Goal: Task Accomplishment & Management: Use online tool/utility

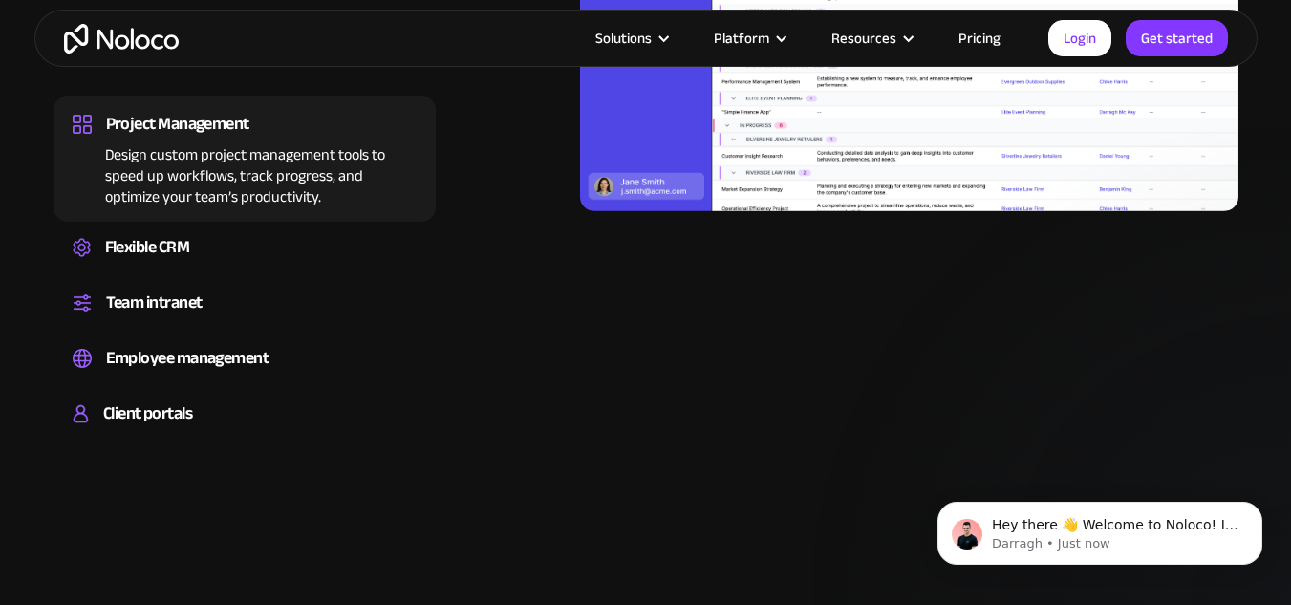
scroll to position [2006, 0]
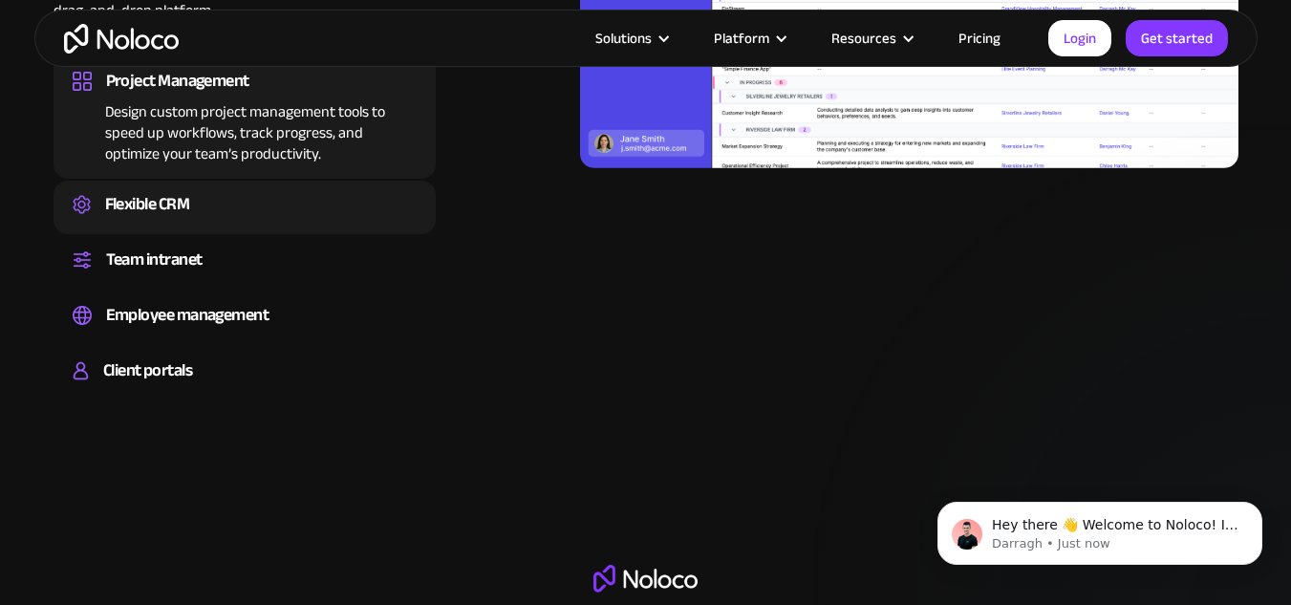
click at [206, 200] on div "Flexible CRM" at bounding box center [245, 204] width 344 height 29
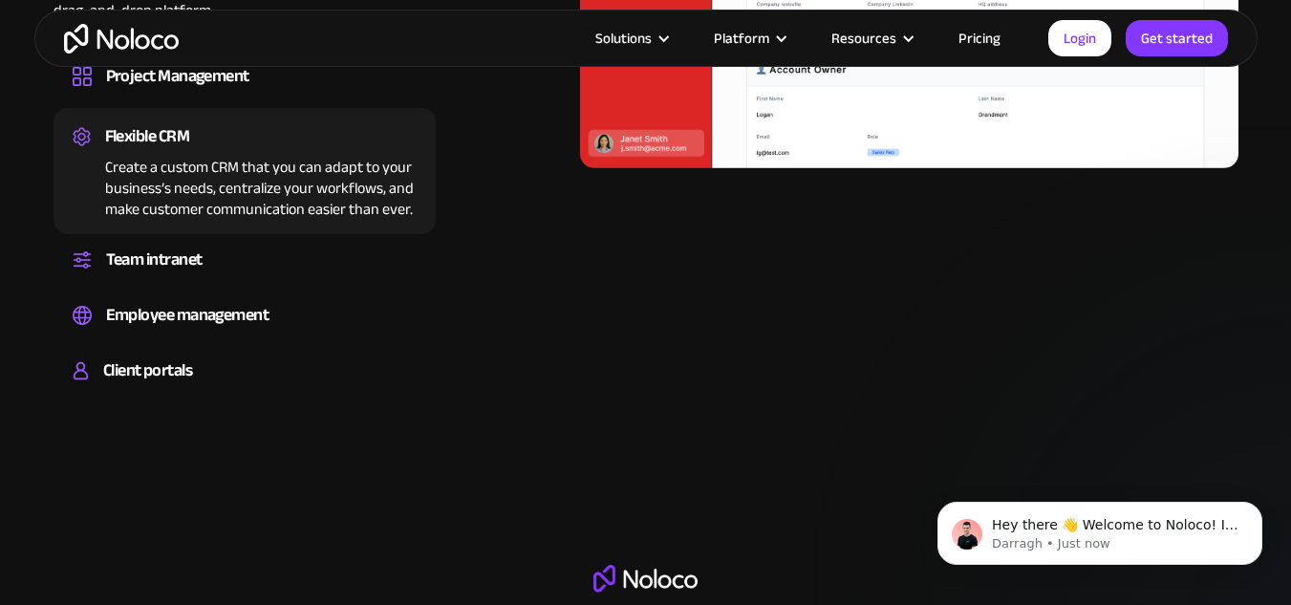
scroll to position [1719, 0]
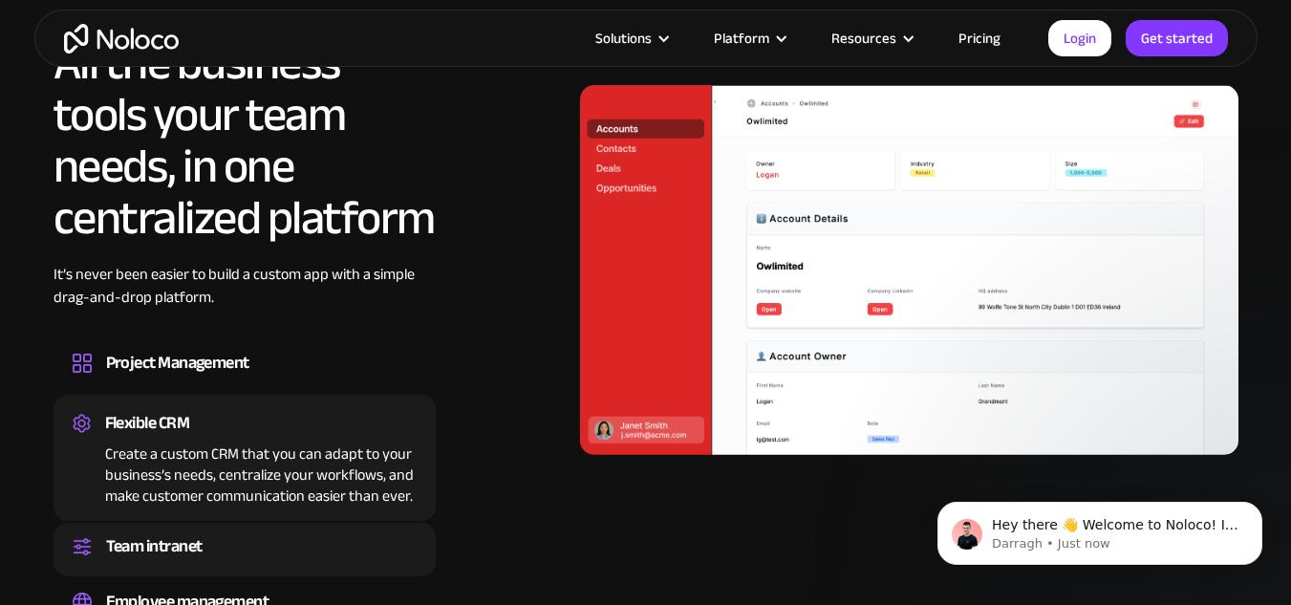
click at [262, 528] on div "Team intranet Set up a central space for your team to collaborate, share inform…" at bounding box center [244, 549] width 382 height 53
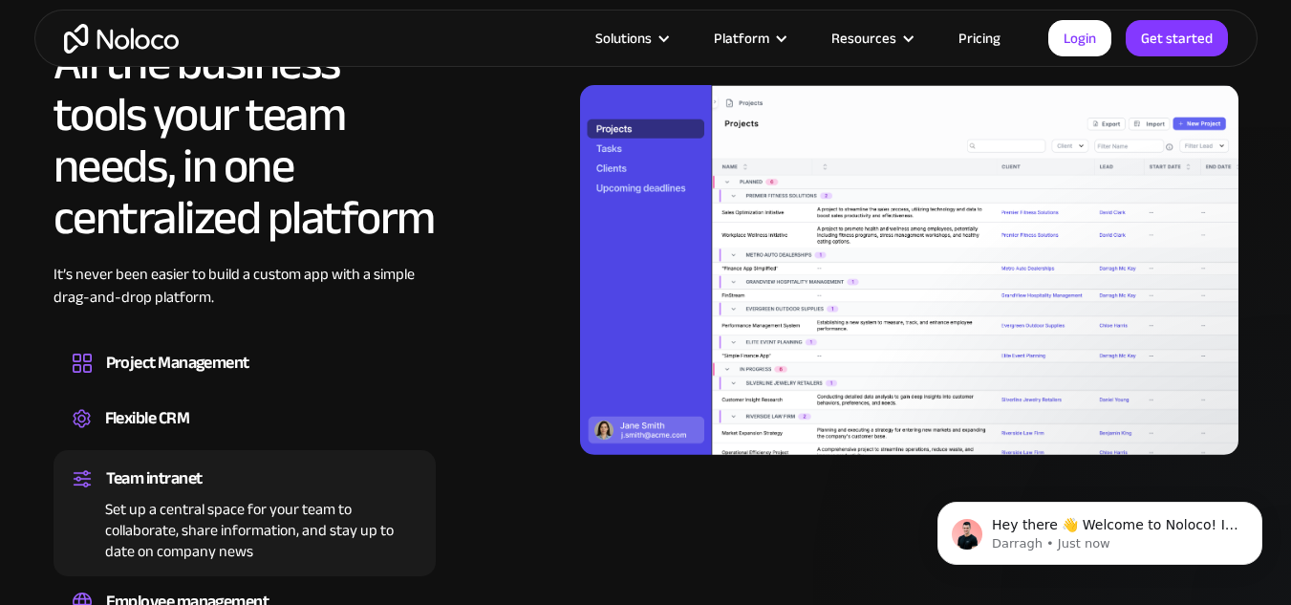
scroll to position [1911, 0]
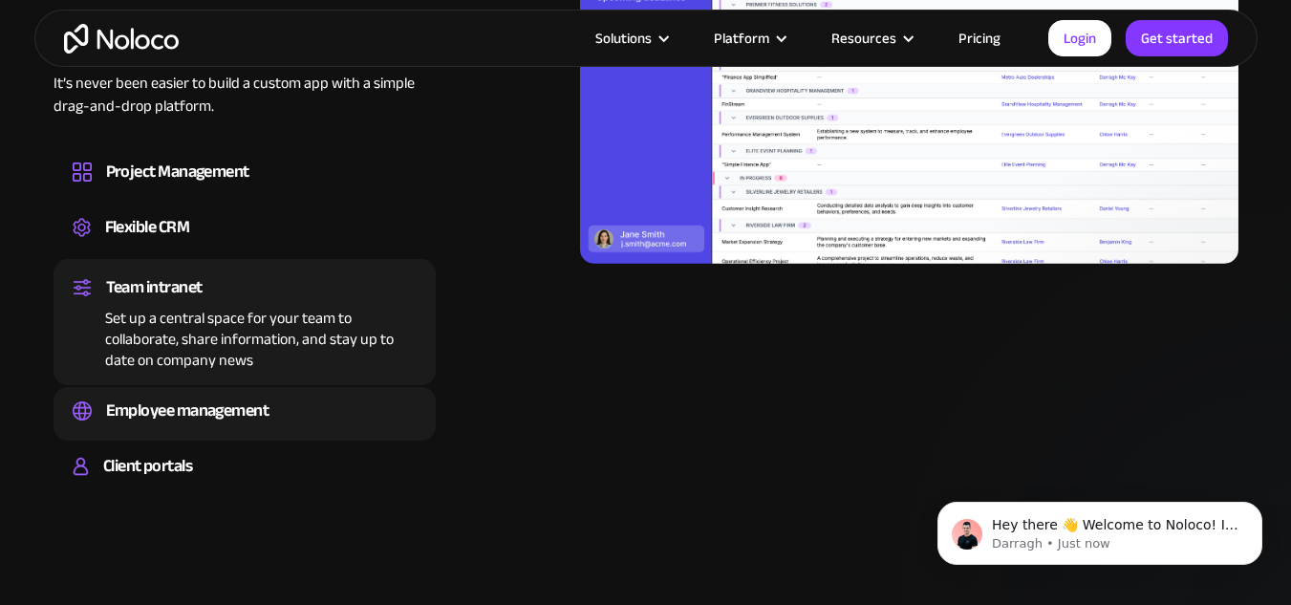
click at [280, 408] on div "Employee management" at bounding box center [245, 410] width 344 height 29
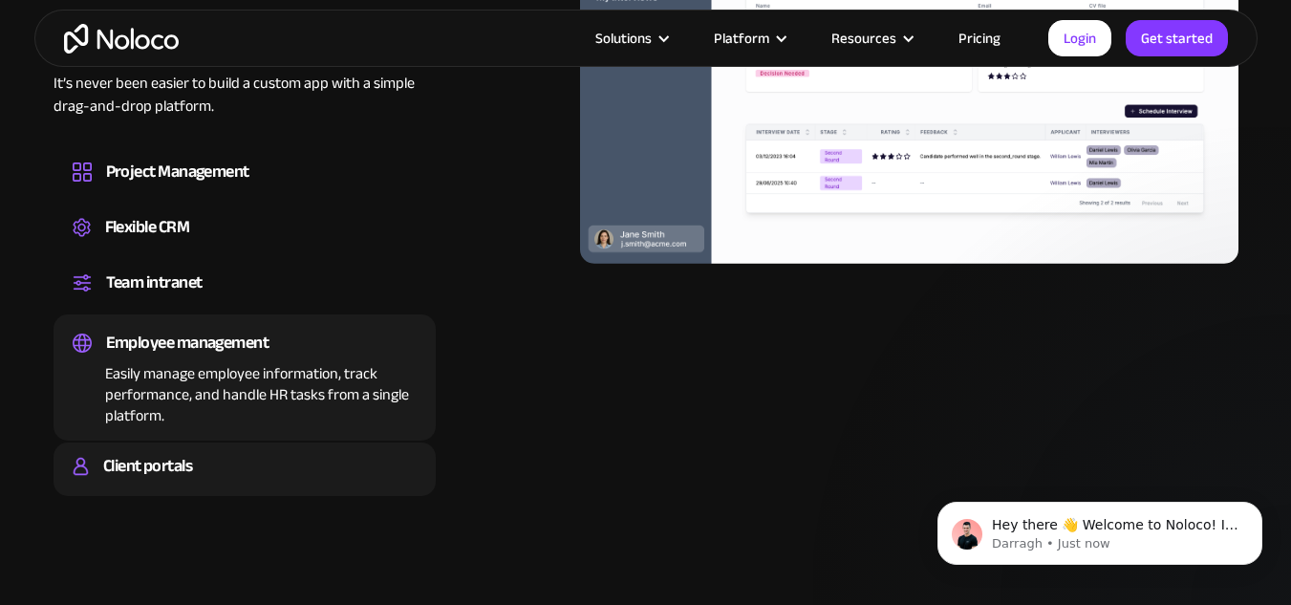
click at [253, 461] on div "Client portals" at bounding box center [245, 466] width 344 height 29
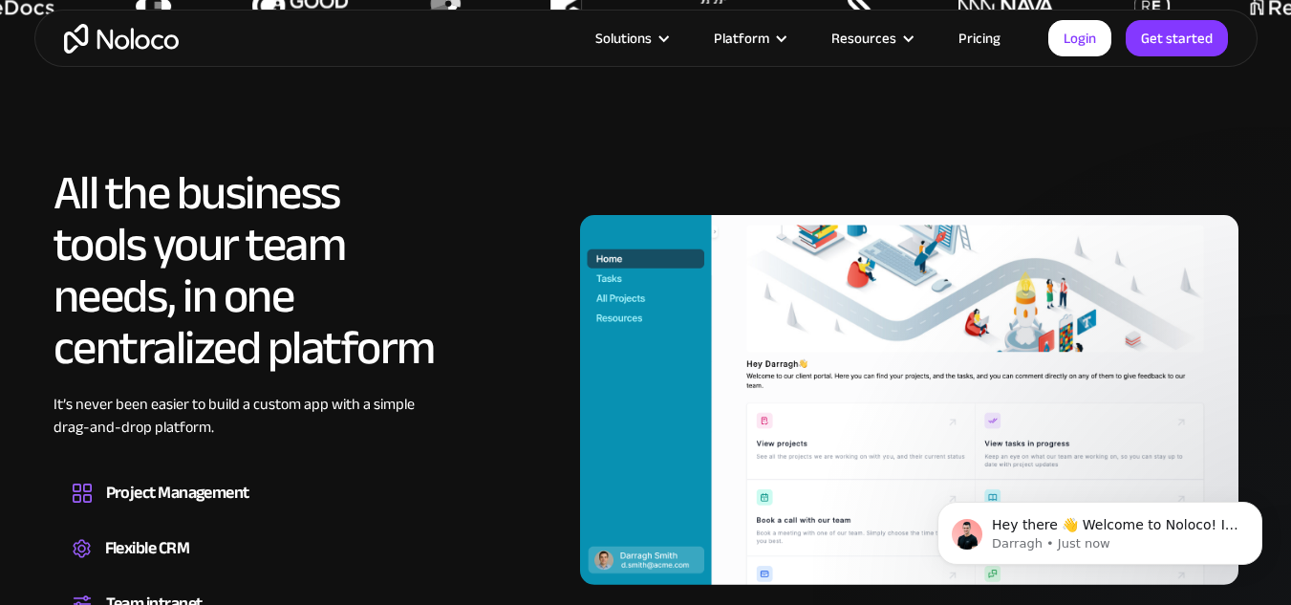
scroll to position [1528, 0]
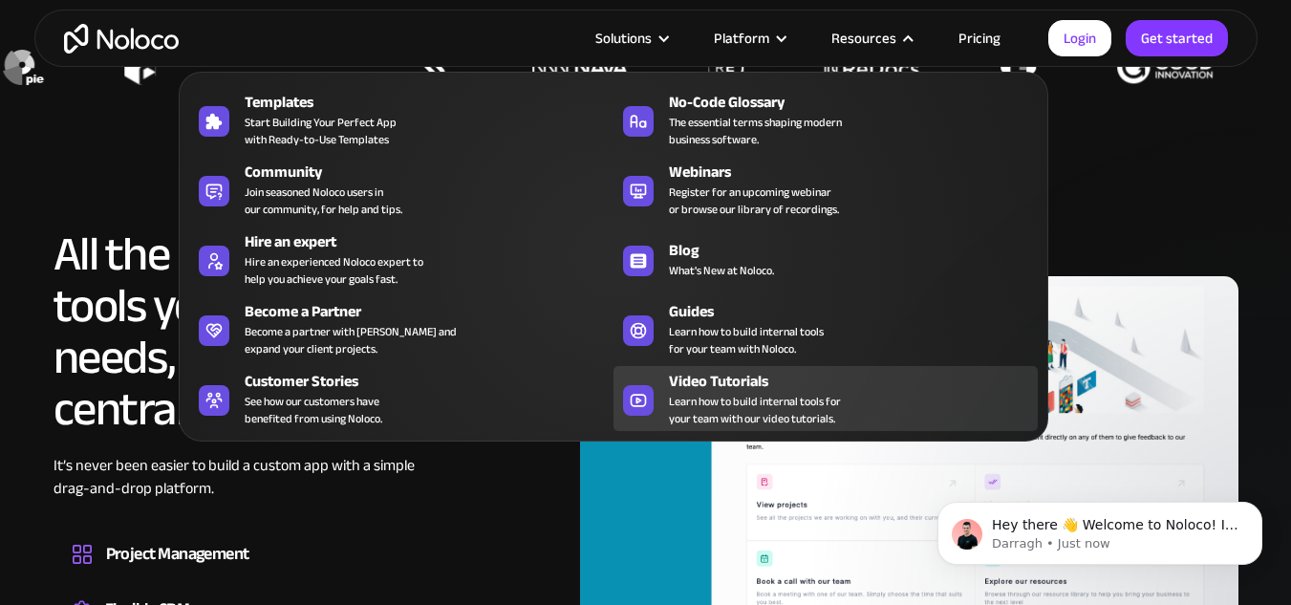
click at [767, 399] on span "Learn how to build internal tools for your team with our video tutorials." at bounding box center [755, 410] width 172 height 34
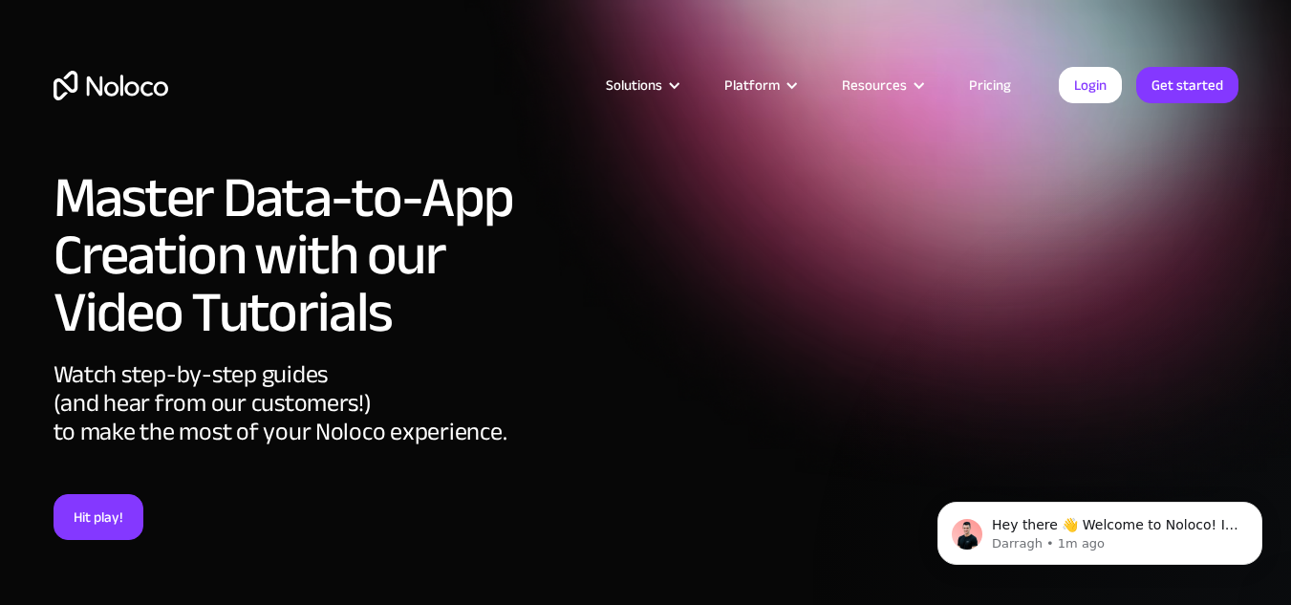
click at [399, 423] on div "Watch step-by-step guides (and hear from our customers!) to make the most of yo…" at bounding box center [294, 427] width 482 height 134
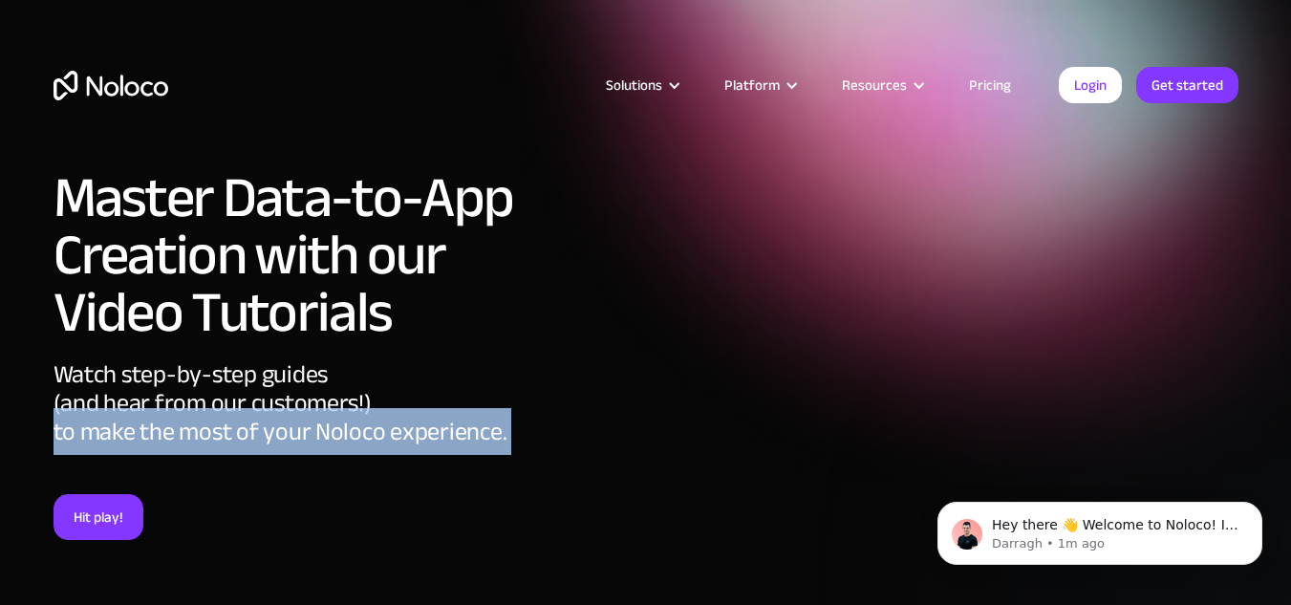
click at [399, 423] on div "Watch step-by-step guides (and hear from our customers!) to make the most of yo…" at bounding box center [294, 427] width 482 height 134
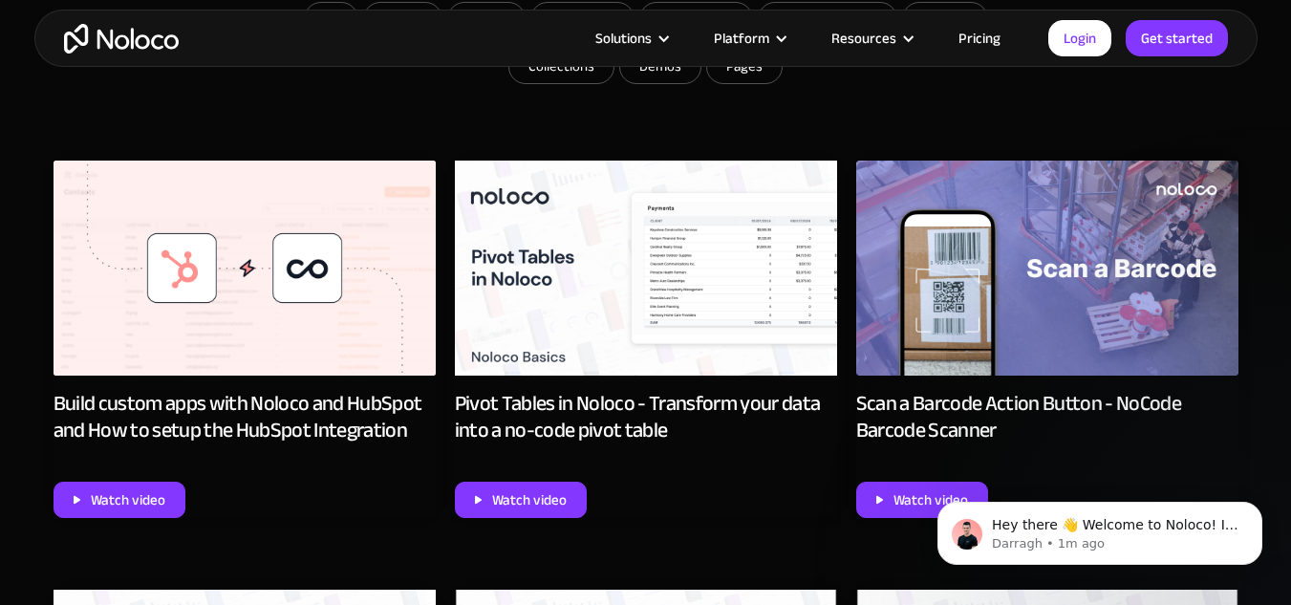
scroll to position [955, 0]
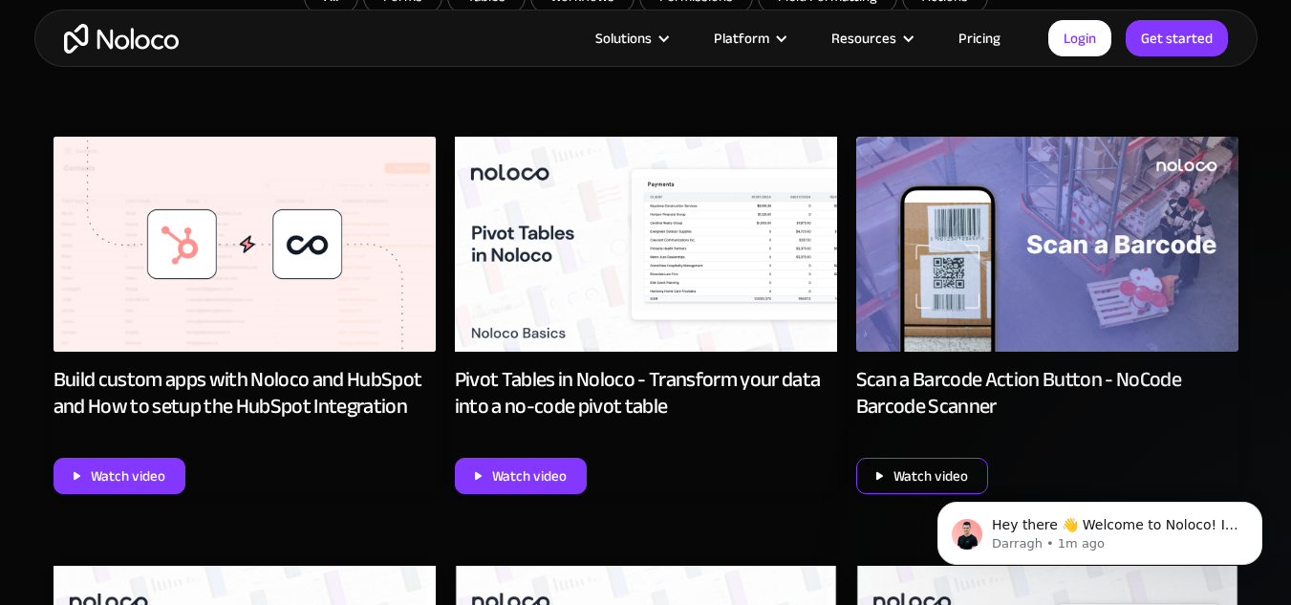
click at [908, 486] on div "Watch video" at bounding box center [930, 475] width 75 height 25
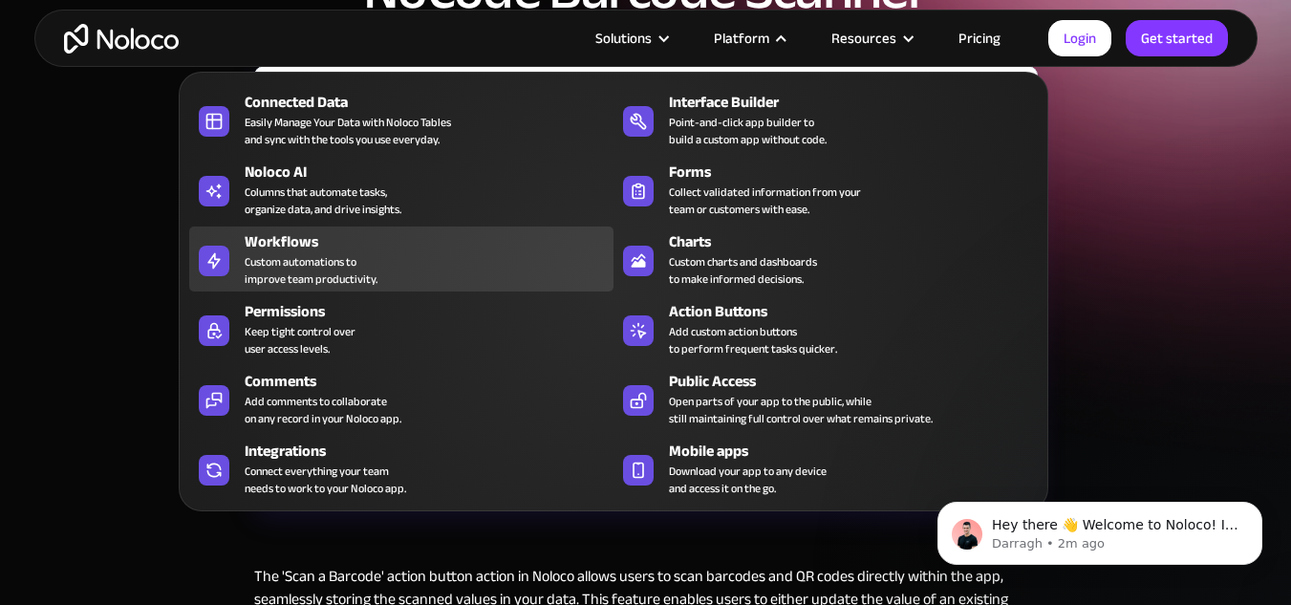
click at [302, 253] on div "Custom automations to improve team productivity." at bounding box center [311, 270] width 133 height 34
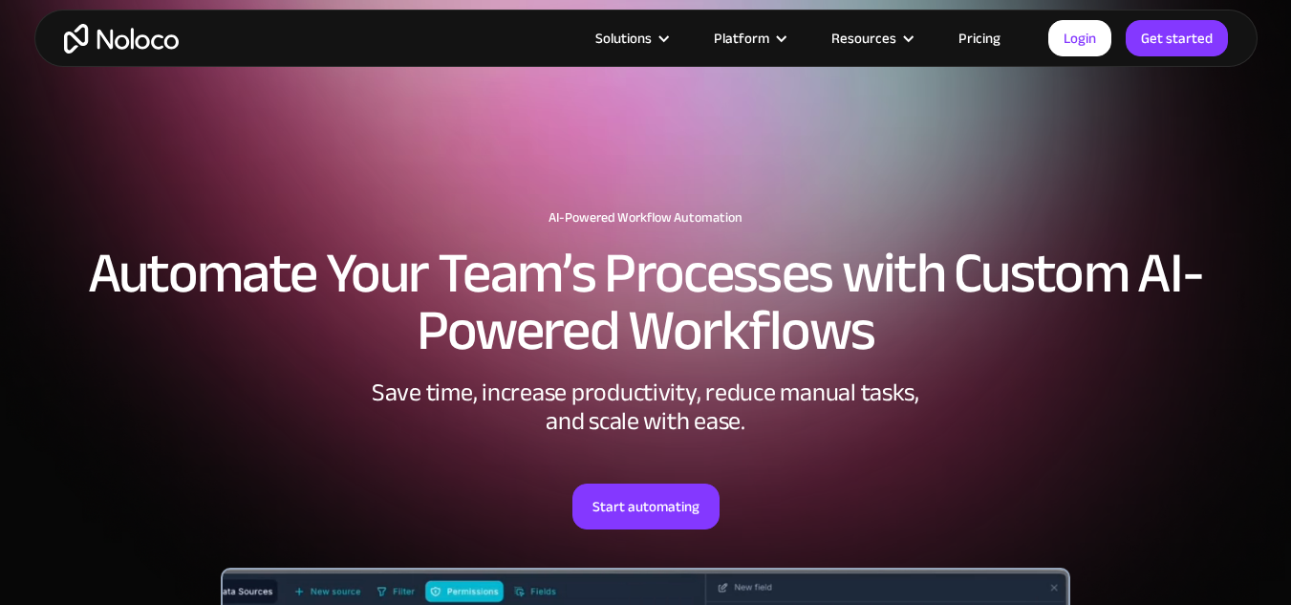
scroll to position [191, 0]
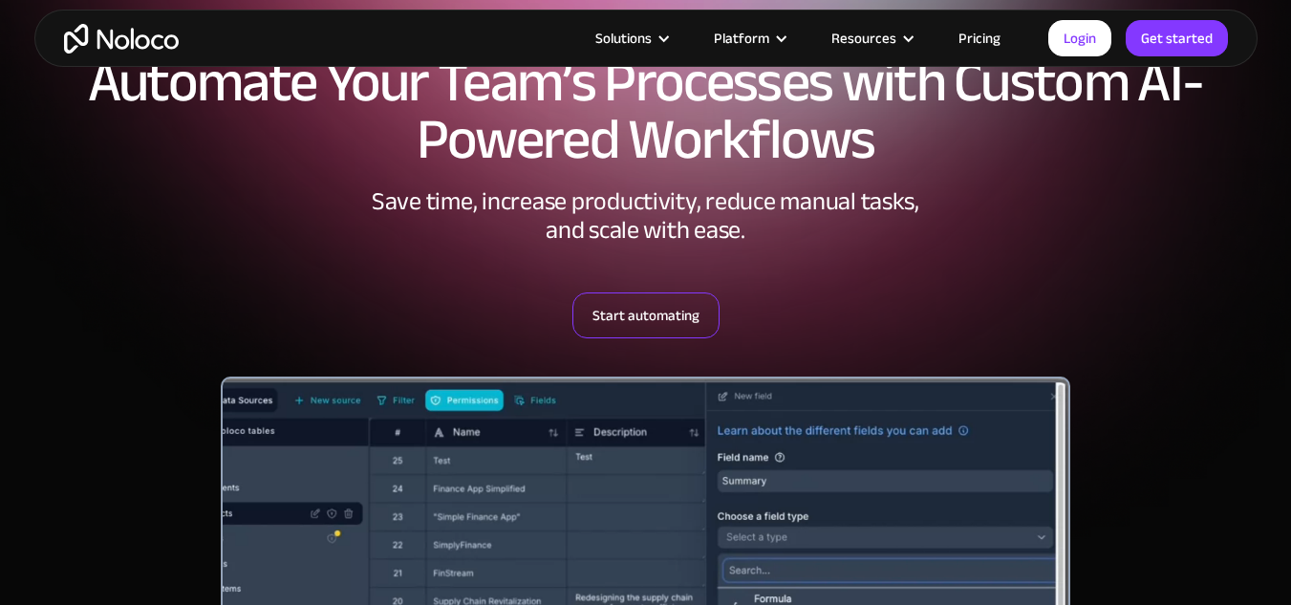
click at [620, 310] on link "Start automating" at bounding box center [645, 315] width 147 height 46
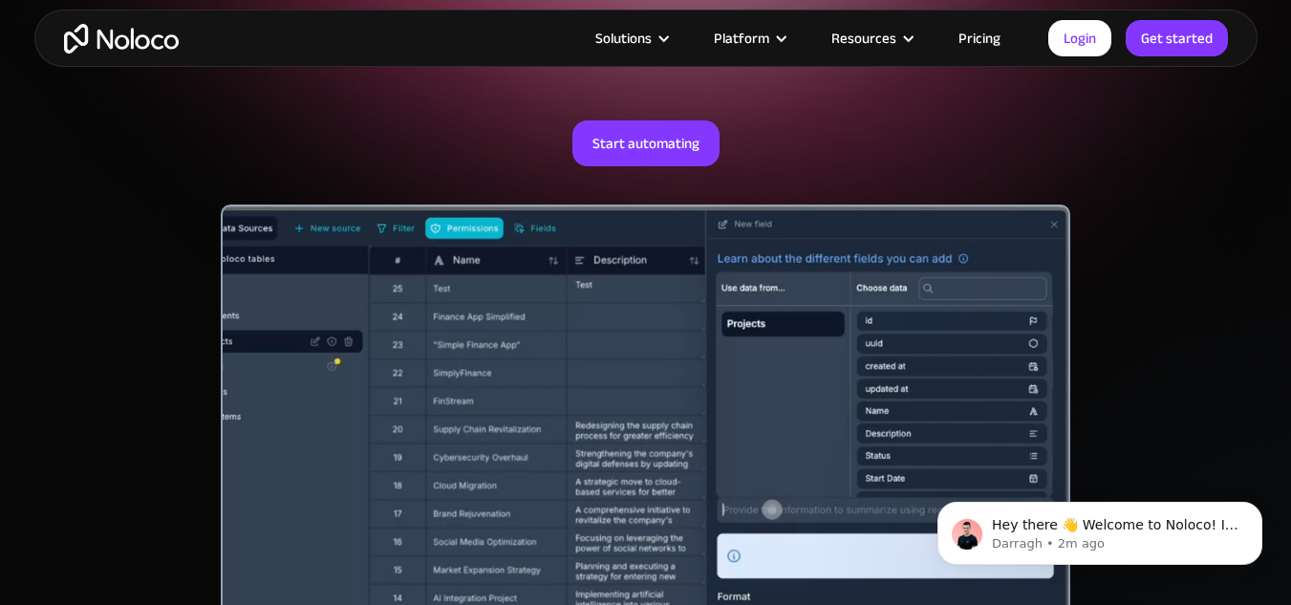
scroll to position [0, 0]
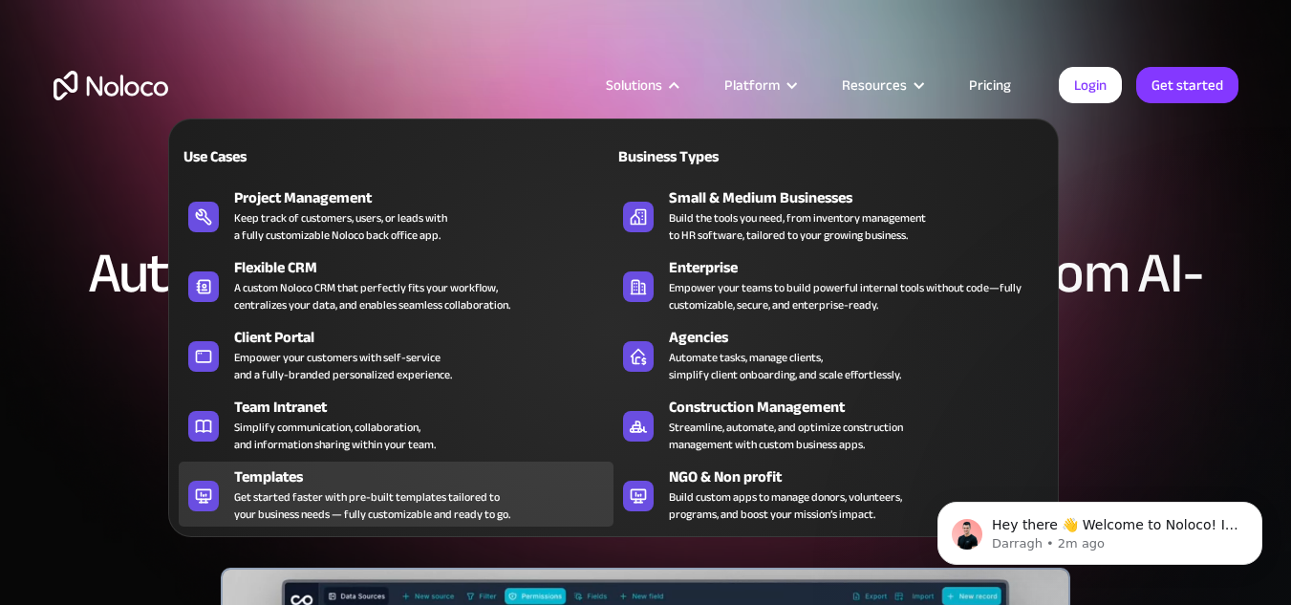
click at [314, 495] on div "Get started faster with pre-built templates tailored to your business needs — f…" at bounding box center [372, 505] width 276 height 34
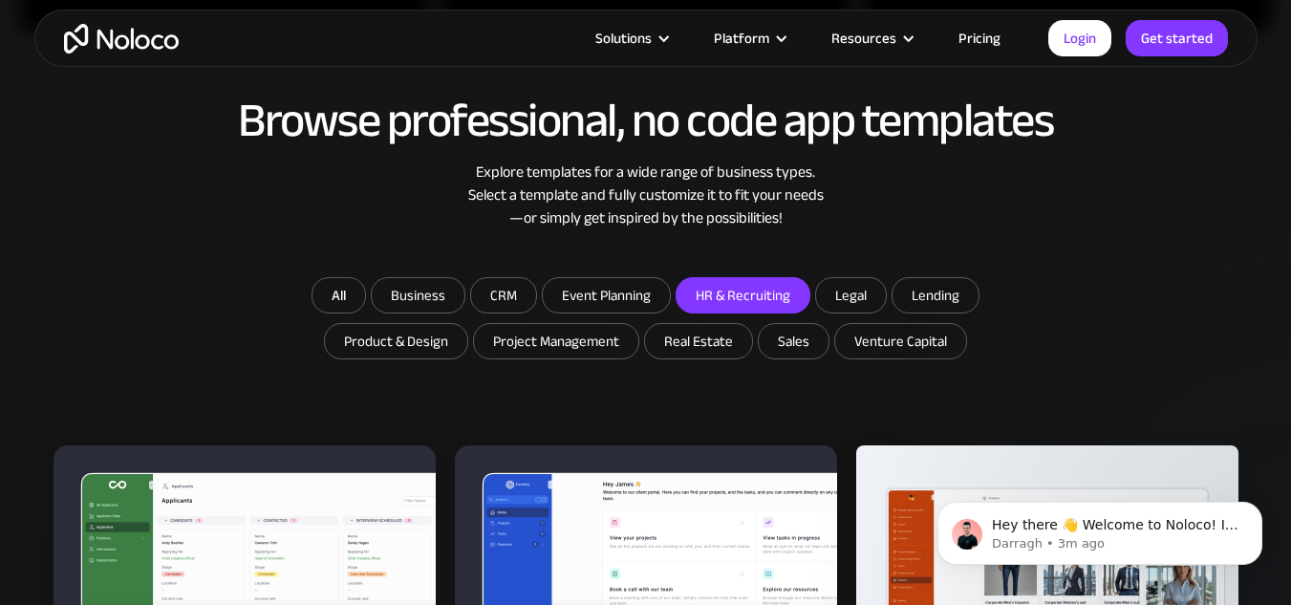
scroll to position [955, 0]
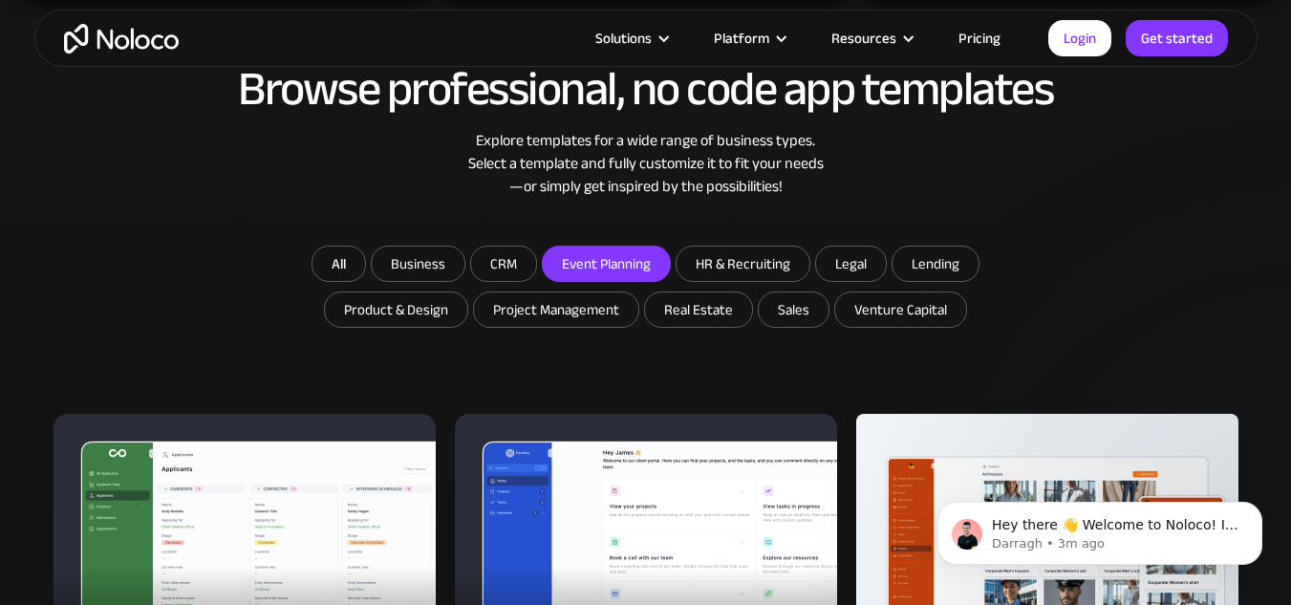
click at [591, 266] on input "Event Planning" at bounding box center [606, 263] width 127 height 34
checkbox input "true"
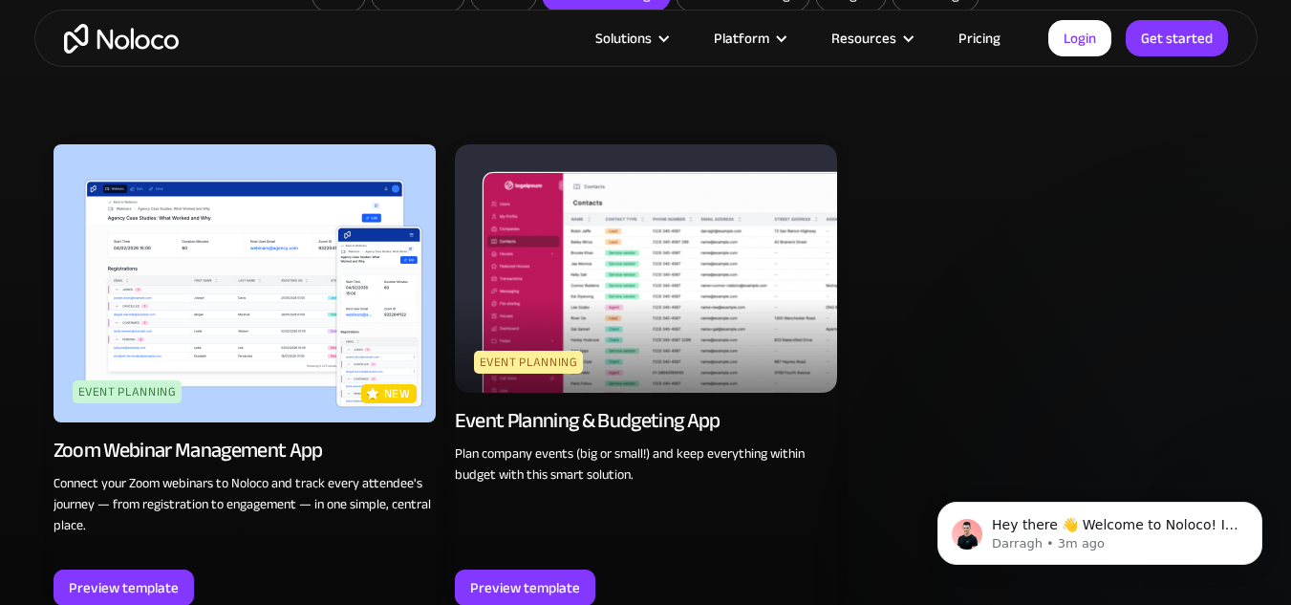
scroll to position [1242, 0]
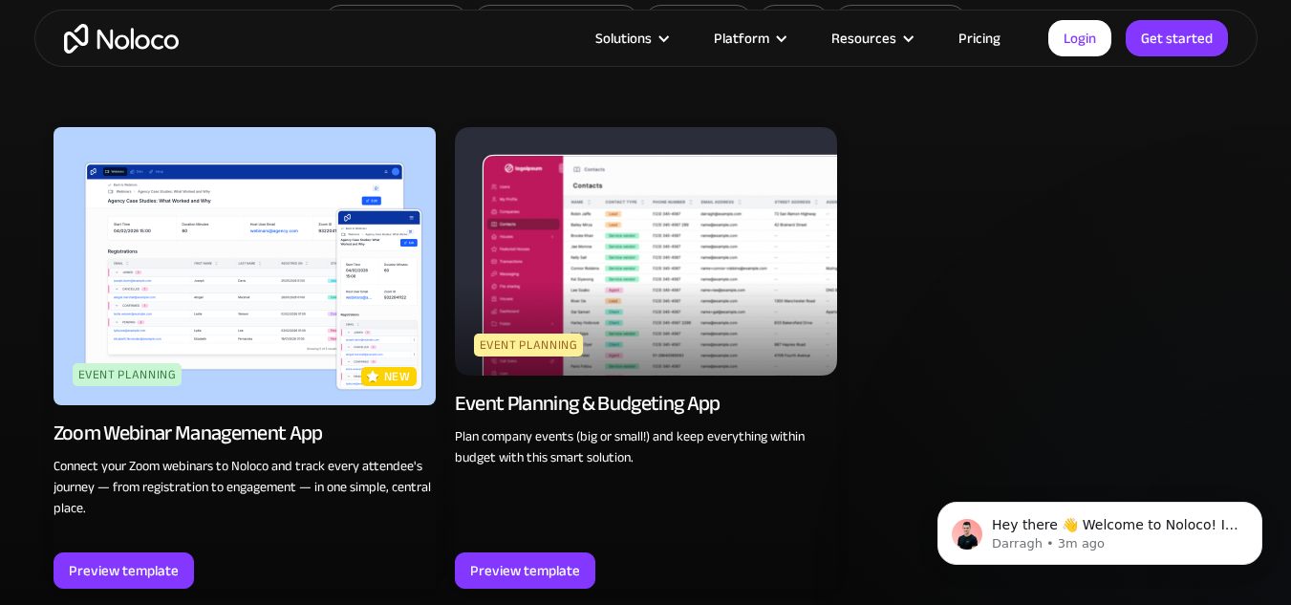
click at [609, 401] on div "Event Planning & Budgeting App" at bounding box center [588, 403] width 266 height 27
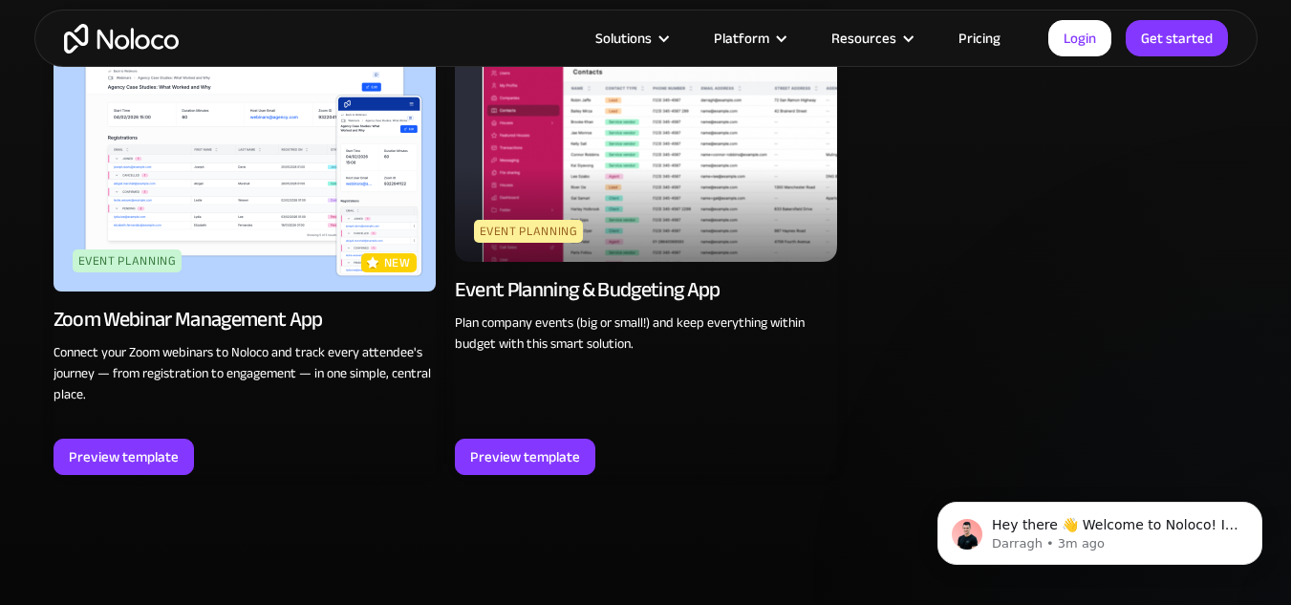
scroll to position [1599, 0]
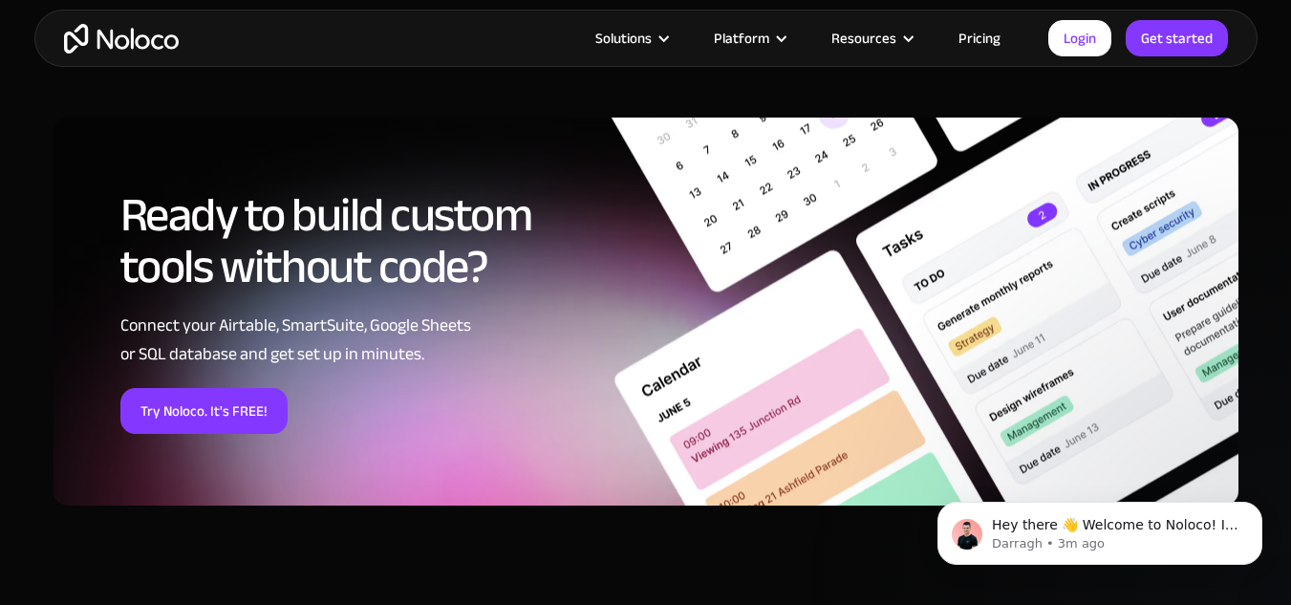
scroll to position [2197, 0]
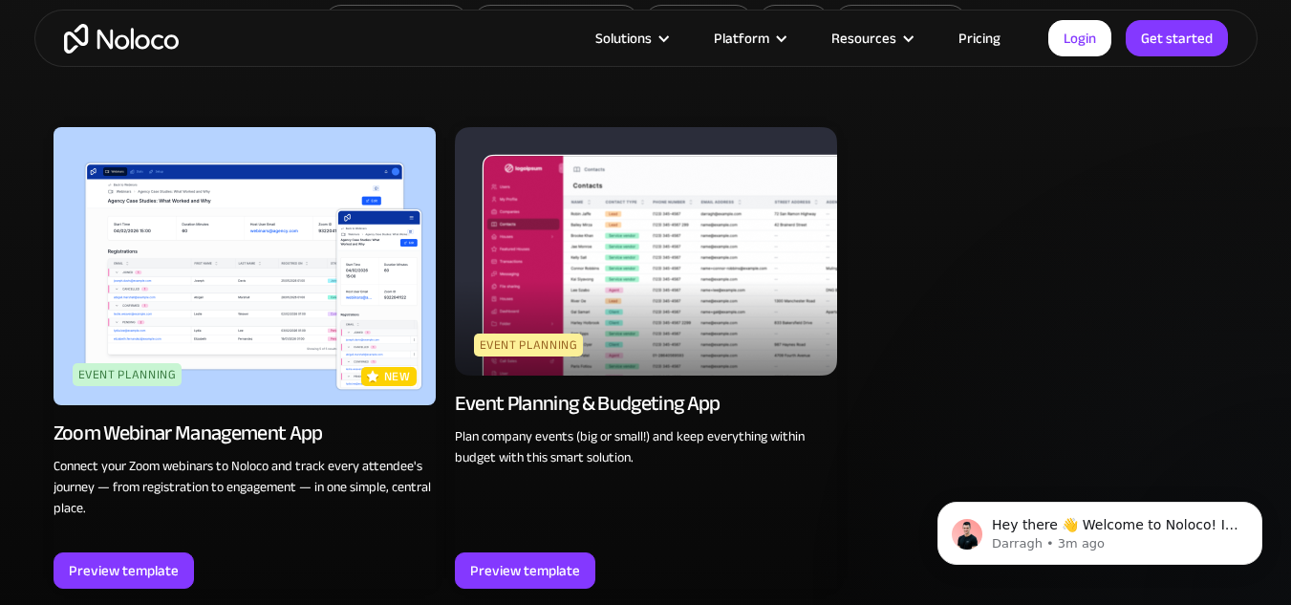
click at [650, 238] on img at bounding box center [646, 251] width 382 height 248
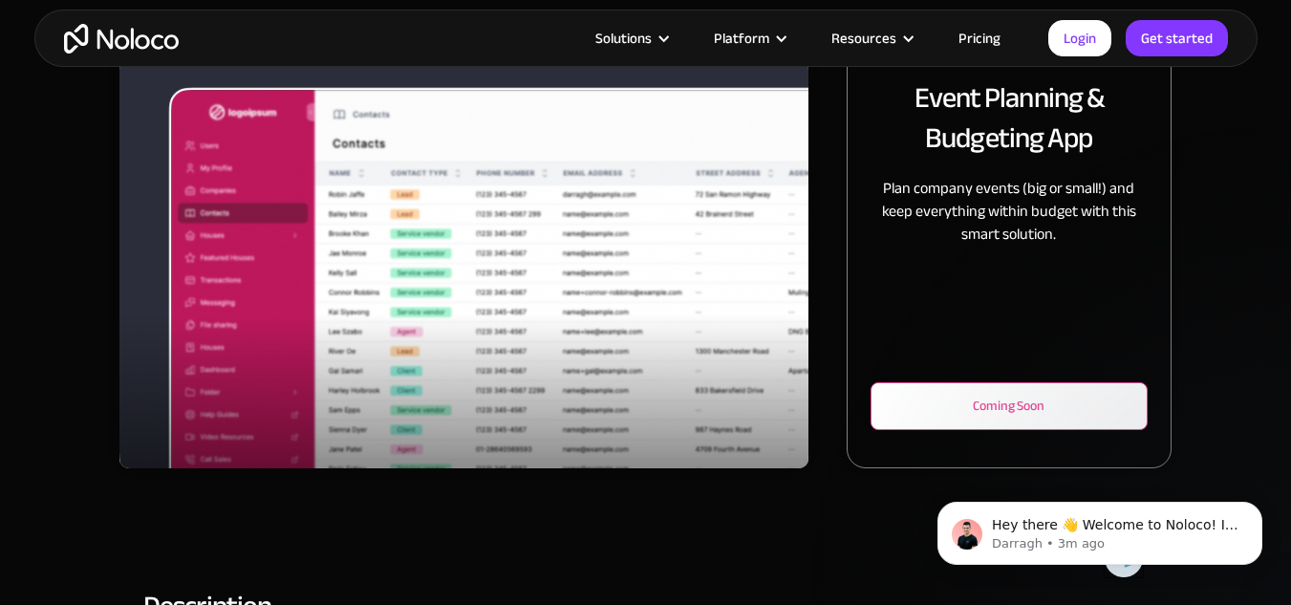
click at [1040, 404] on div "Coming Soon" at bounding box center [1009, 406] width 214 height 23
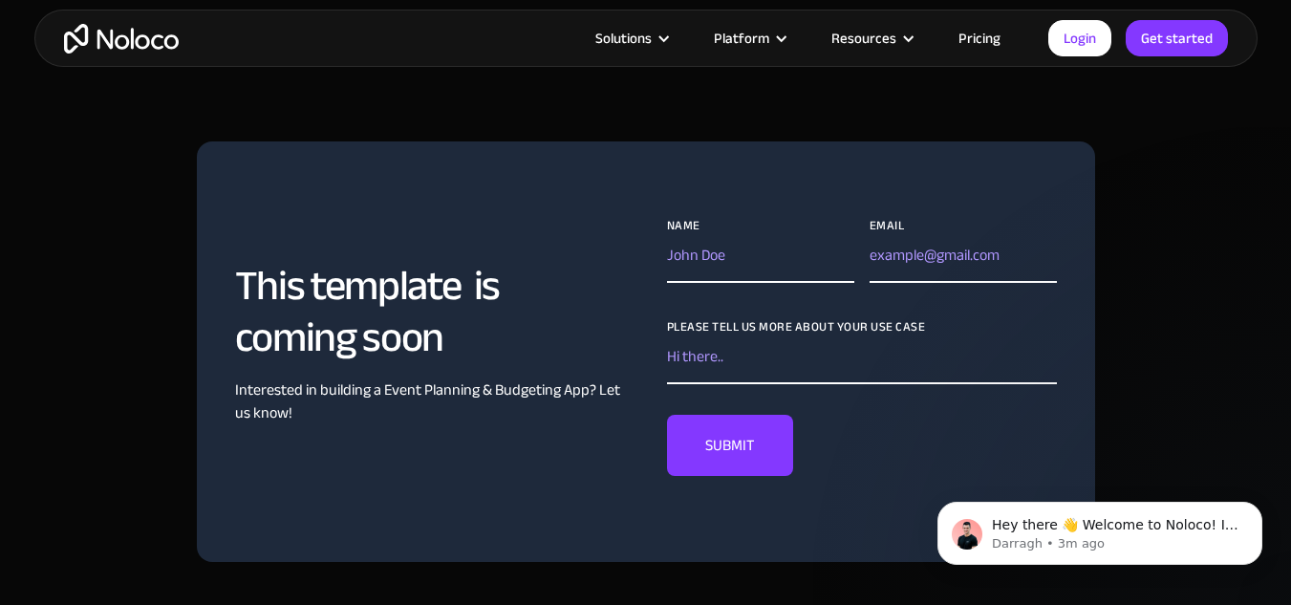
scroll to position [1051, 0]
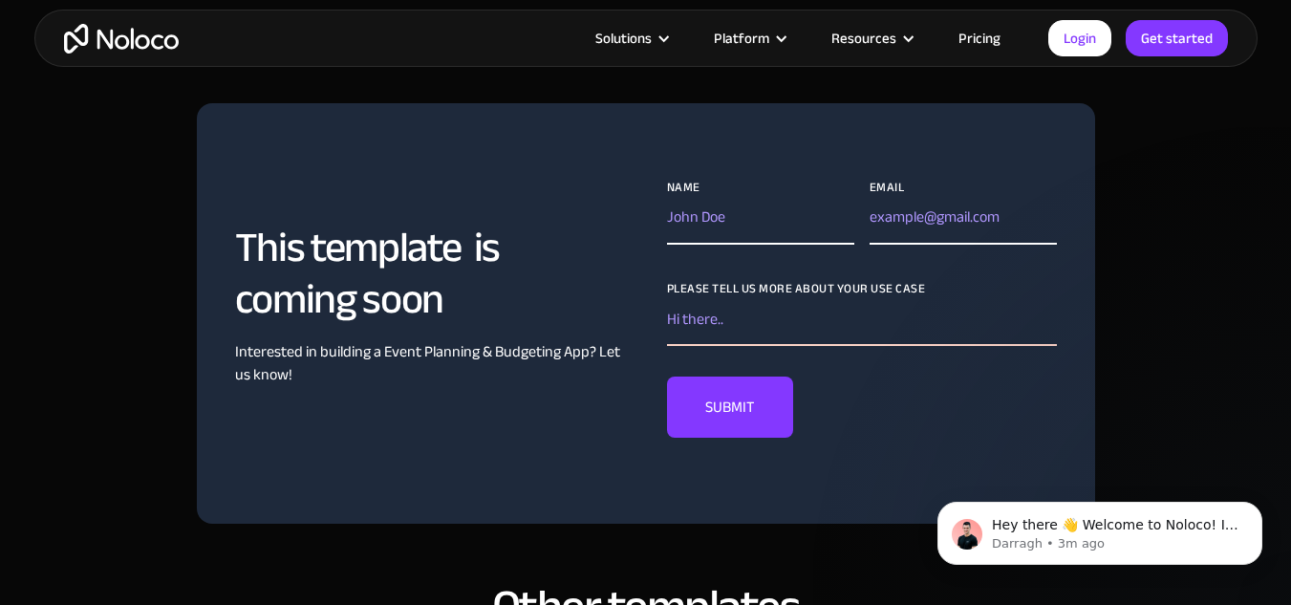
click at [779, 308] on input "Please tell us more about your use case" at bounding box center [862, 323] width 390 height 46
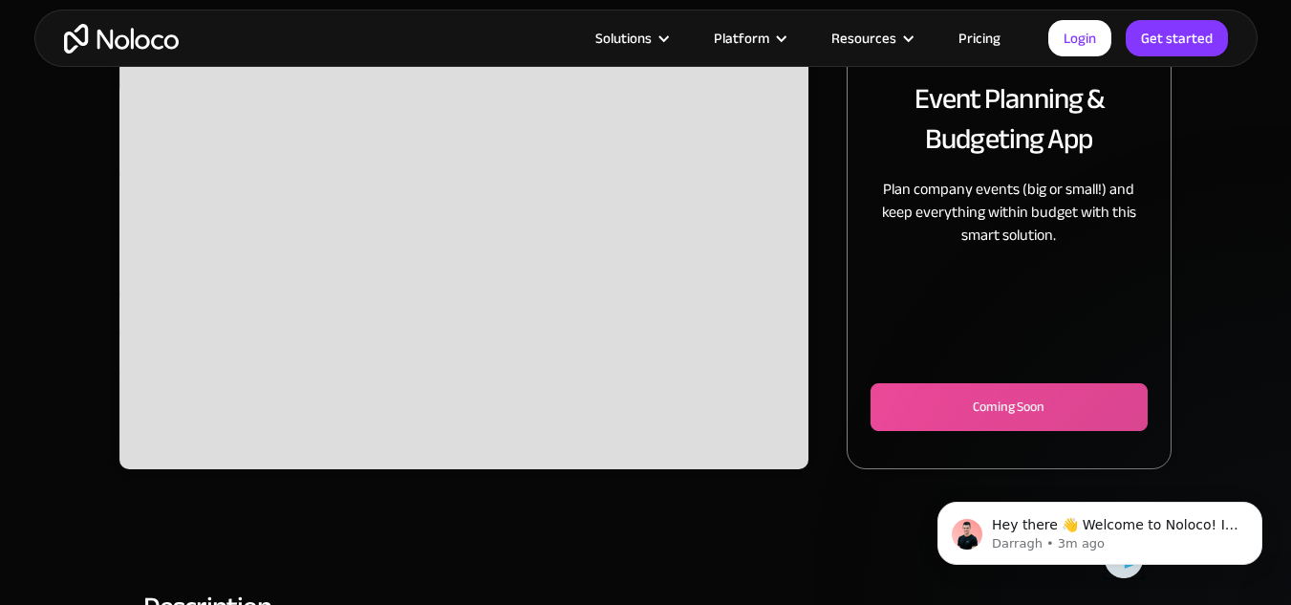
scroll to position [0, 0]
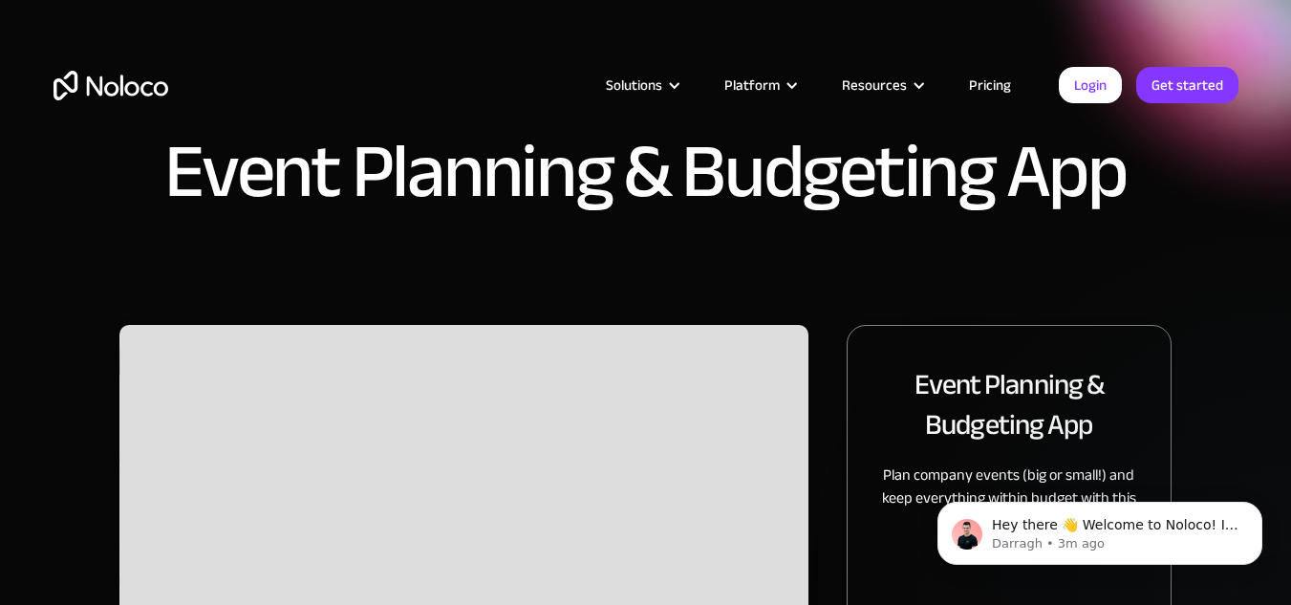
click at [530, 420] on div "Slide 2 of 2." at bounding box center [463, 540] width 689 height 430
click at [1090, 91] on link "Login" at bounding box center [1089, 85] width 63 height 36
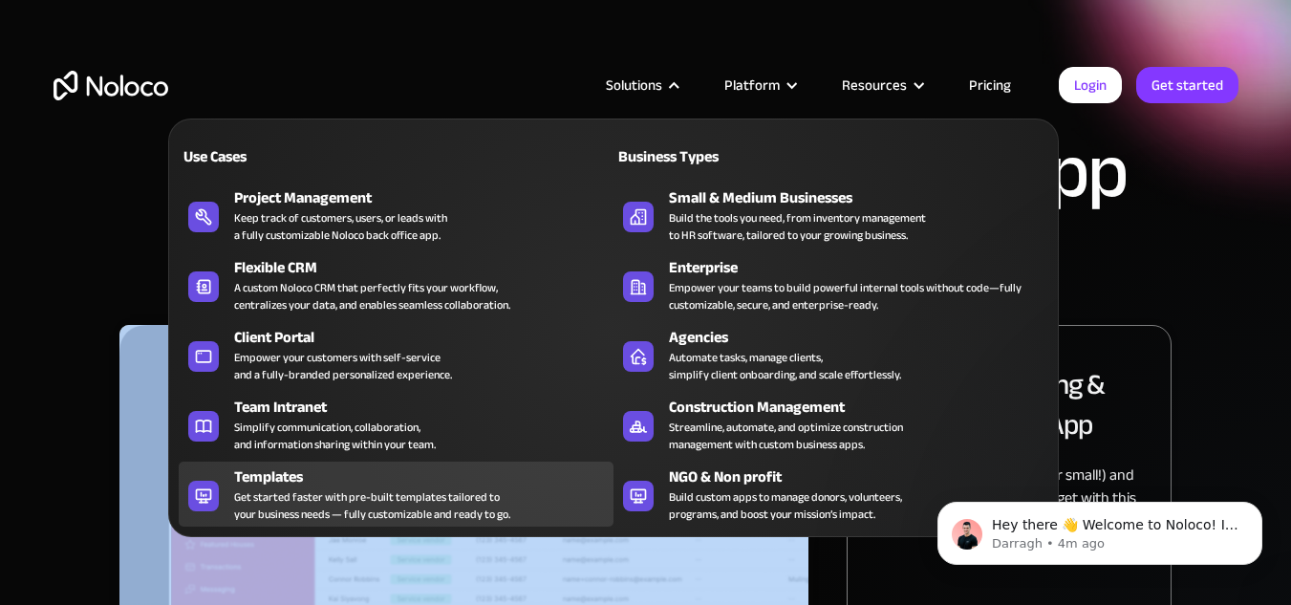
click at [316, 488] on div "Get started faster with pre-built templates tailored to your business needs — f…" at bounding box center [372, 505] width 276 height 34
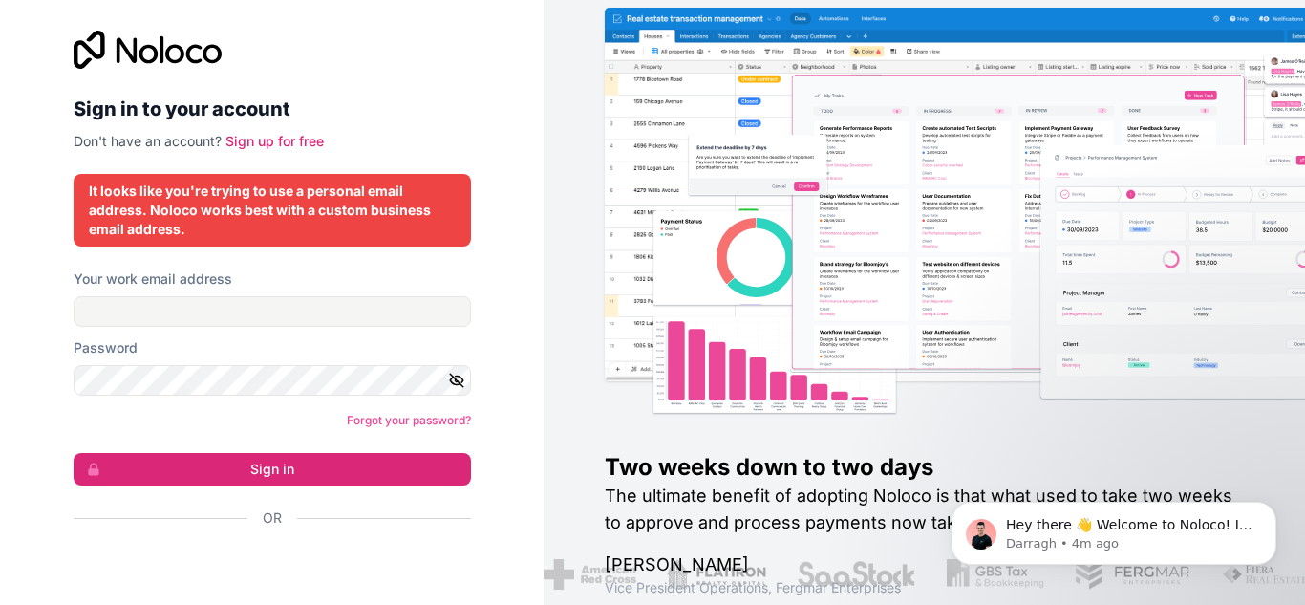
click at [358, 188] on div "It looks like you're trying to use a personal email address. Noloco works best …" at bounding box center [272, 210] width 367 height 57
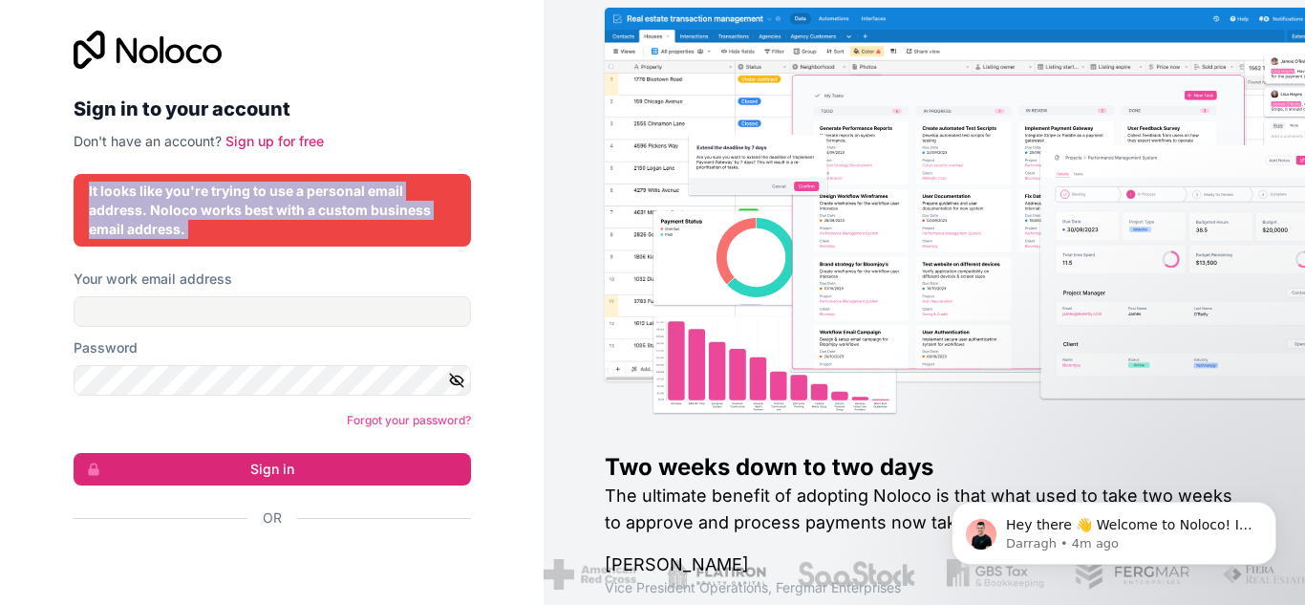
click at [358, 188] on div "It looks like you're trying to use a personal email address. Noloco works best …" at bounding box center [272, 210] width 367 height 57
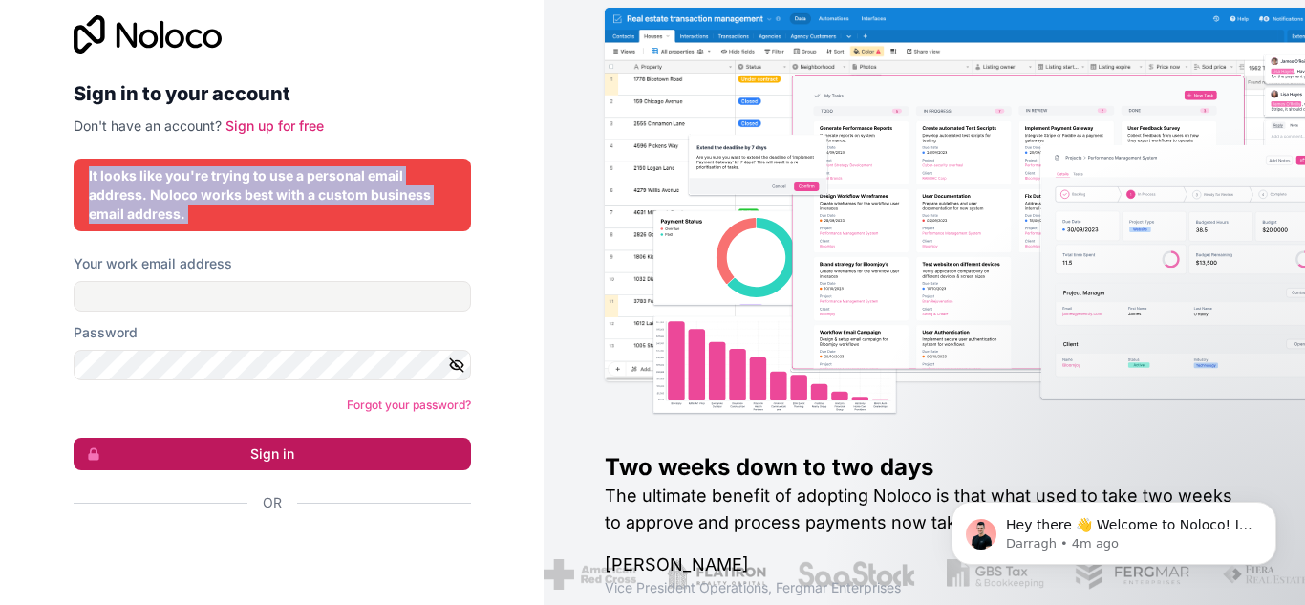
scroll to position [20, 0]
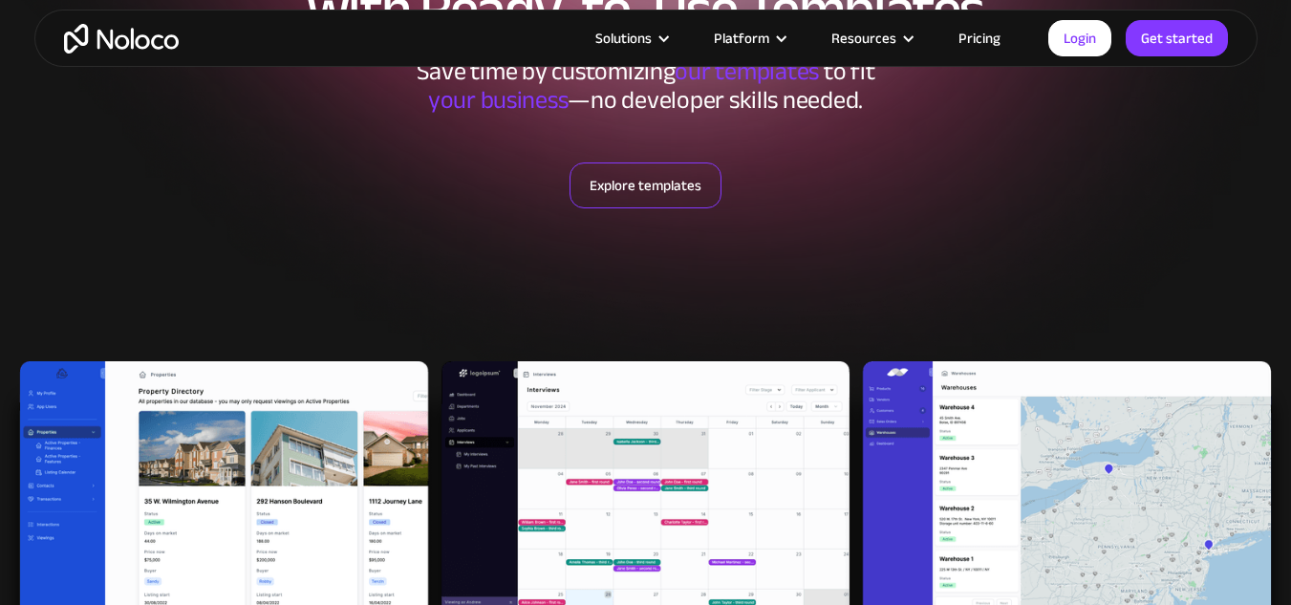
click at [636, 189] on link "Explore templates" at bounding box center [645, 185] width 152 height 46
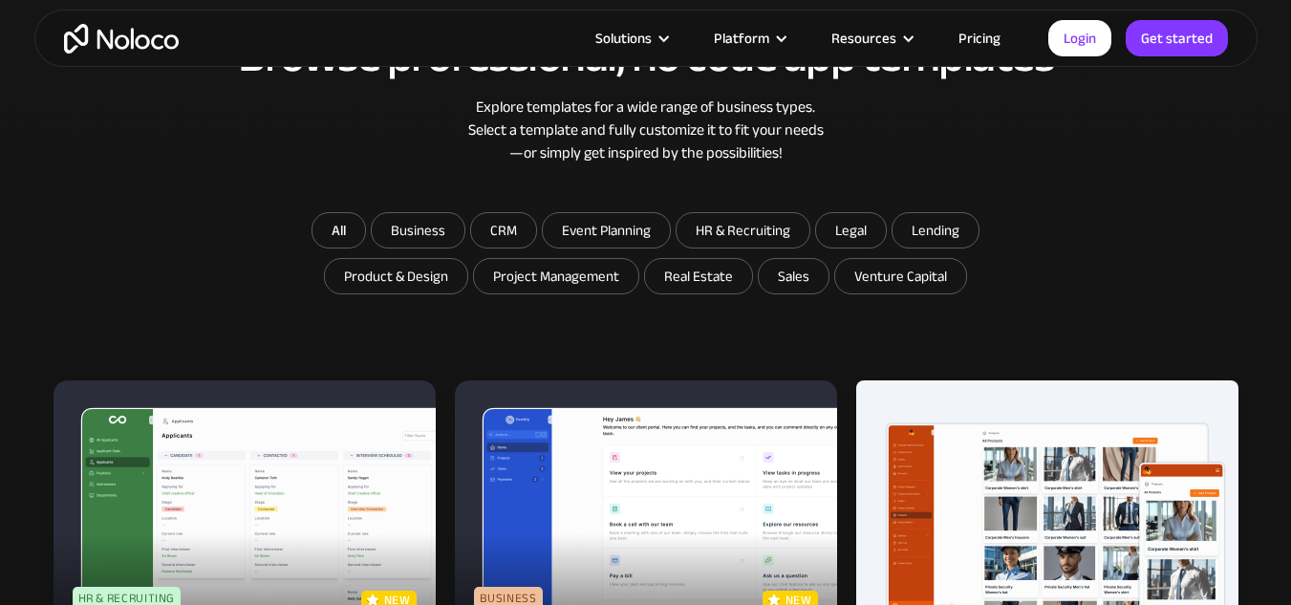
scroll to position [999, 0]
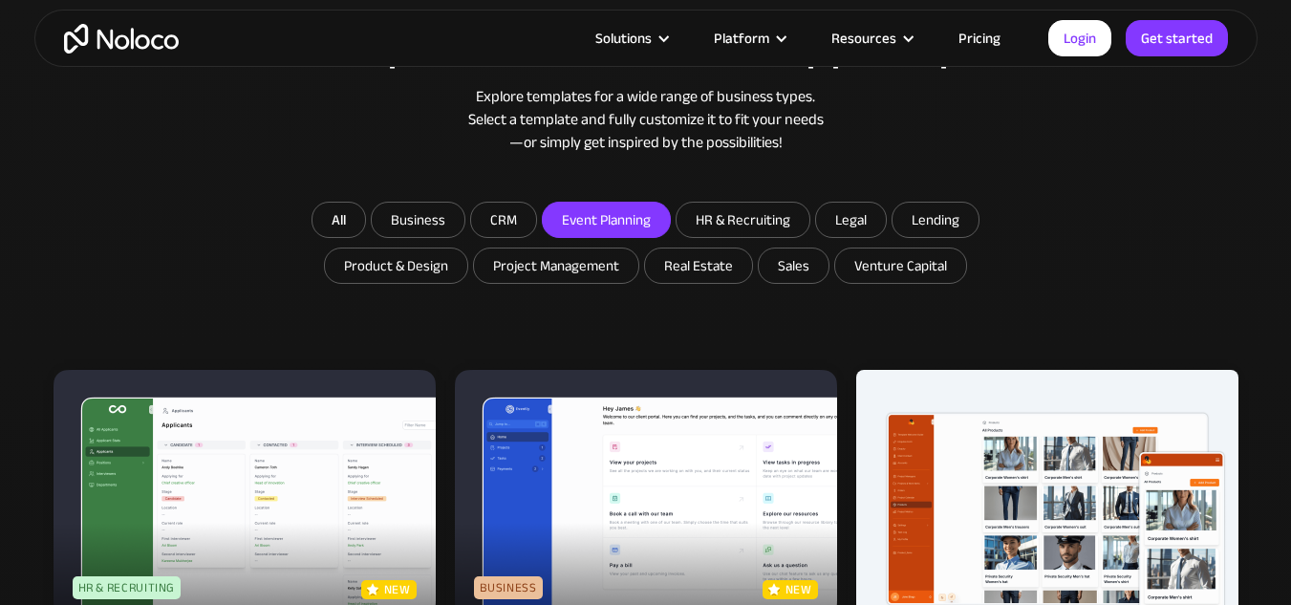
click at [615, 207] on input "Event Planning" at bounding box center [606, 220] width 127 height 34
checkbox input "true"
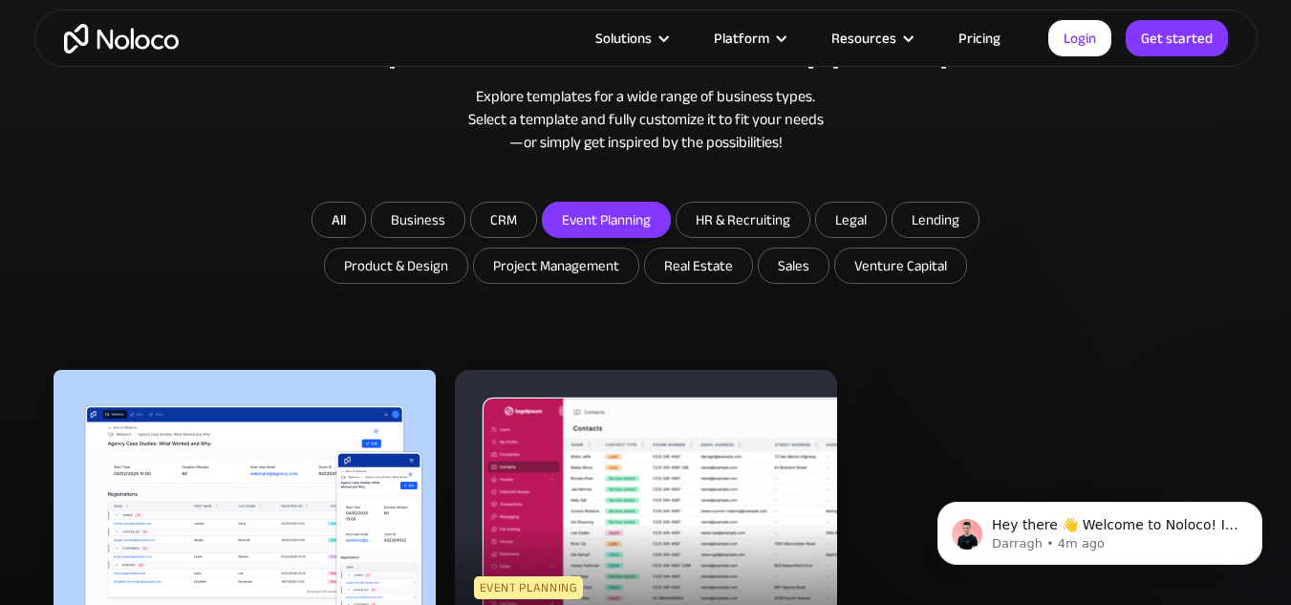
scroll to position [0, 0]
click at [285, 480] on img at bounding box center [244, 509] width 382 height 278
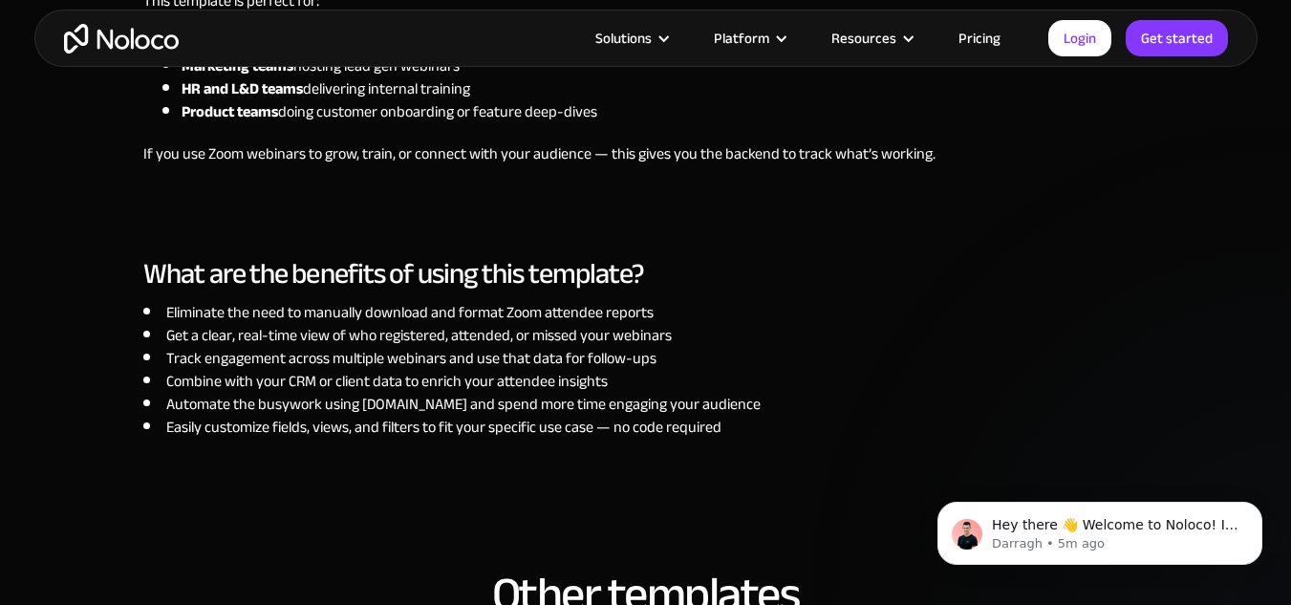
scroll to position [2197, 0]
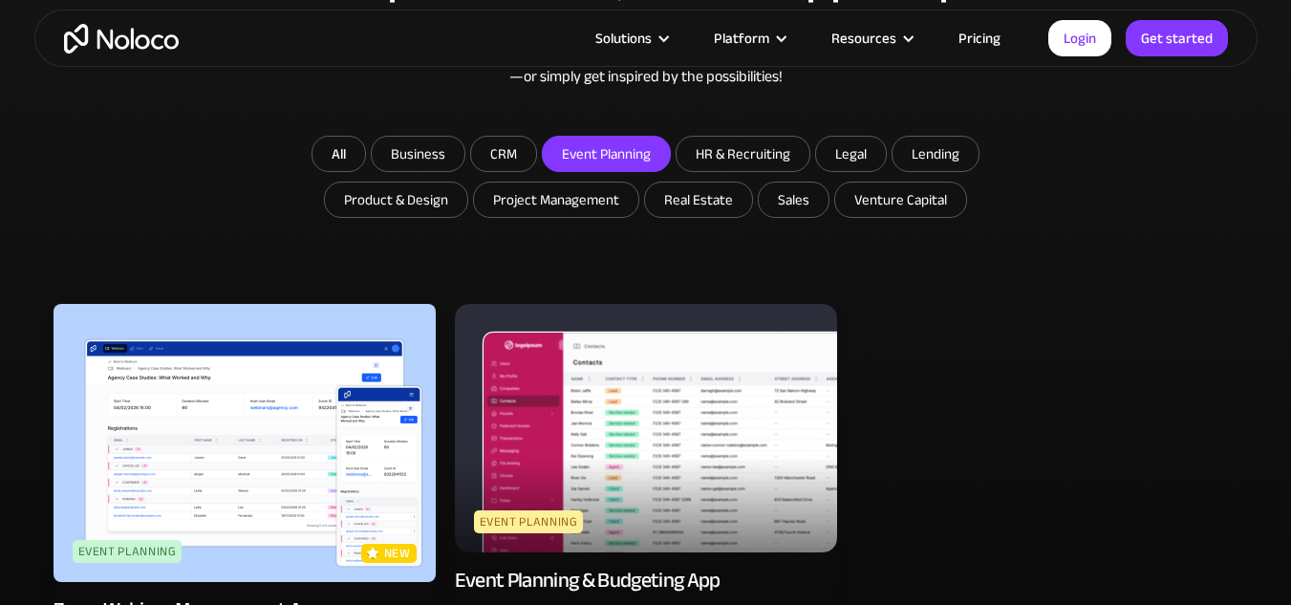
scroll to position [1190, 0]
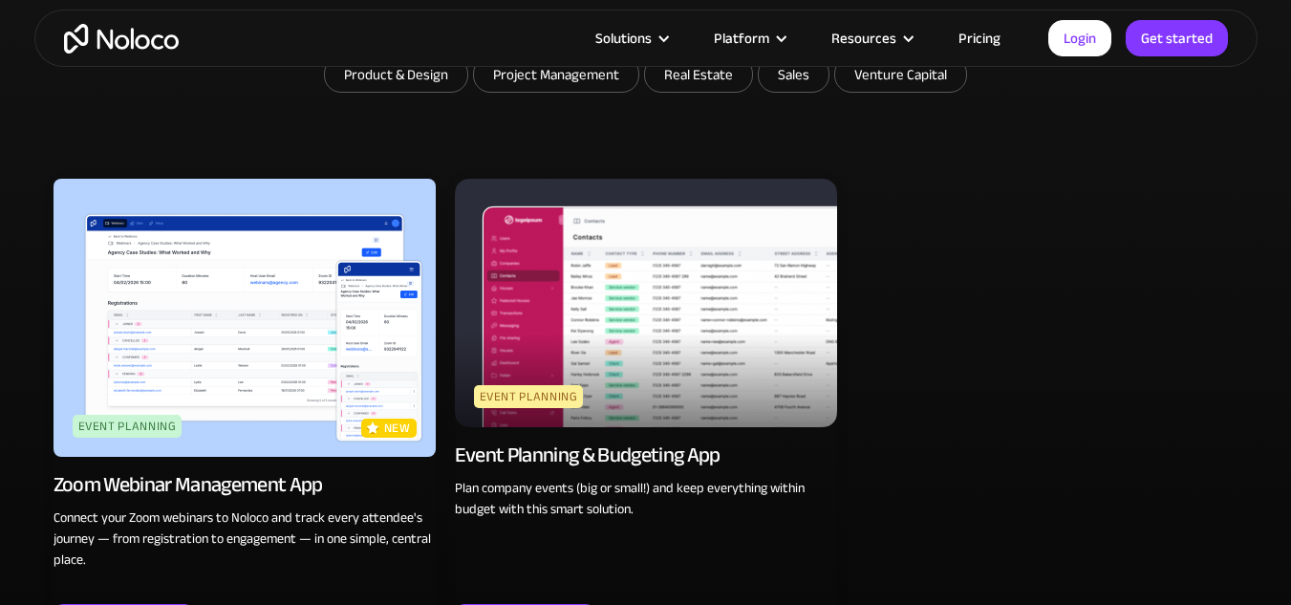
click at [690, 333] on img at bounding box center [646, 303] width 382 height 248
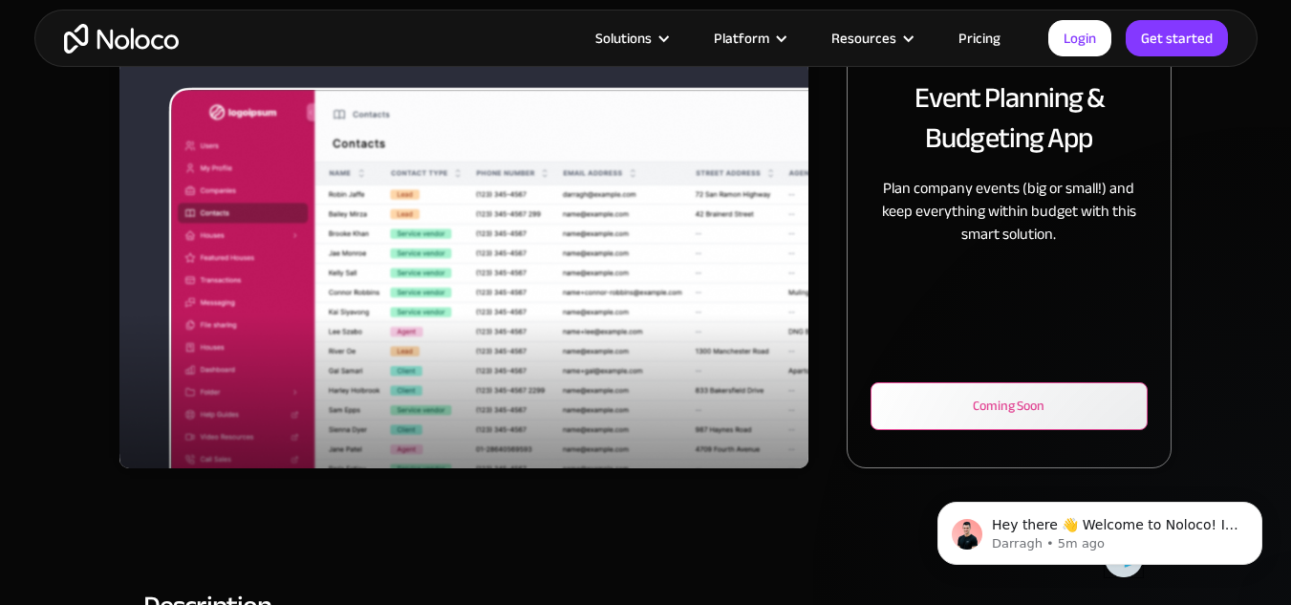
click at [1046, 408] on div "Coming Soon" at bounding box center [1009, 406] width 214 height 23
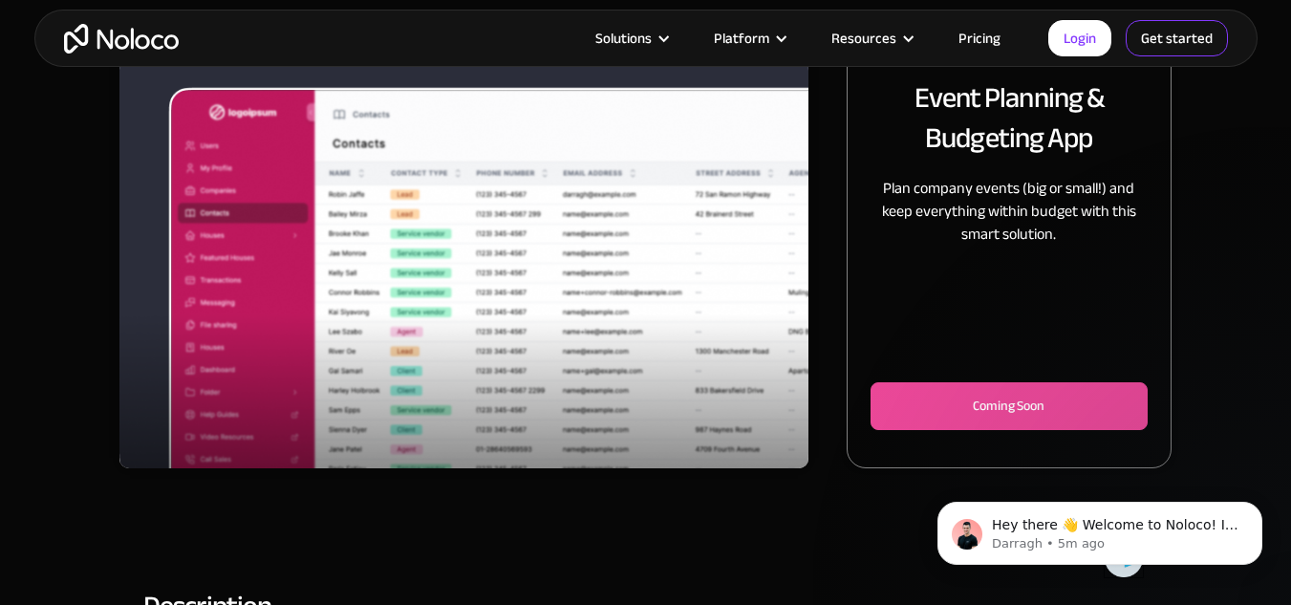
click at [1153, 38] on link "Get started" at bounding box center [1176, 38] width 102 height 36
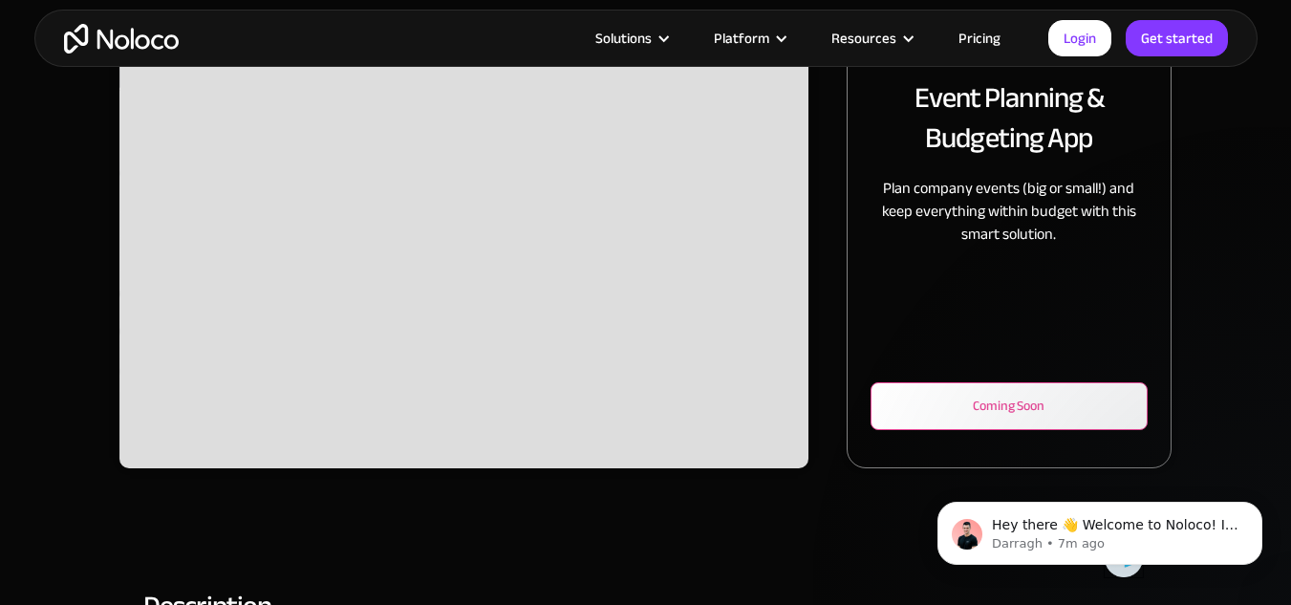
click at [1025, 410] on div "Coming Soon" at bounding box center [1009, 406] width 214 height 23
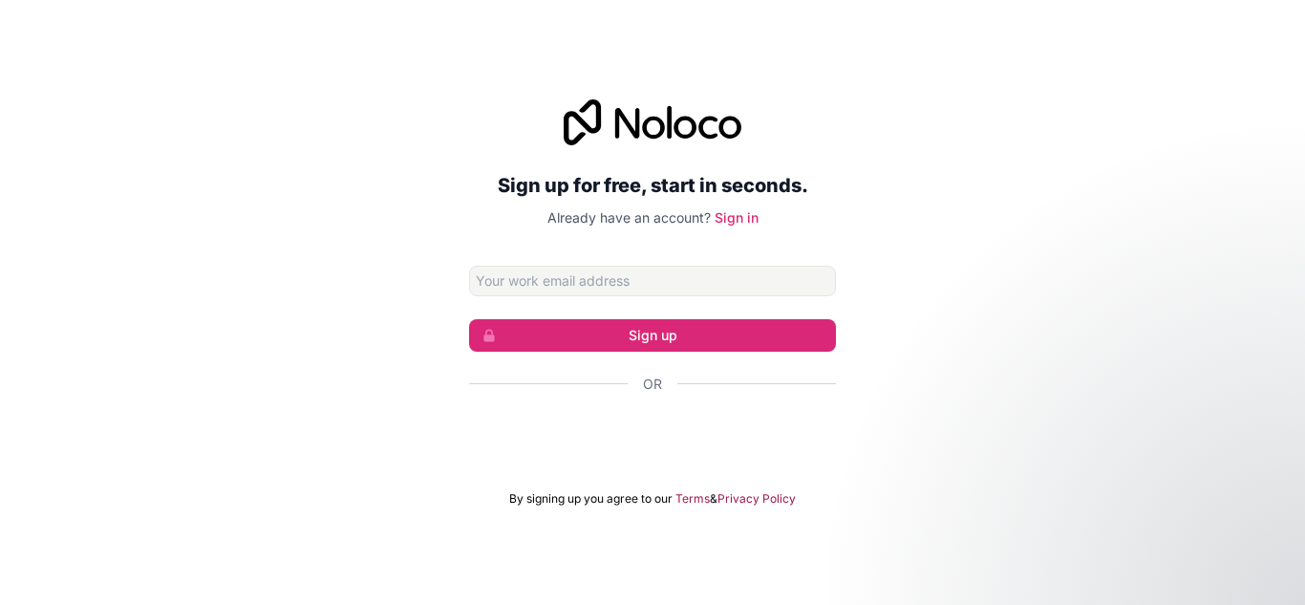
click at [661, 274] on input "Email address" at bounding box center [652, 281] width 367 height 31
click at [661, 276] on input "Email address" at bounding box center [652, 281] width 367 height 31
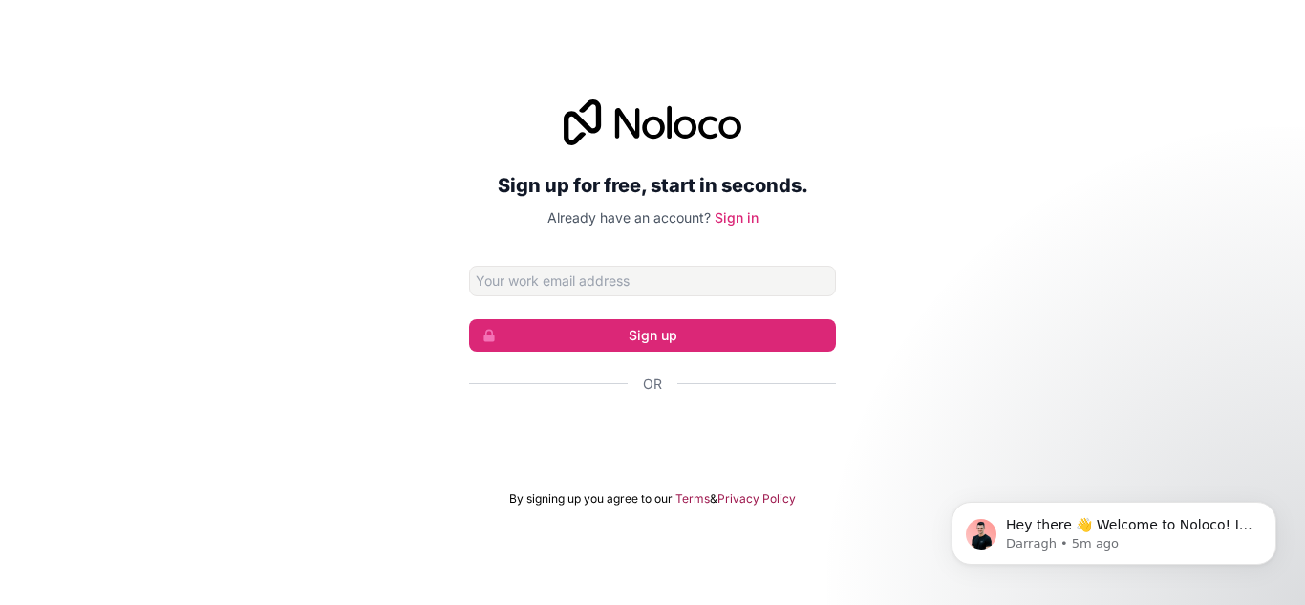
click at [661, 276] on input "Email address" at bounding box center [652, 281] width 367 height 31
click at [469, 319] on button "Sign up" at bounding box center [652, 335] width 367 height 32
click at [575, 288] on input "mauricio.duranqlatam.com" at bounding box center [652, 281] width 367 height 31
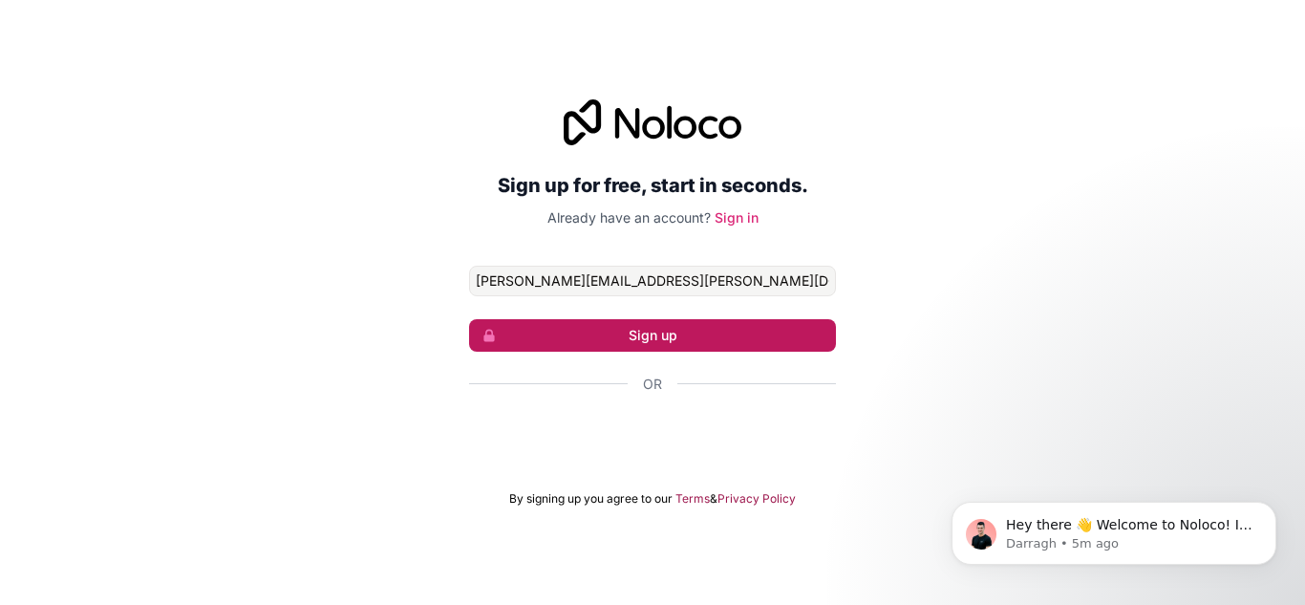
type input "mauricio.duran@latam.com"
click at [703, 346] on button "Sign up" at bounding box center [652, 335] width 367 height 32
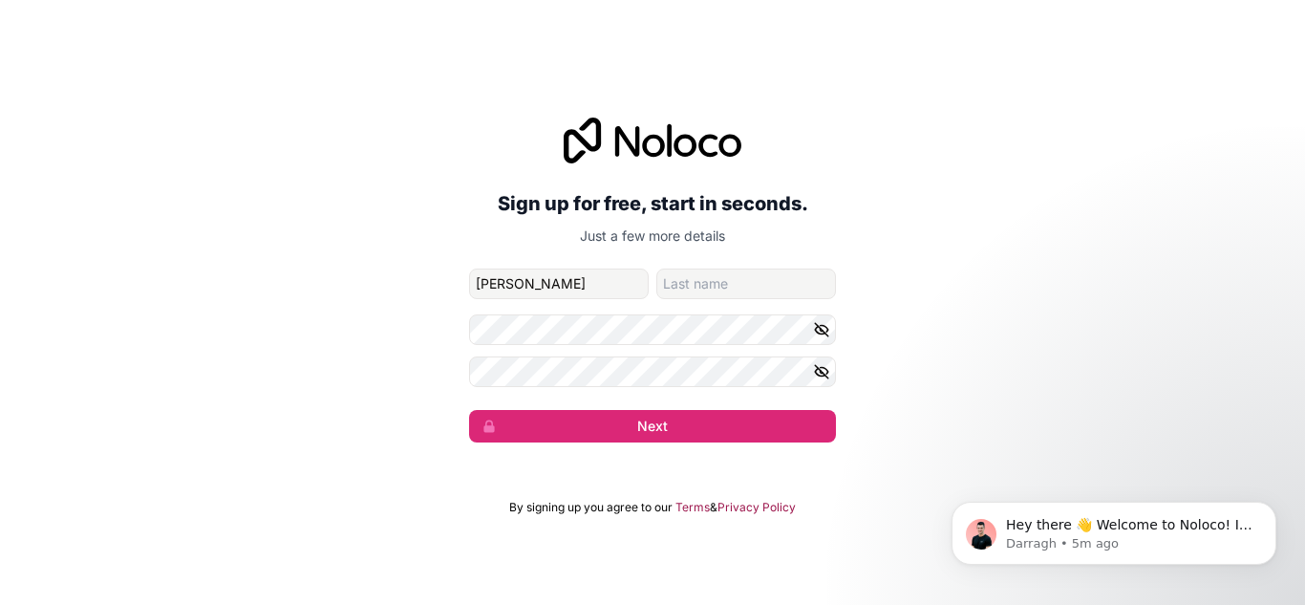
type input "Mauricio"
type input "Duran"
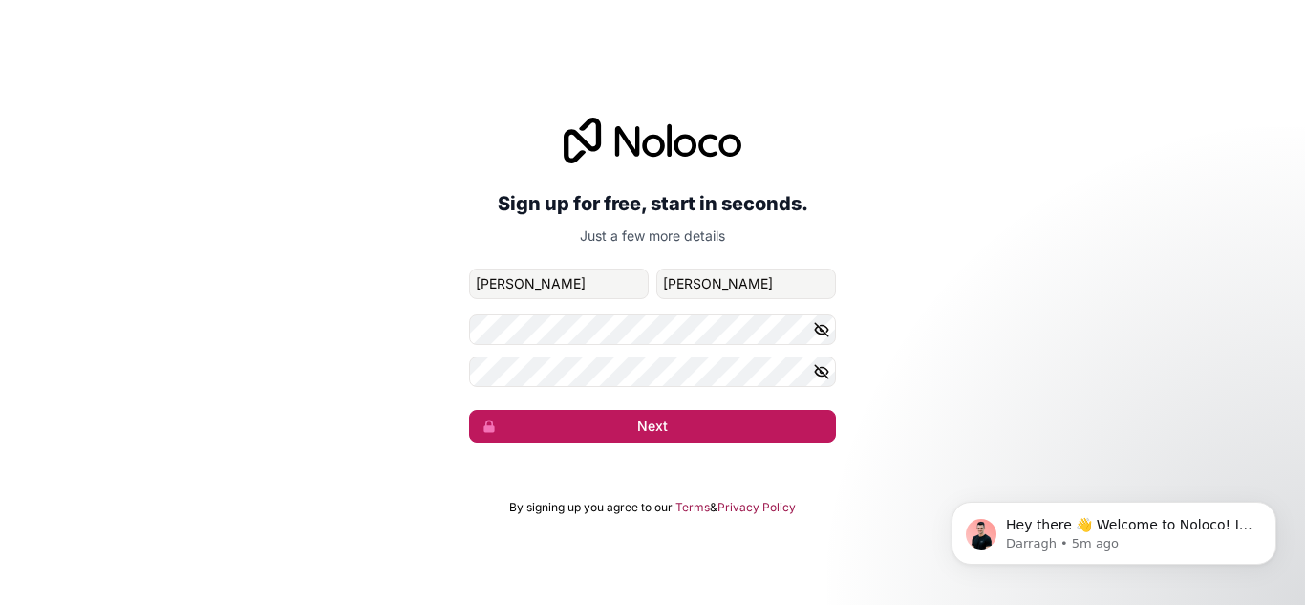
click at [674, 422] on button "Next" at bounding box center [652, 426] width 367 height 32
click at [688, 418] on button "Next" at bounding box center [652, 426] width 367 height 32
click at [1271, 506] on icon "Dismiss notification" at bounding box center [1271, 507] width 11 height 11
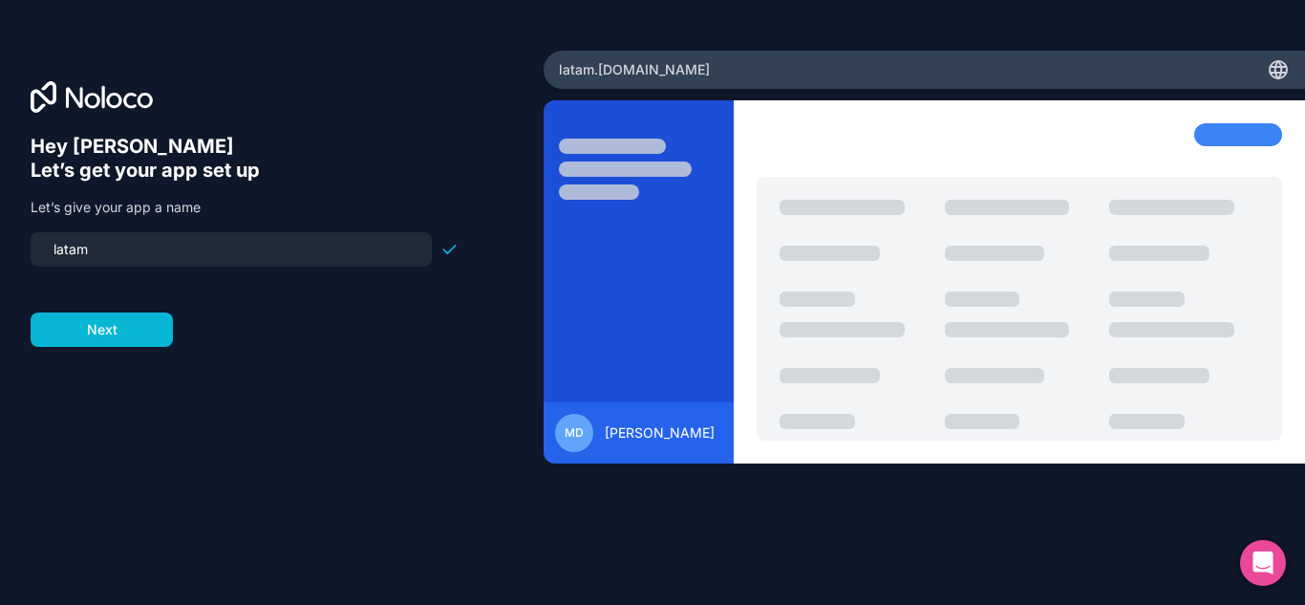
click at [198, 246] on input "latam" at bounding box center [231, 249] width 378 height 27
type input "events-apps"
click at [101, 329] on button "Next" at bounding box center [102, 329] width 142 height 34
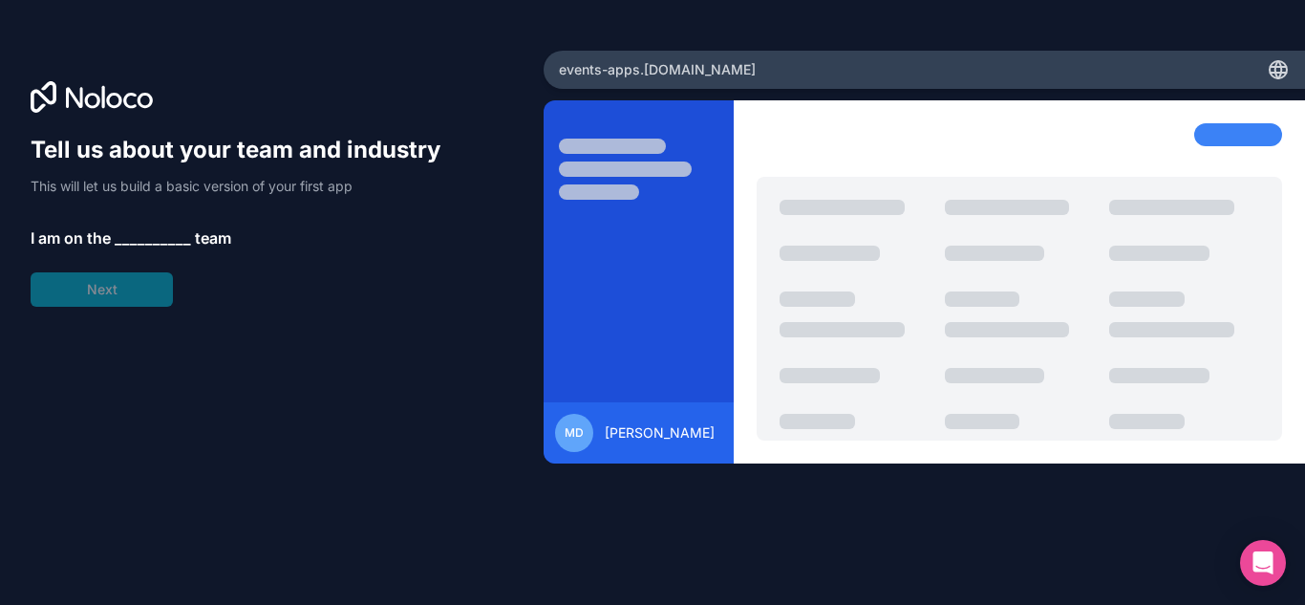
click at [146, 228] on span "__________" at bounding box center [153, 237] width 76 height 23
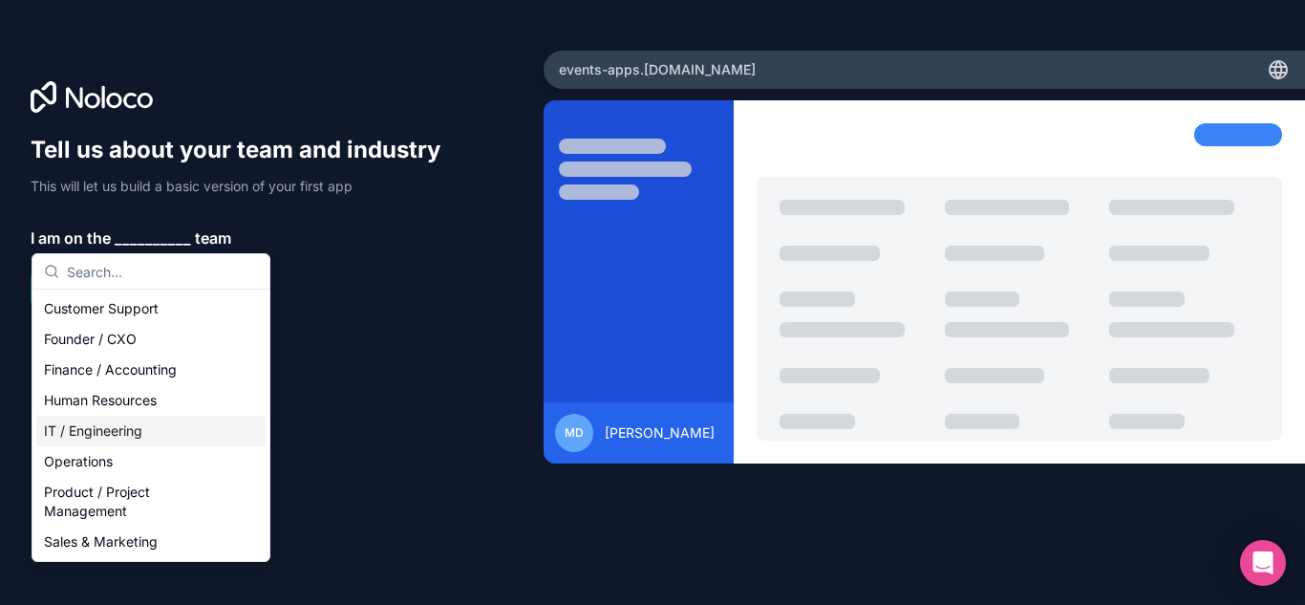
click at [165, 426] on div "IT / Engineering" at bounding box center [150, 431] width 229 height 31
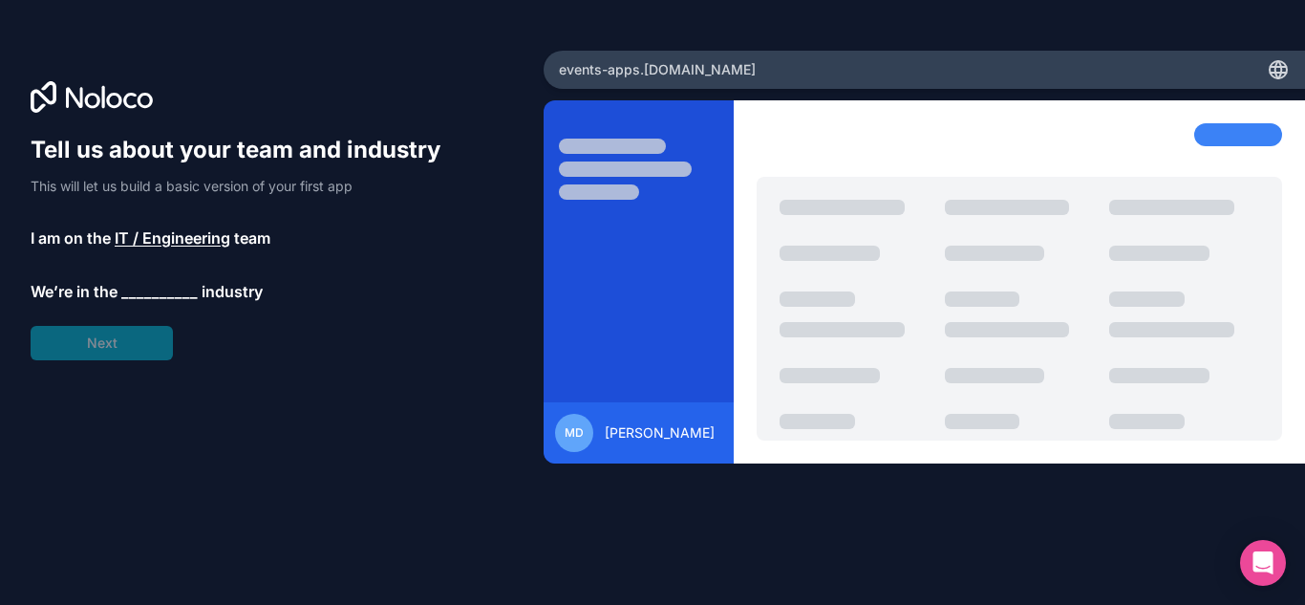
click at [143, 285] on span "__________" at bounding box center [159, 291] width 76 height 23
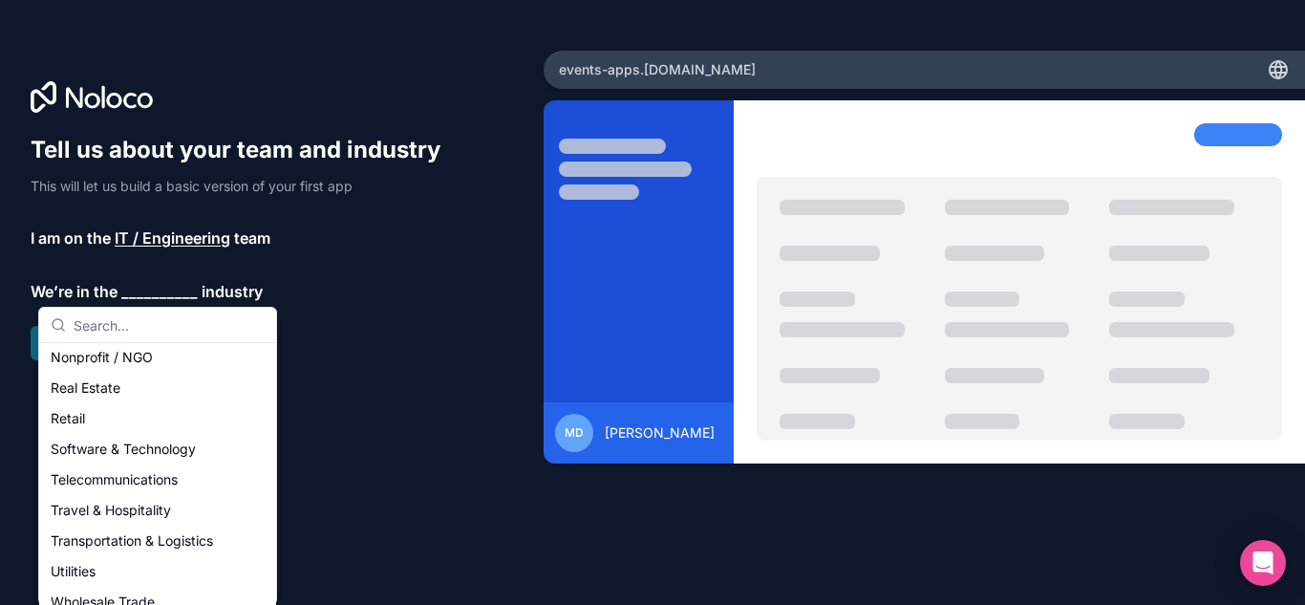
scroll to position [382, 0]
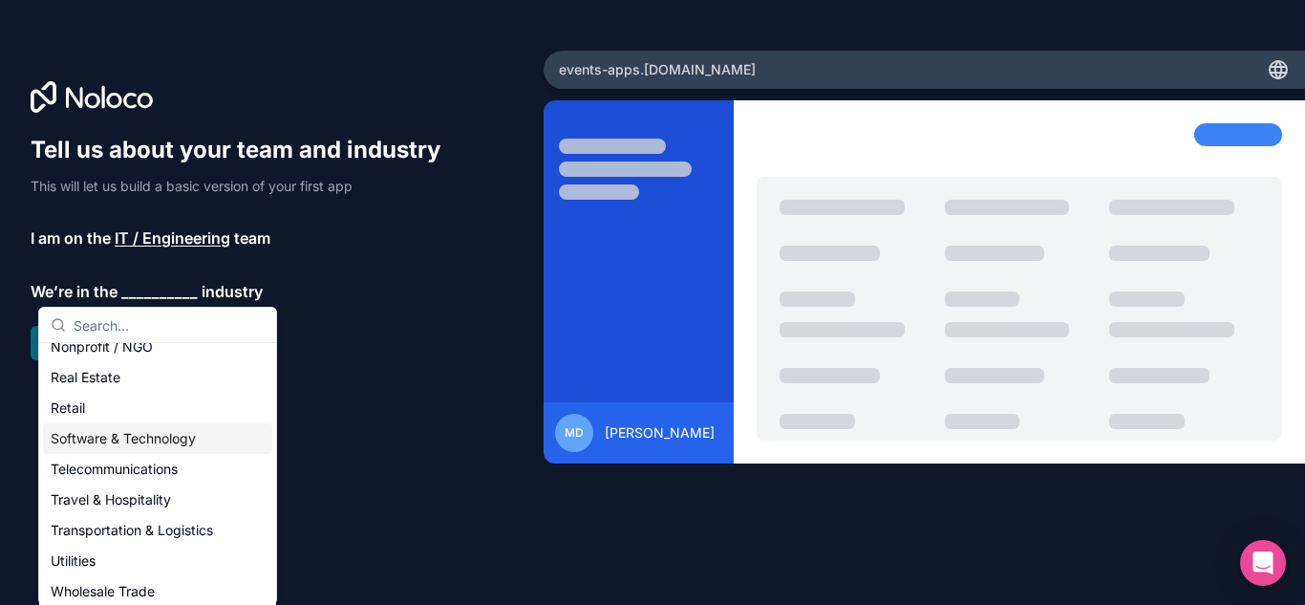
click at [206, 435] on div "Software & Technology" at bounding box center [157, 438] width 229 height 31
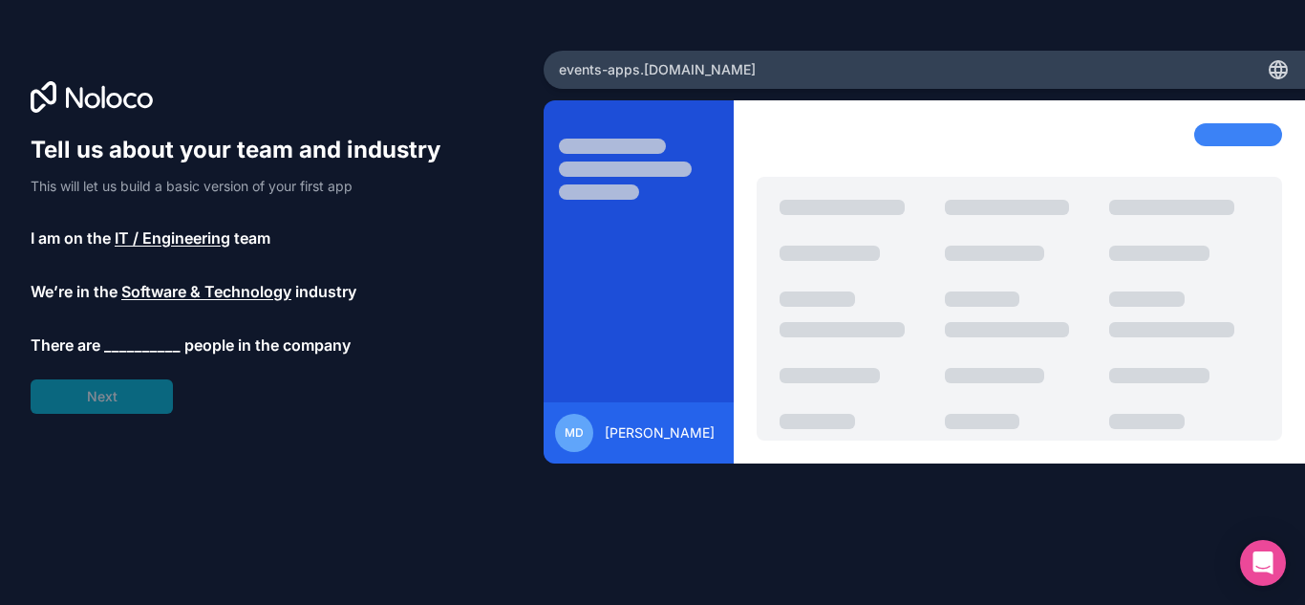
click at [138, 334] on span "__________" at bounding box center [142, 344] width 76 height 23
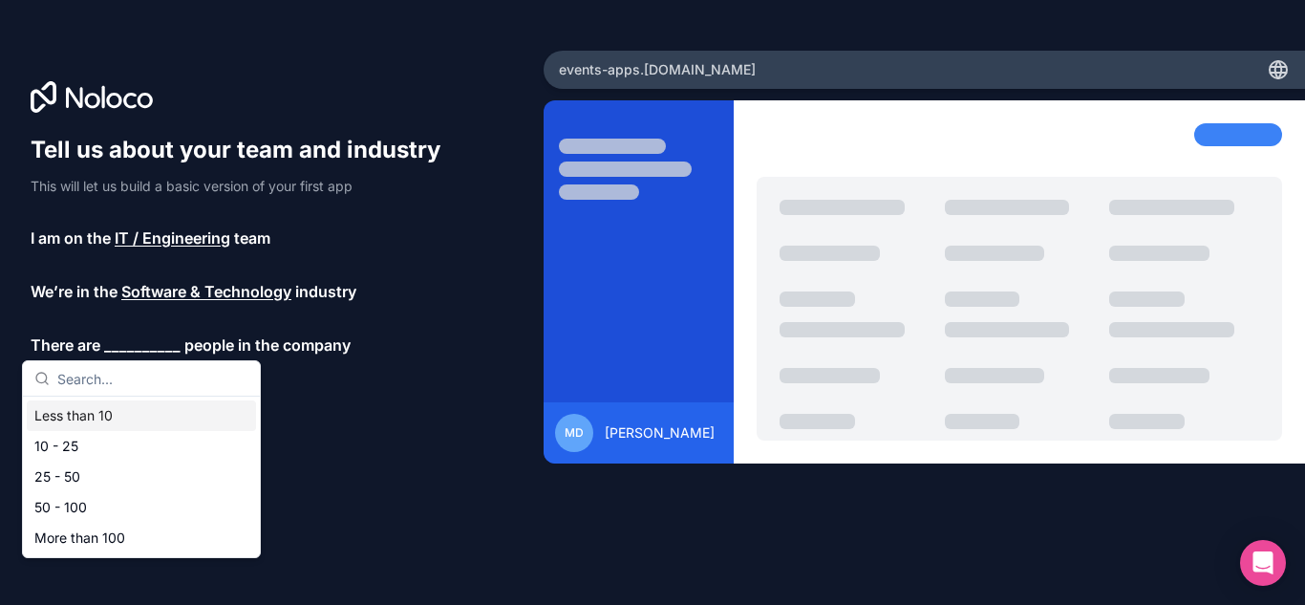
click at [116, 411] on div "Less than 10" at bounding box center [141, 415] width 229 height 31
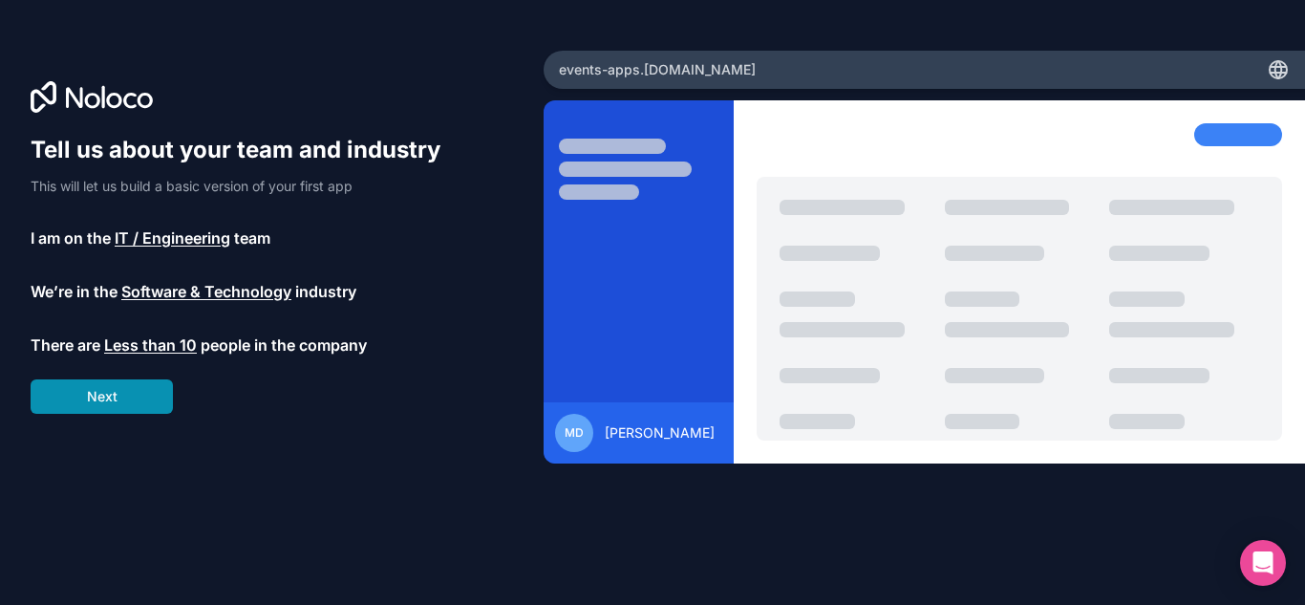
click at [127, 381] on button "Next" at bounding box center [102, 396] width 142 height 34
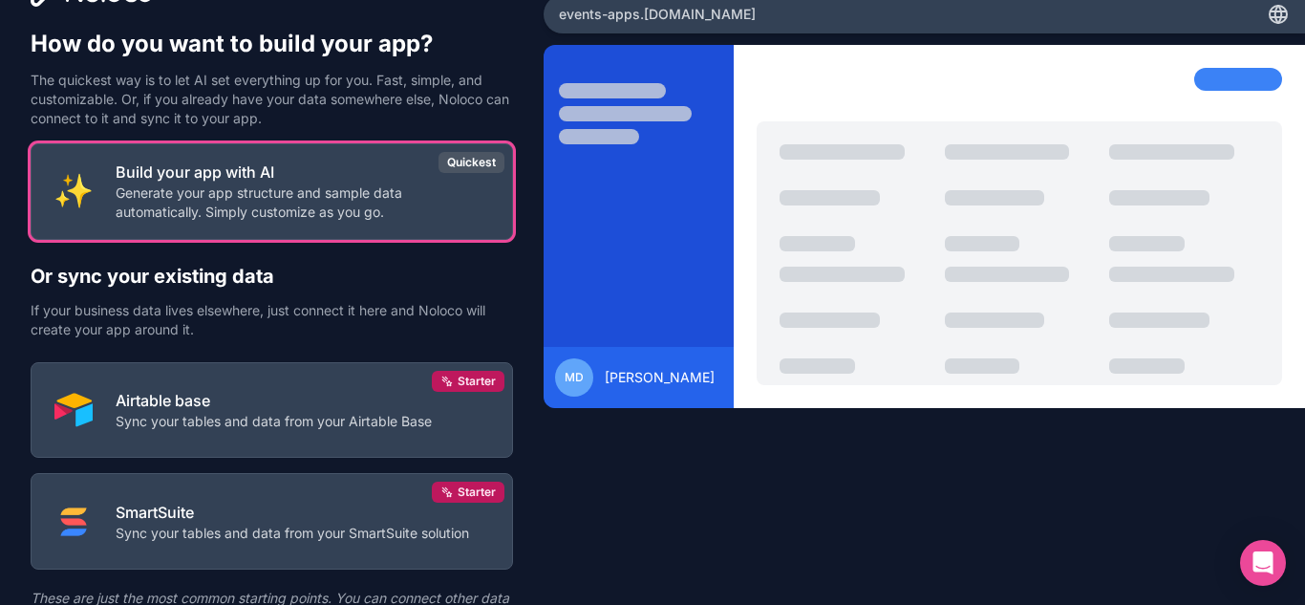
scroll to position [150, 0]
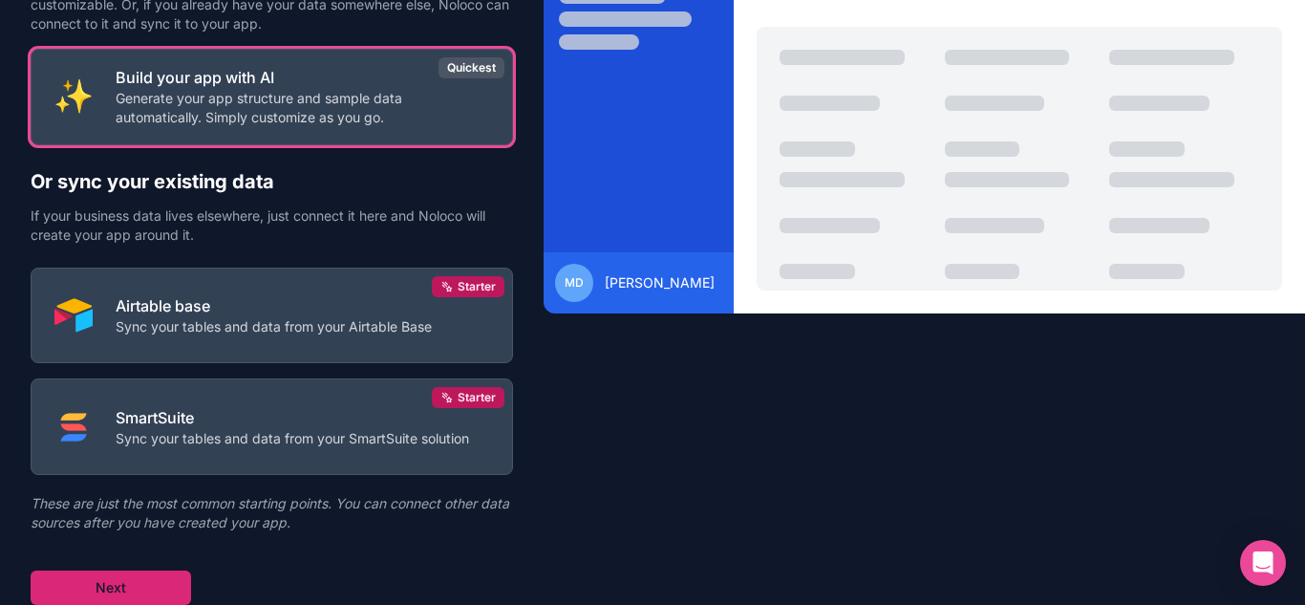
click at [180, 590] on button "Next" at bounding box center [111, 587] width 160 height 34
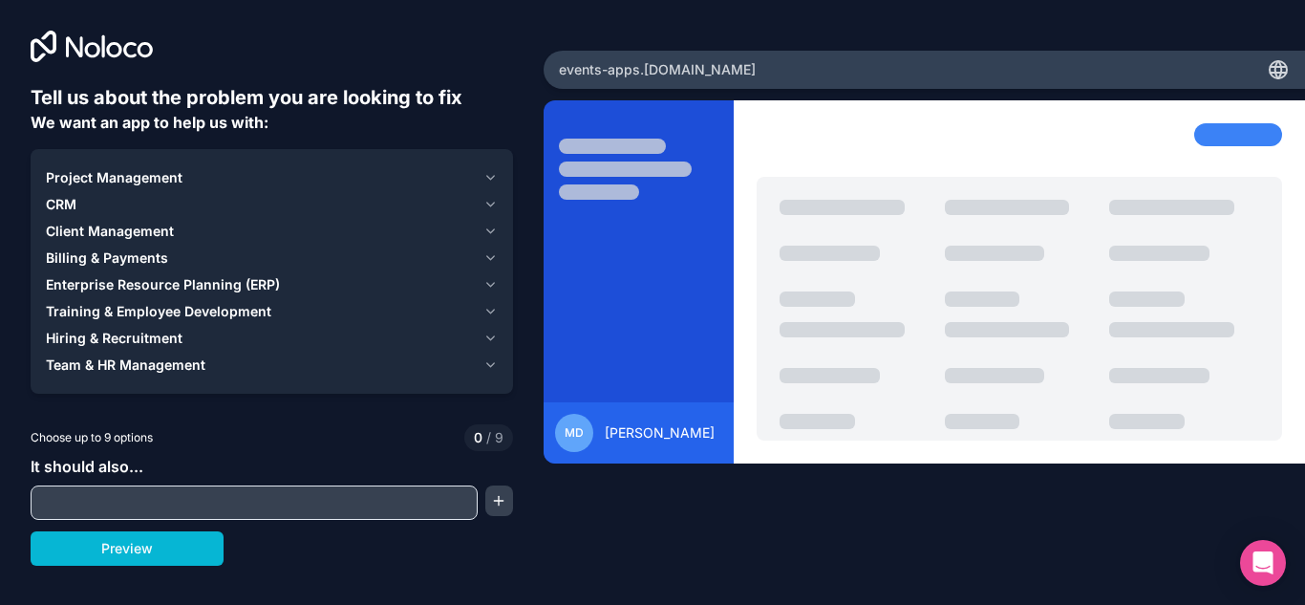
click at [493, 230] on icon "button" at bounding box center [491, 231] width 8 height 4
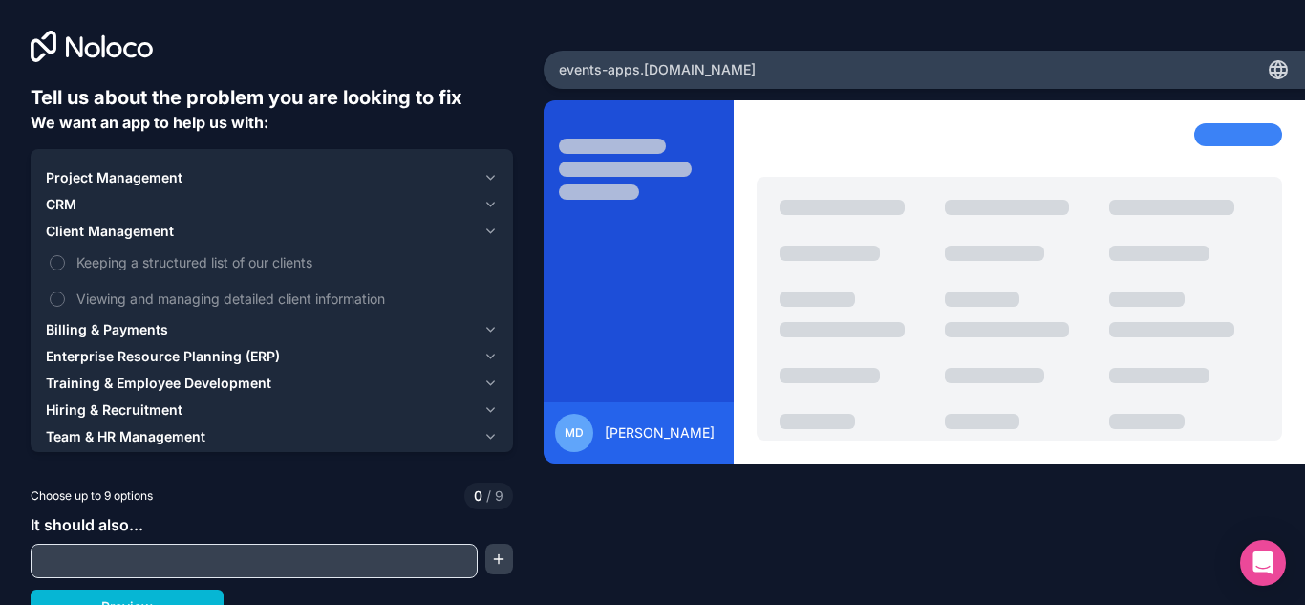
click at [803, 59] on div "events-apps .noloco.co" at bounding box center [924, 70] width 761 height 38
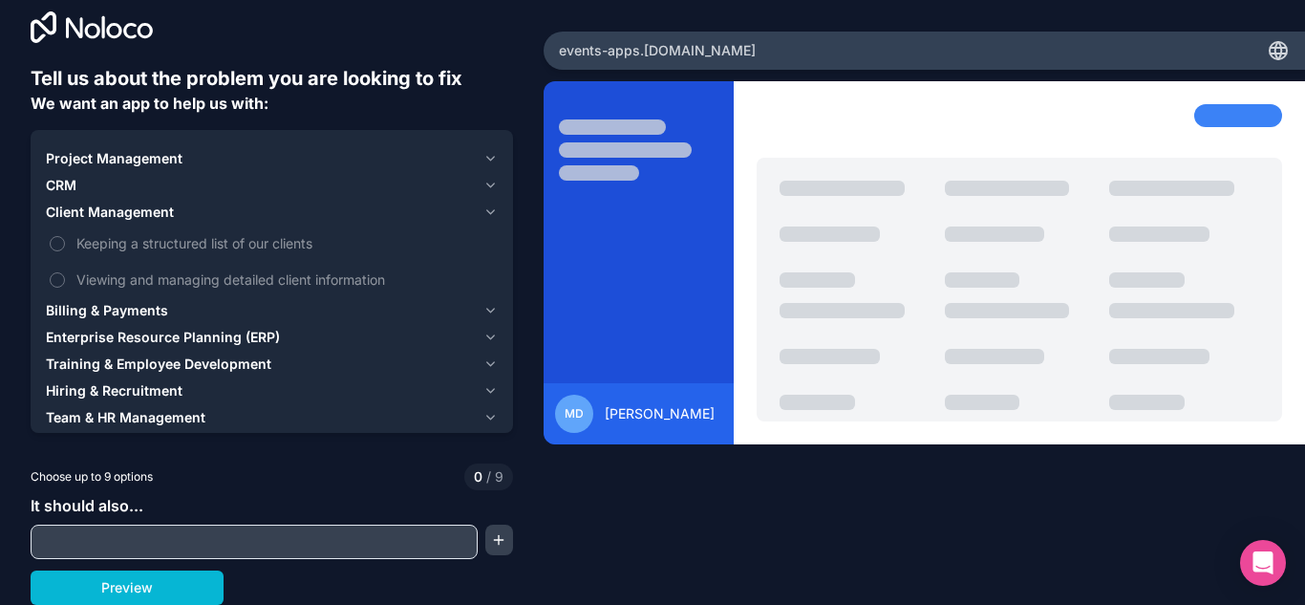
click at [1079, 515] on div "MD Mauricio Duran" at bounding box center [924, 308] width 761 height 455
click at [260, 416] on div "Team & HR Management" at bounding box center [261, 417] width 430 height 19
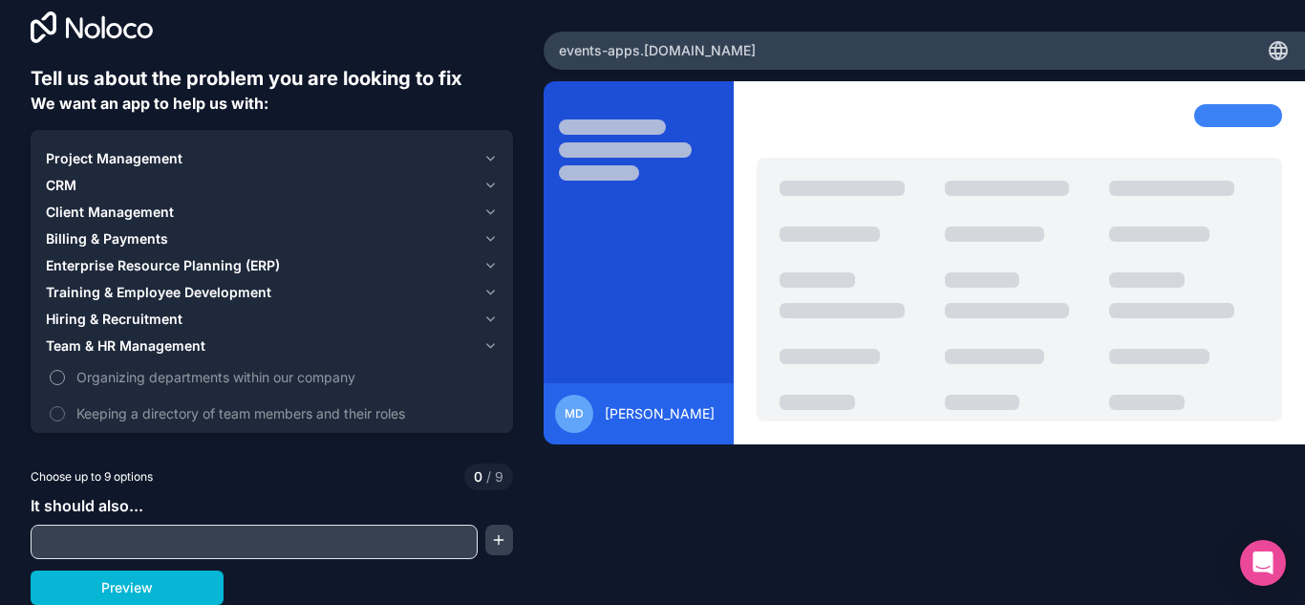
click at [320, 380] on span "Organizing departments within our company" at bounding box center [284, 377] width 417 height 20
click at [65, 380] on button "Organizing departments within our company" at bounding box center [57, 377] width 15 height 15
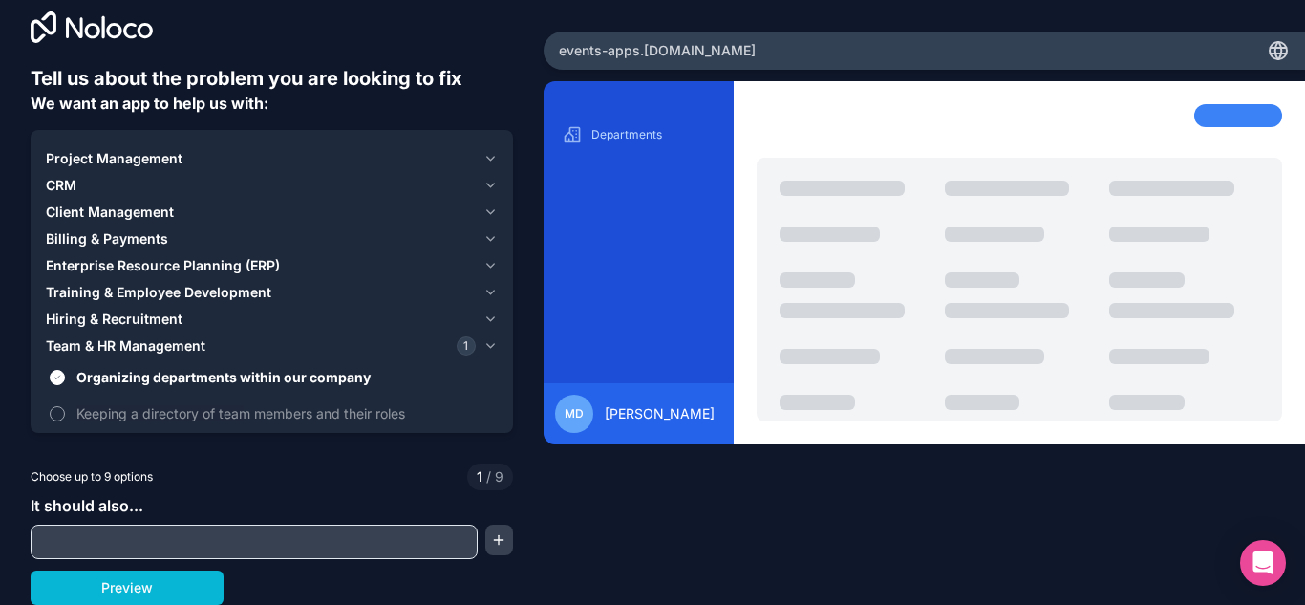
click at [299, 416] on span "Keeping a directory of team members and their roles" at bounding box center [284, 413] width 417 height 20
click at [65, 416] on button "Keeping a directory of team members and their roles" at bounding box center [57, 413] width 15 height 15
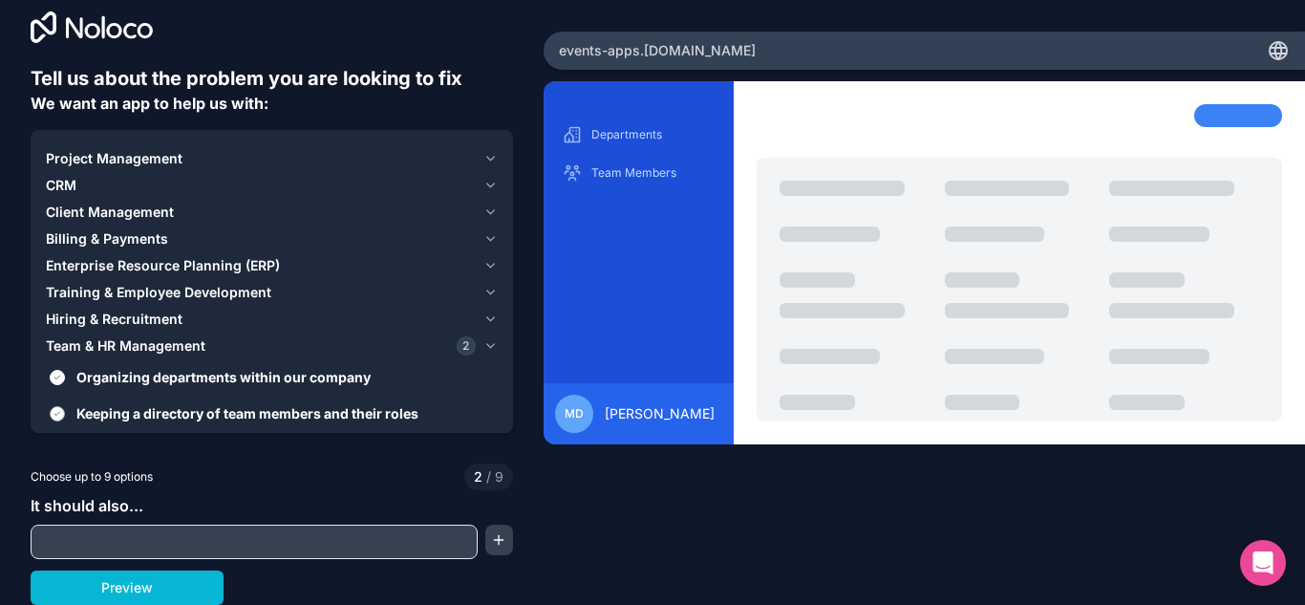
click at [299, 416] on span "Keeping a directory of team members and their roles" at bounding box center [284, 413] width 417 height 20
click at [65, 416] on button "Keeping a directory of team members and their roles" at bounding box center [57, 413] width 15 height 15
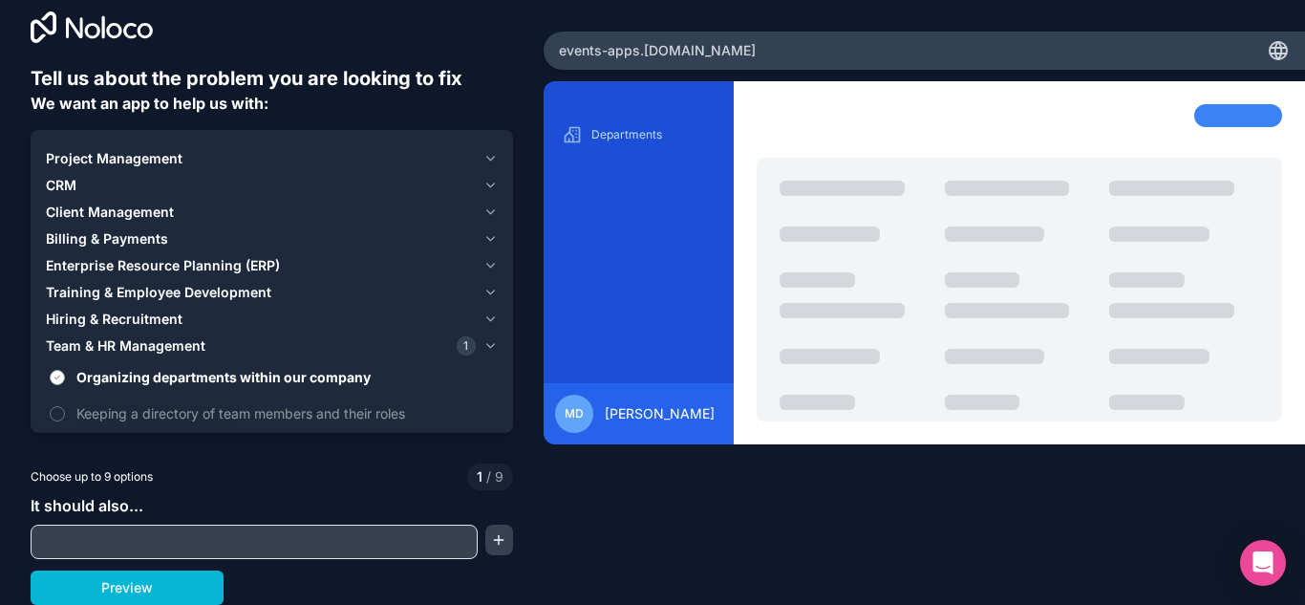
click at [317, 371] on span "Organizing departments within our company" at bounding box center [284, 377] width 417 height 20
click at [65, 371] on button "Organizing departments within our company" at bounding box center [57, 377] width 15 height 15
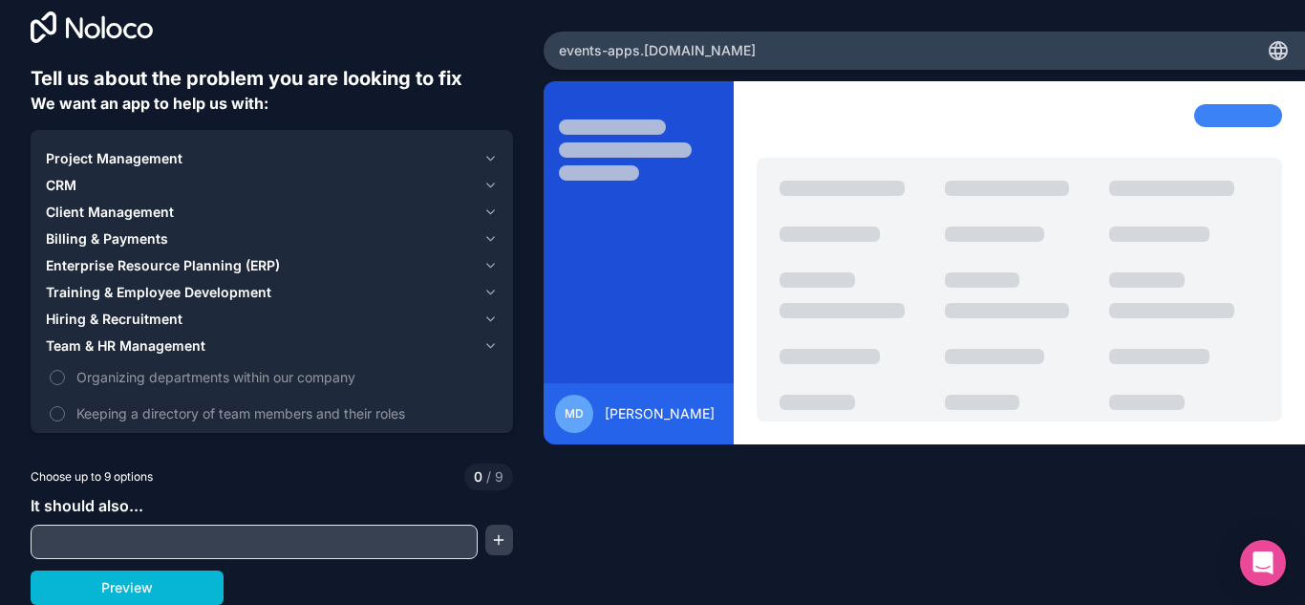
click at [182, 543] on input "text" at bounding box center [254, 541] width 438 height 27
click at [132, 589] on button "Preview" at bounding box center [127, 587] width 193 height 34
click at [1267, 49] on icon at bounding box center [1278, 50] width 23 height 23
drag, startPoint x: 840, startPoint y: 63, endPoint x: 865, endPoint y: 40, distance: 33.8
click at [842, 62] on div "events-apps .noloco.co" at bounding box center [924, 51] width 761 height 38
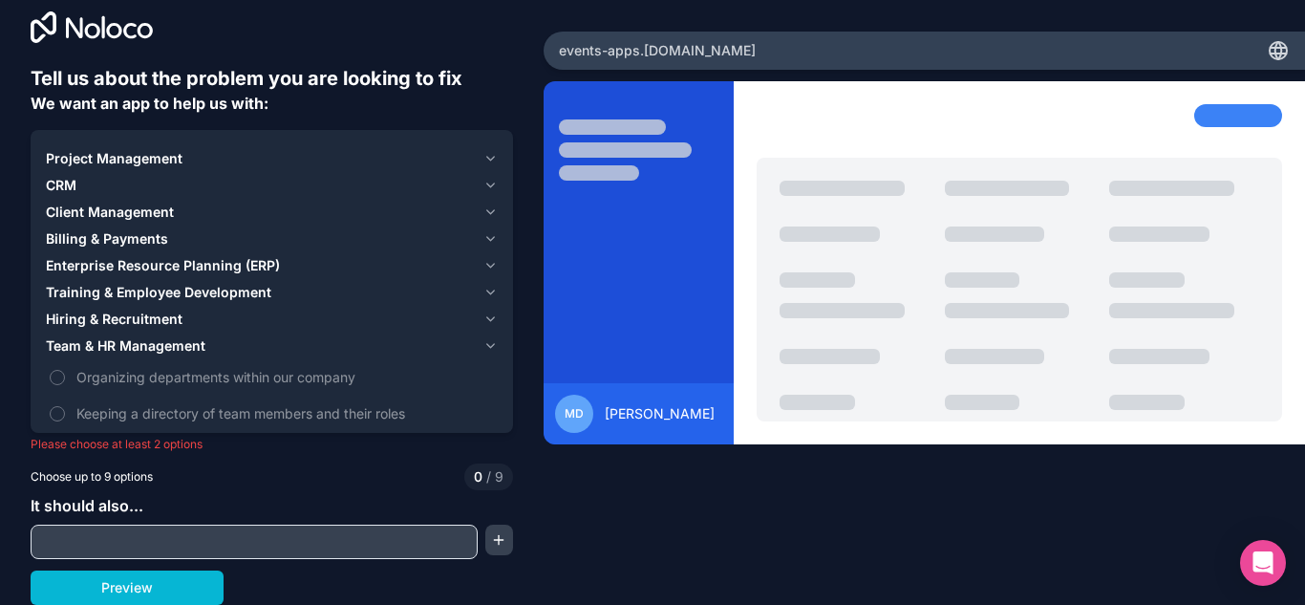
click at [865, 39] on div "events-apps .noloco.co" at bounding box center [924, 51] width 761 height 38
click at [56, 377] on button "Organizing departments within our company" at bounding box center [57, 377] width 15 height 15
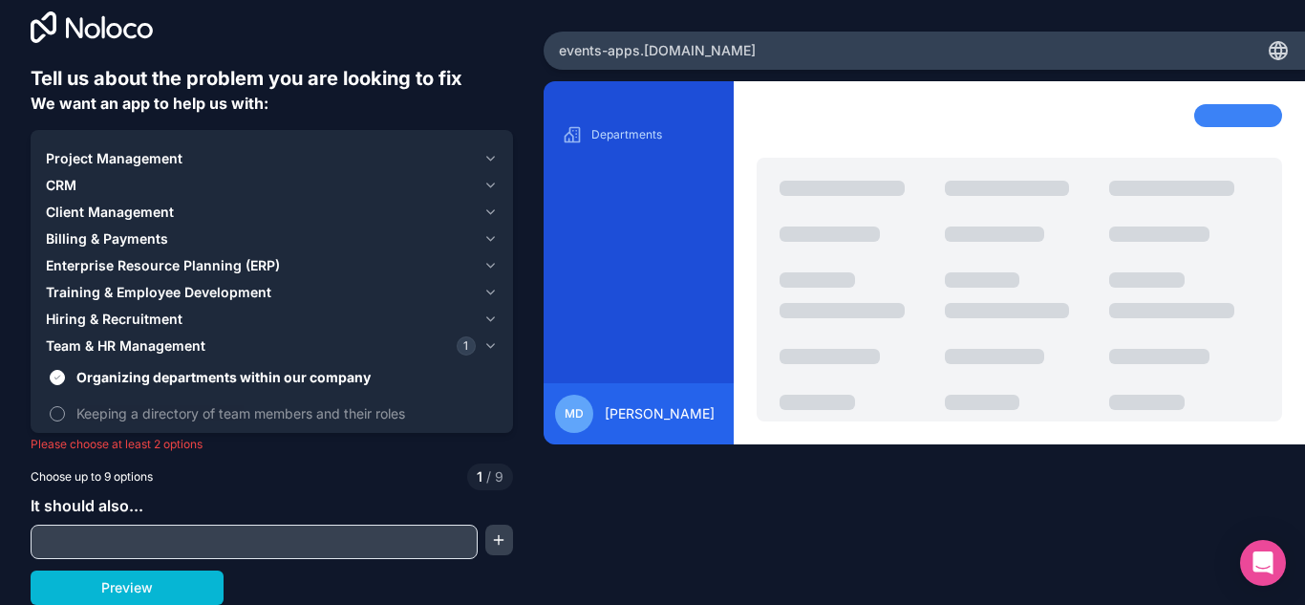
click at [56, 413] on button "Keeping a directory of team members and their roles" at bounding box center [57, 413] width 15 height 15
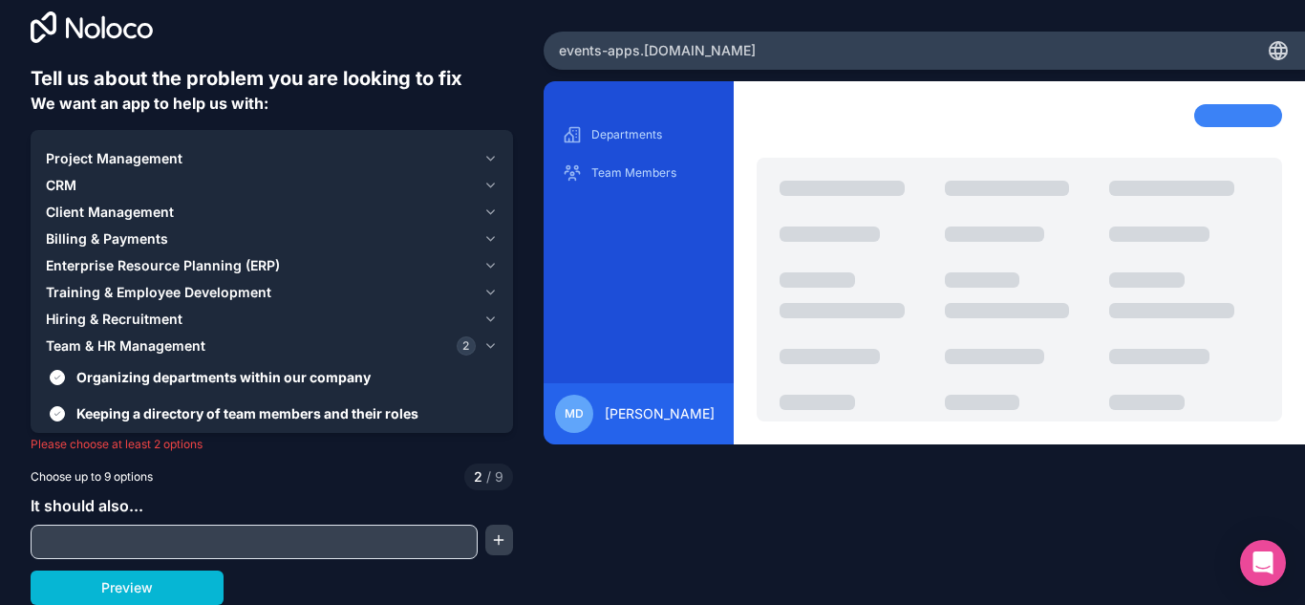
click at [98, 192] on div "CRM" at bounding box center [261, 185] width 430 height 19
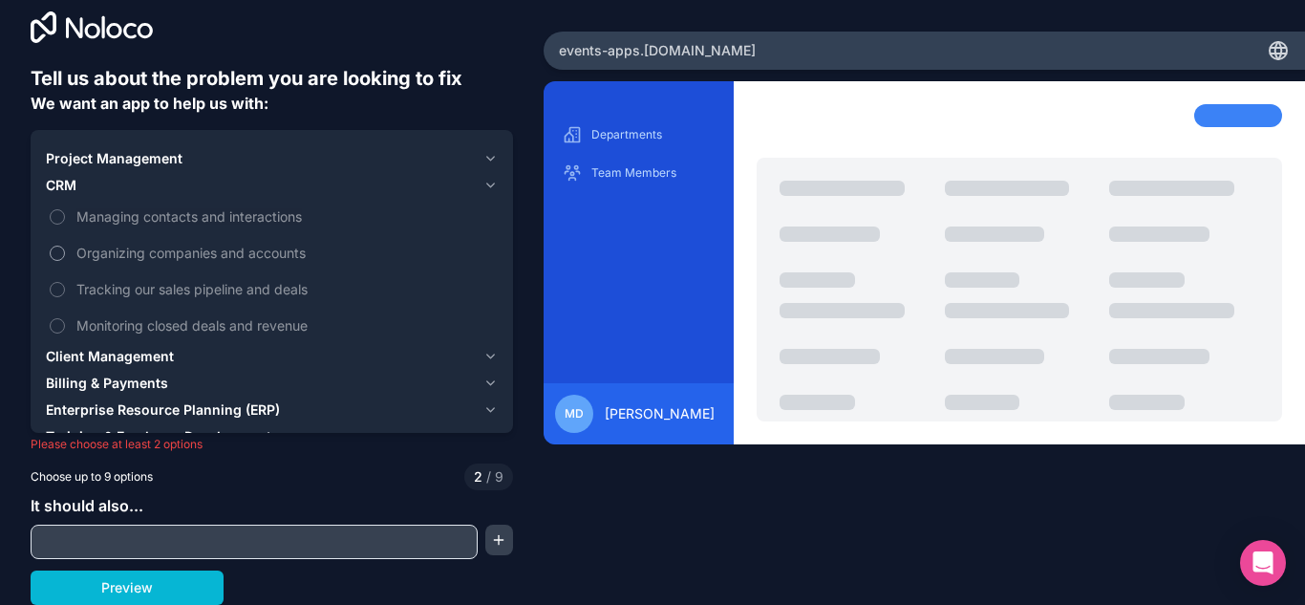
click at [169, 249] on span "Organizing companies and accounts" at bounding box center [284, 253] width 417 height 20
click at [65, 249] on button "Organizing companies and accounts" at bounding box center [57, 253] width 15 height 15
click at [250, 288] on span "Tracking our sales pipeline and deals" at bounding box center [284, 289] width 417 height 20
click at [65, 288] on button "Tracking our sales pipeline and deals" at bounding box center [57, 289] width 15 height 15
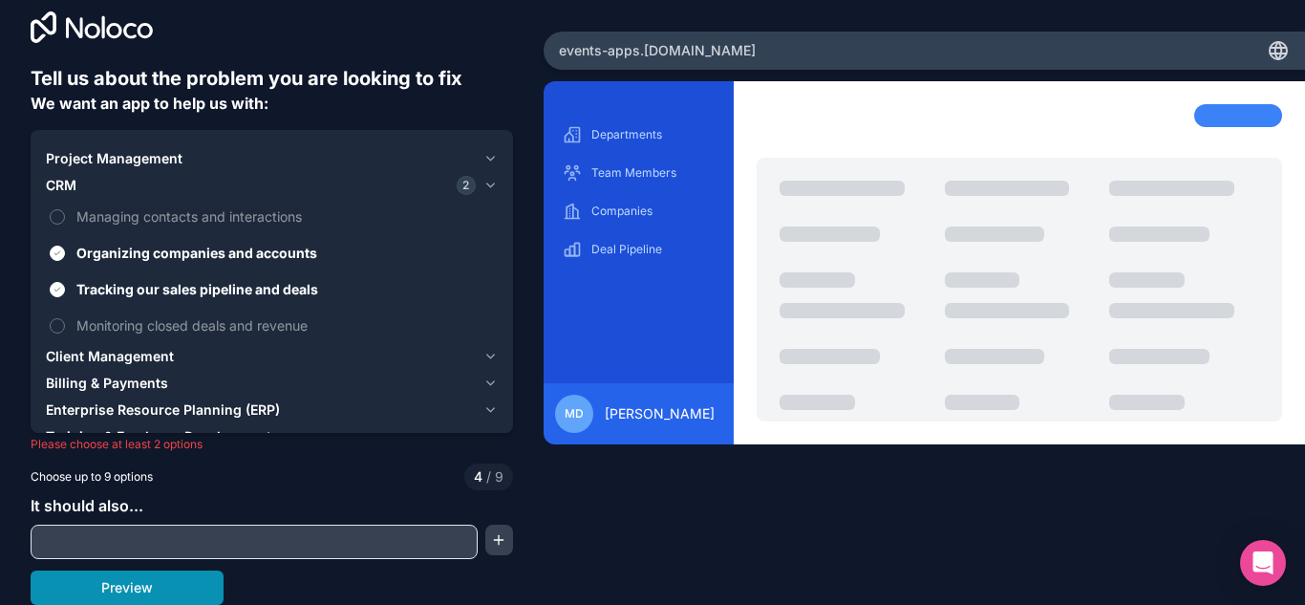
click at [119, 594] on button "Preview" at bounding box center [127, 587] width 193 height 34
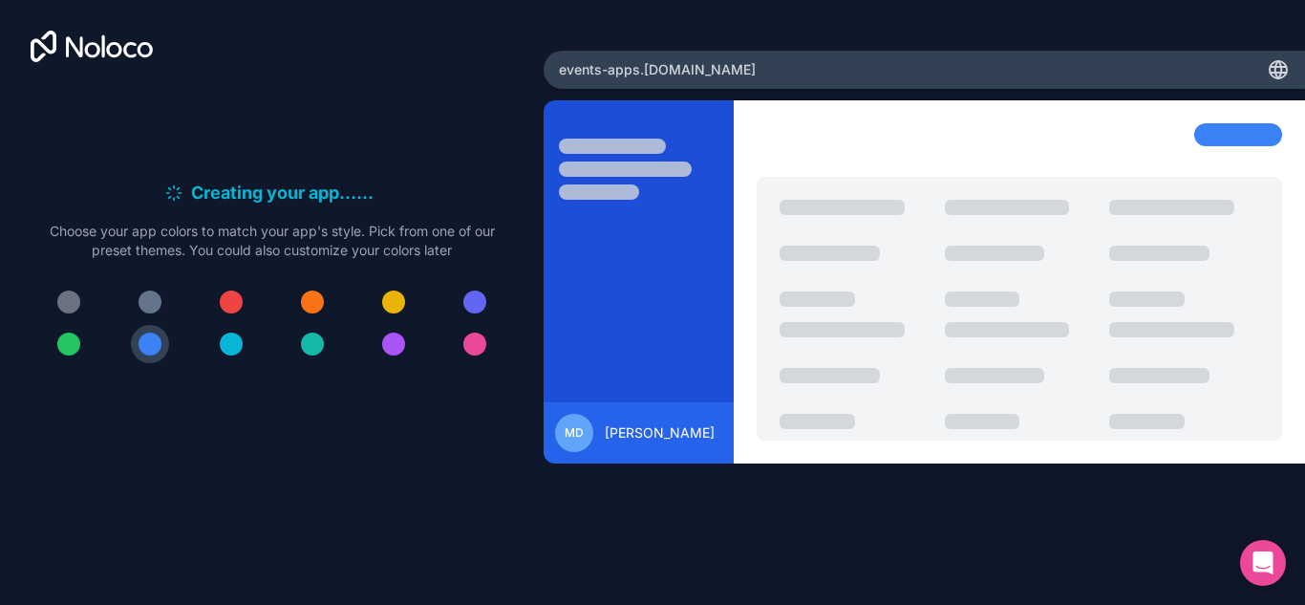
scroll to position [0, 0]
click at [239, 345] on div at bounding box center [231, 343] width 23 height 23
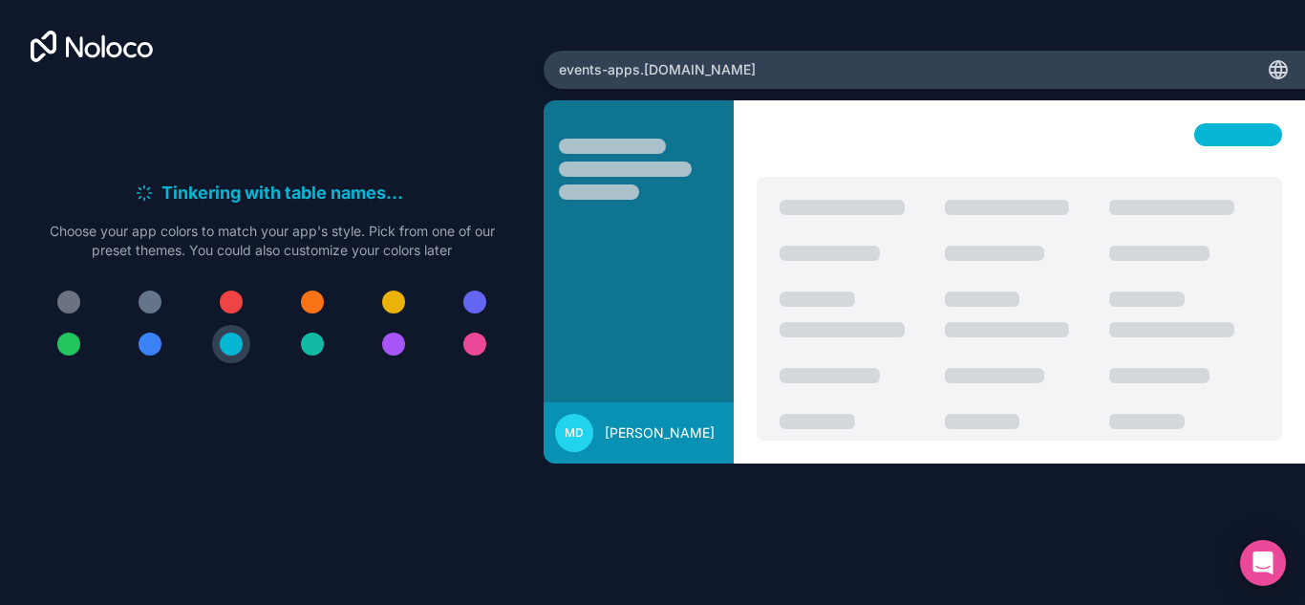
click at [394, 350] on div at bounding box center [393, 343] width 23 height 23
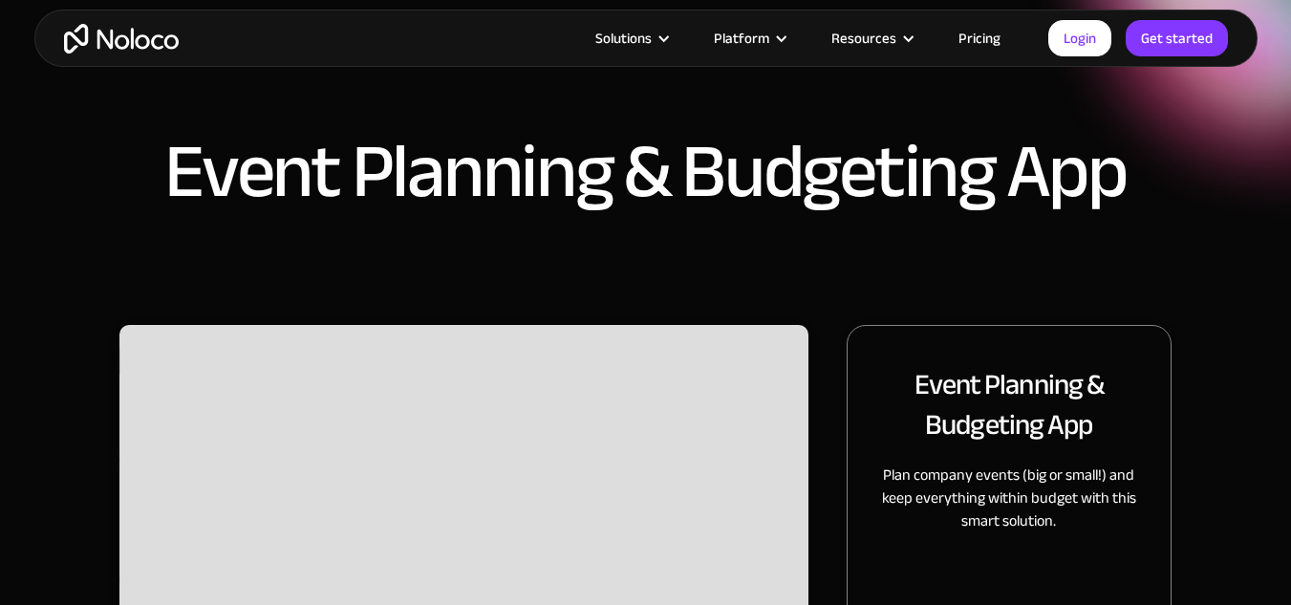
scroll to position [382, 0]
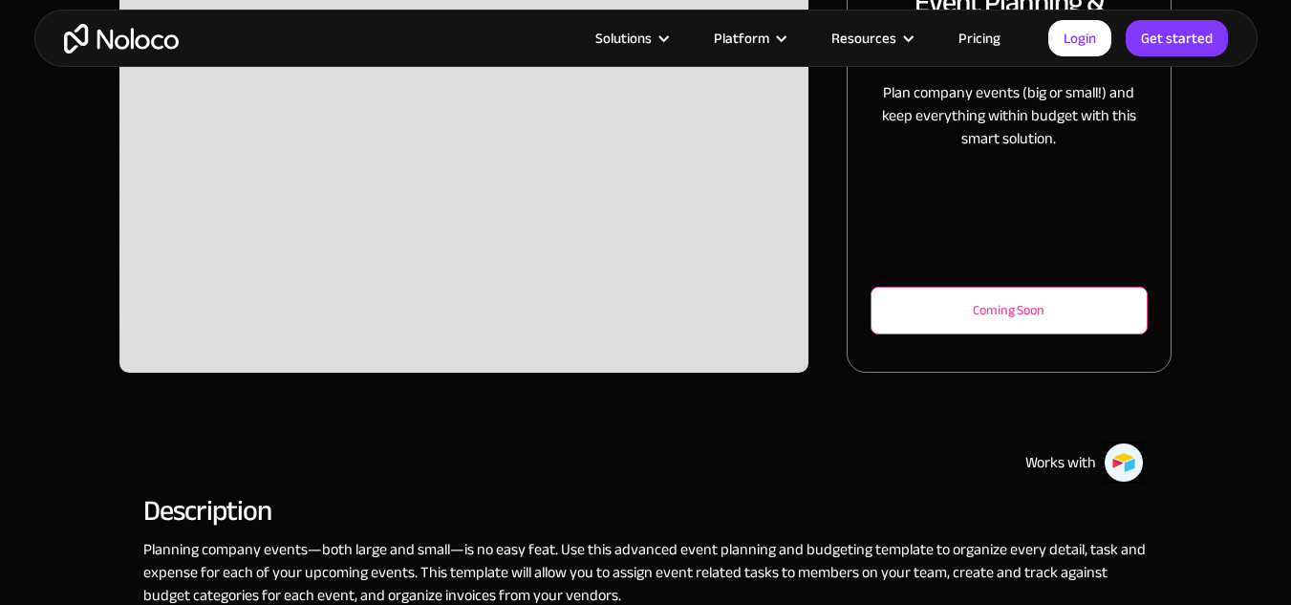
click at [1025, 309] on div "Coming Soon" at bounding box center [1009, 310] width 214 height 23
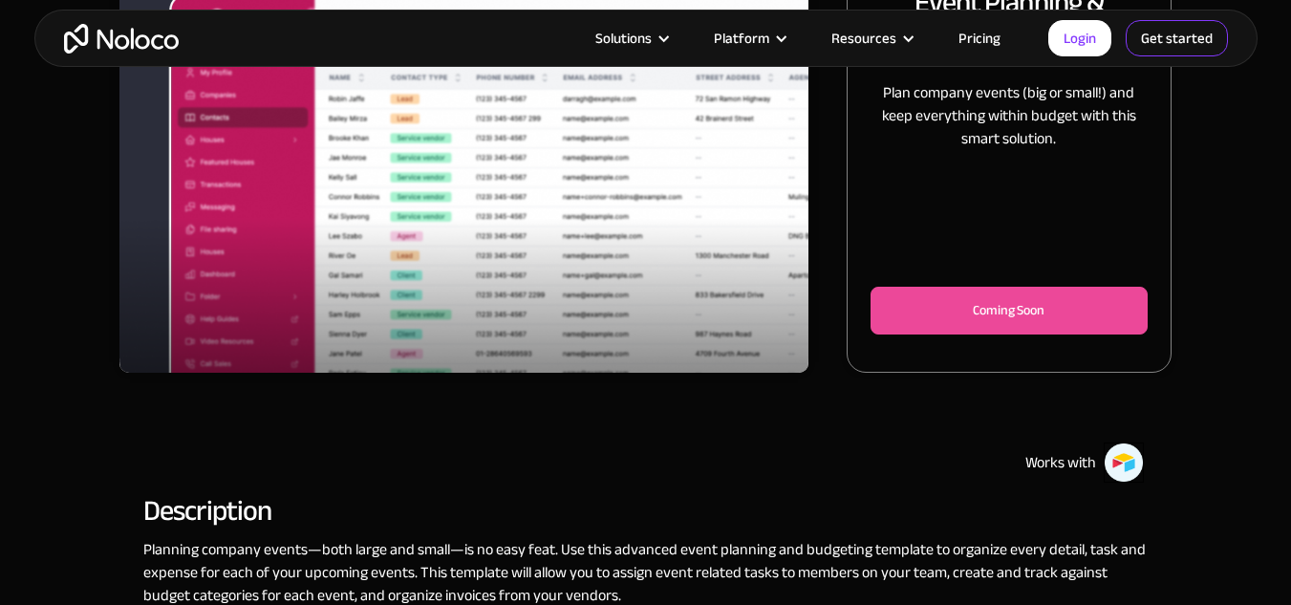
click at [1154, 38] on link "Get started" at bounding box center [1176, 38] width 102 height 36
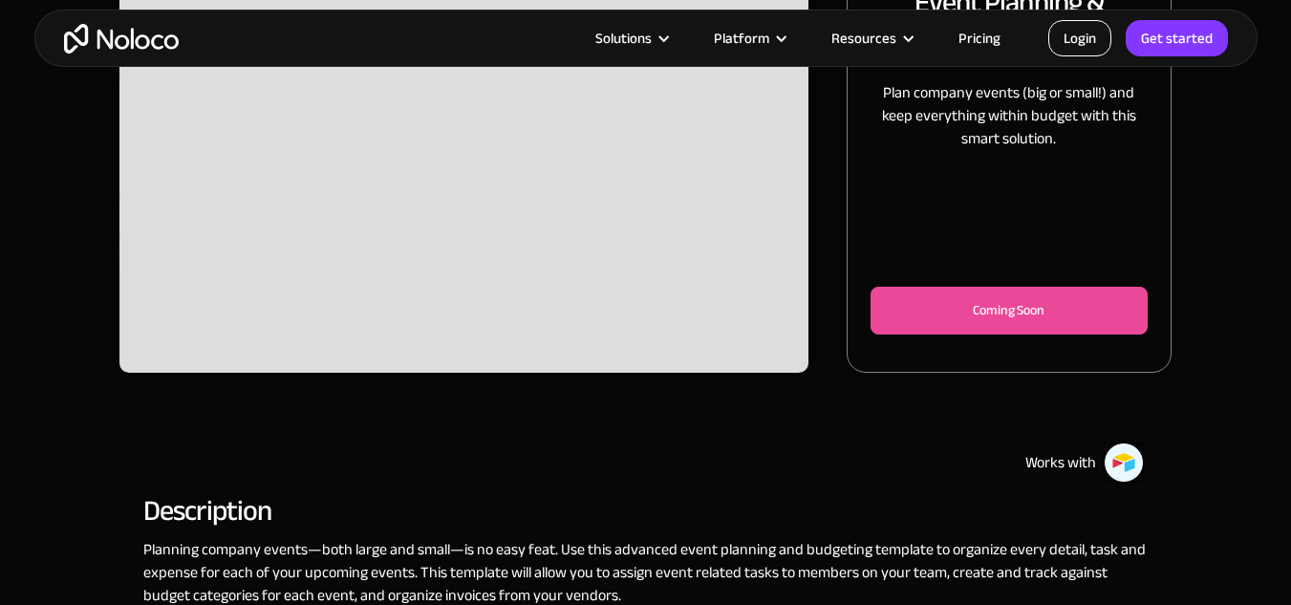
click at [1085, 32] on link "Login" at bounding box center [1079, 38] width 63 height 36
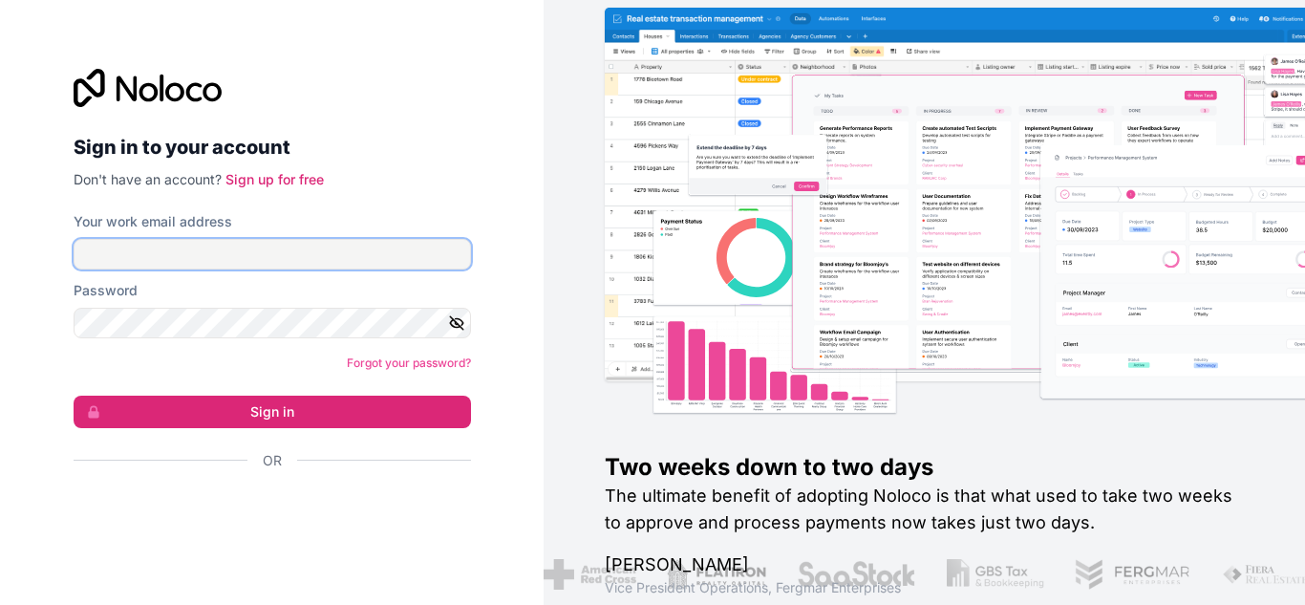
click at [285, 258] on input "Your work email address" at bounding box center [272, 254] width 397 height 31
type input "[PERSON_NAME][EMAIL_ADDRESS][PERSON_NAME][DOMAIN_NAME]"
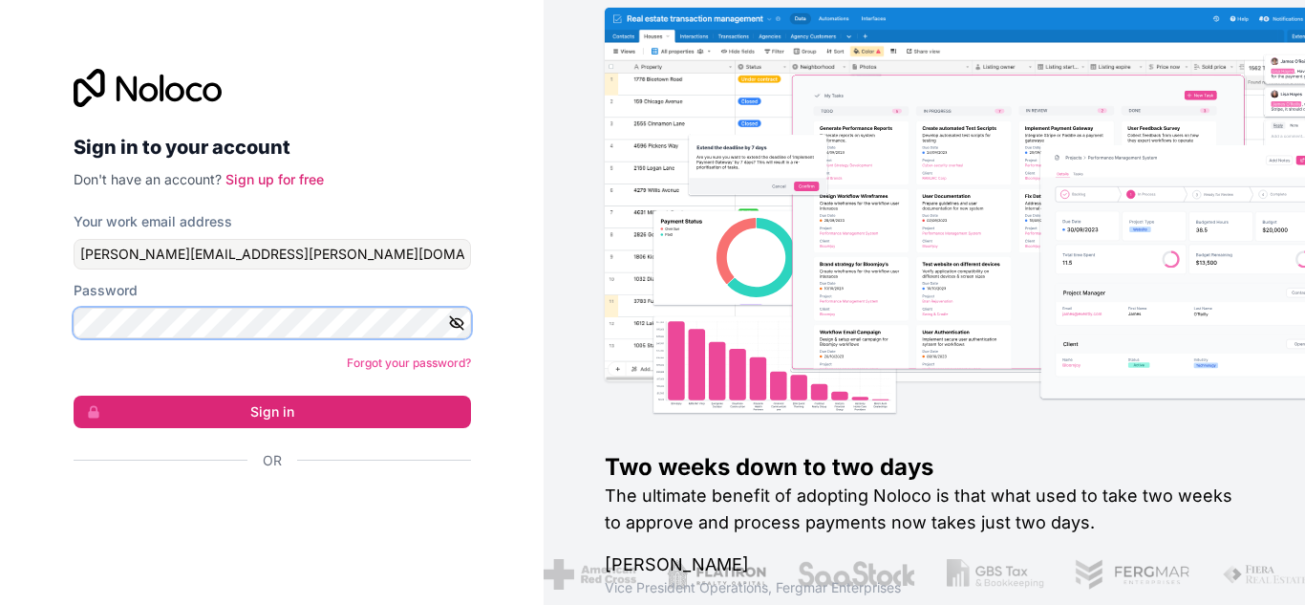
click at [74, 395] on button "Sign in" at bounding box center [272, 411] width 397 height 32
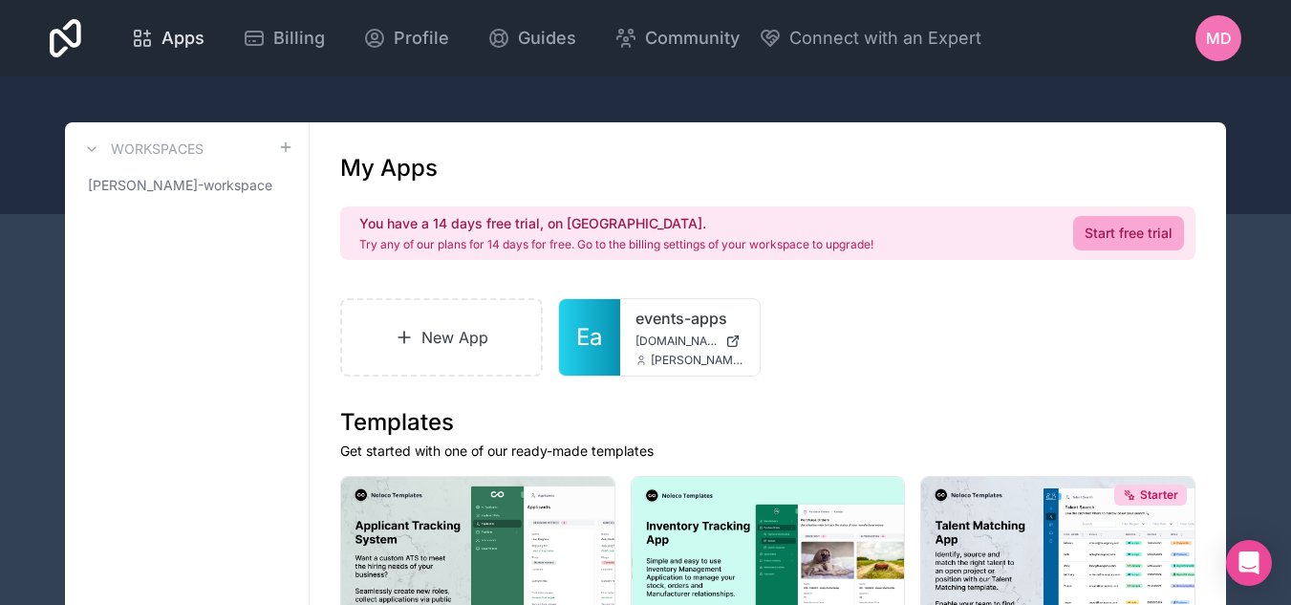
click at [175, 34] on span "Apps" at bounding box center [182, 38] width 43 height 27
click at [90, 151] on icon at bounding box center [91, 148] width 15 height 15
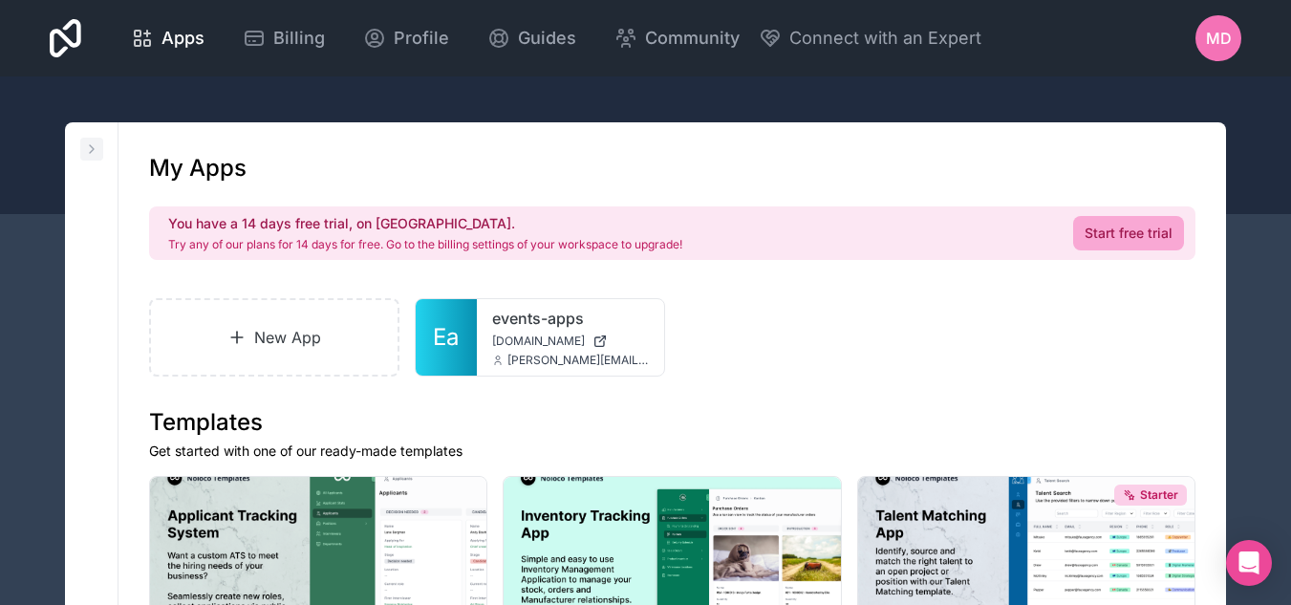
click at [90, 151] on icon at bounding box center [91, 148] width 15 height 15
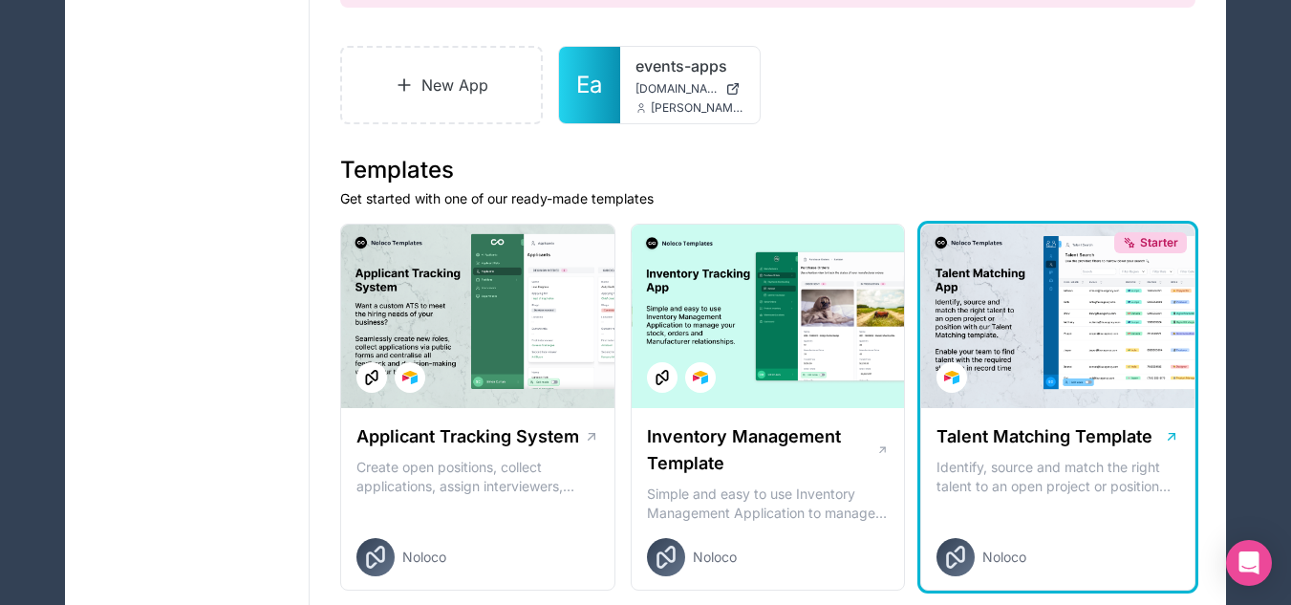
scroll to position [287, 0]
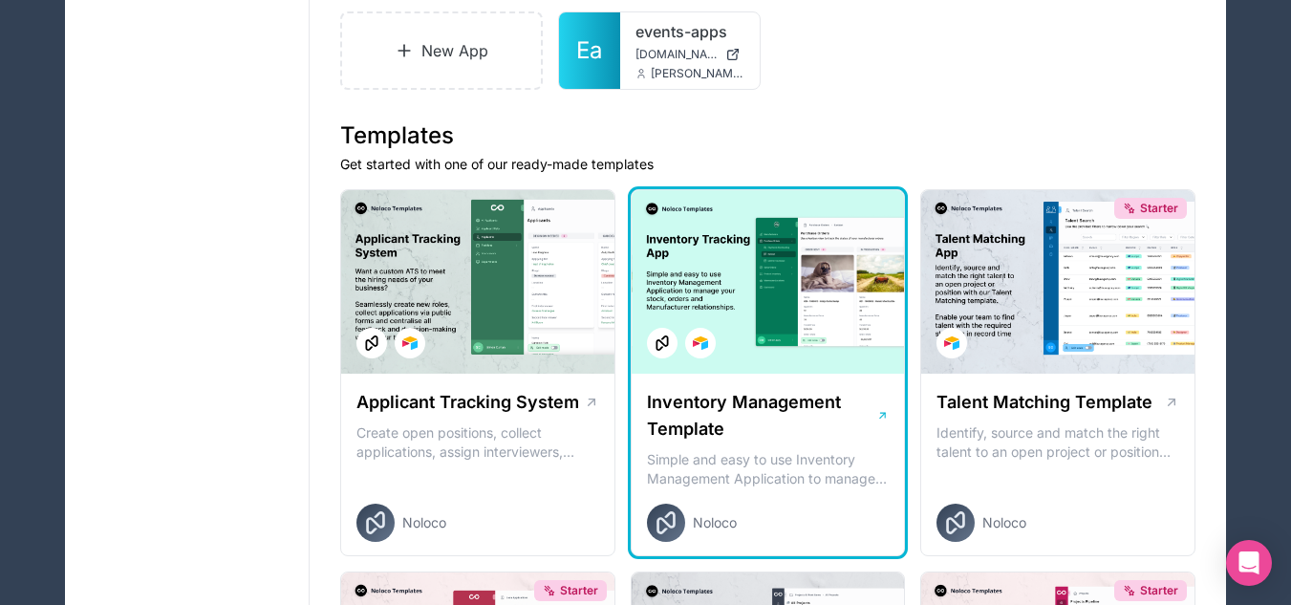
click at [817, 292] on div at bounding box center [767, 281] width 273 height 183
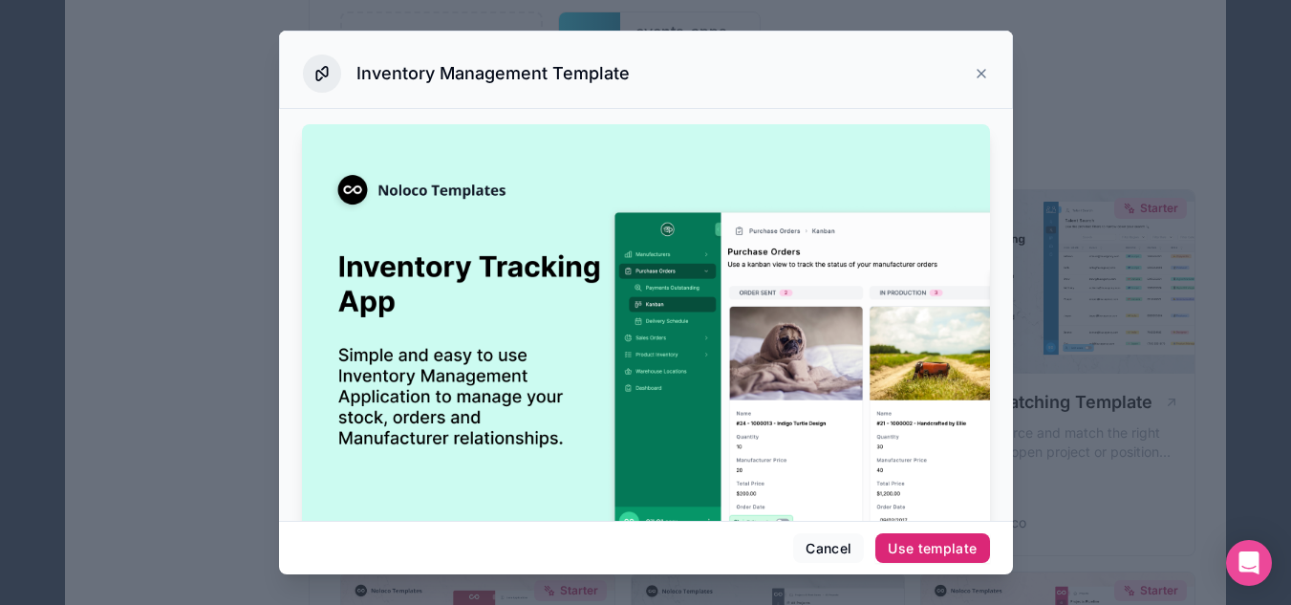
click at [939, 542] on div "Use template" at bounding box center [931, 548] width 89 height 17
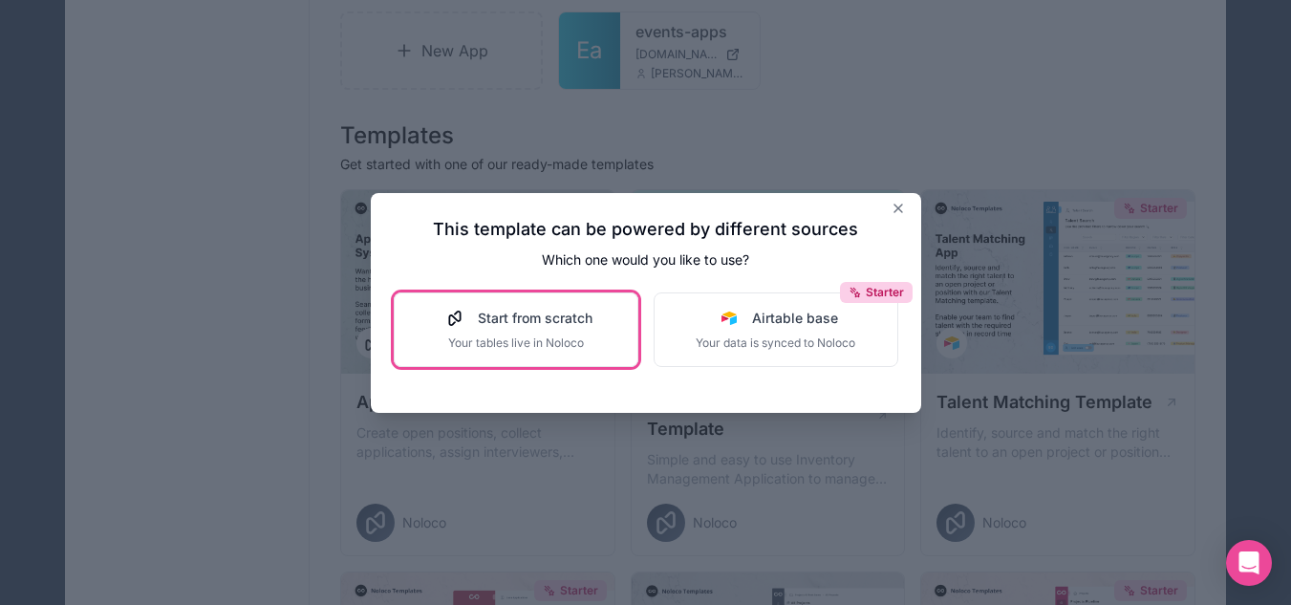
click at [516, 331] on div "Start from scratch Your tables live in Noloco" at bounding box center [515, 330] width 153 height 42
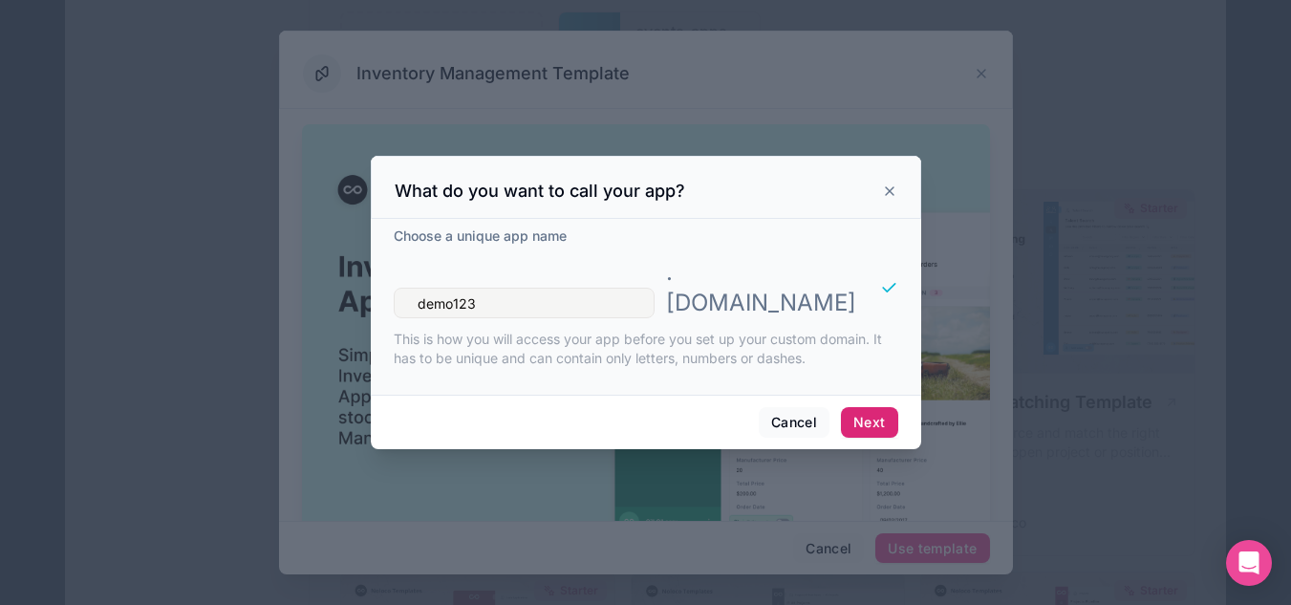
type input "demo123"
click at [874, 408] on button "Next" at bounding box center [869, 422] width 56 height 31
